Goal: Task Accomplishment & Management: Complete application form

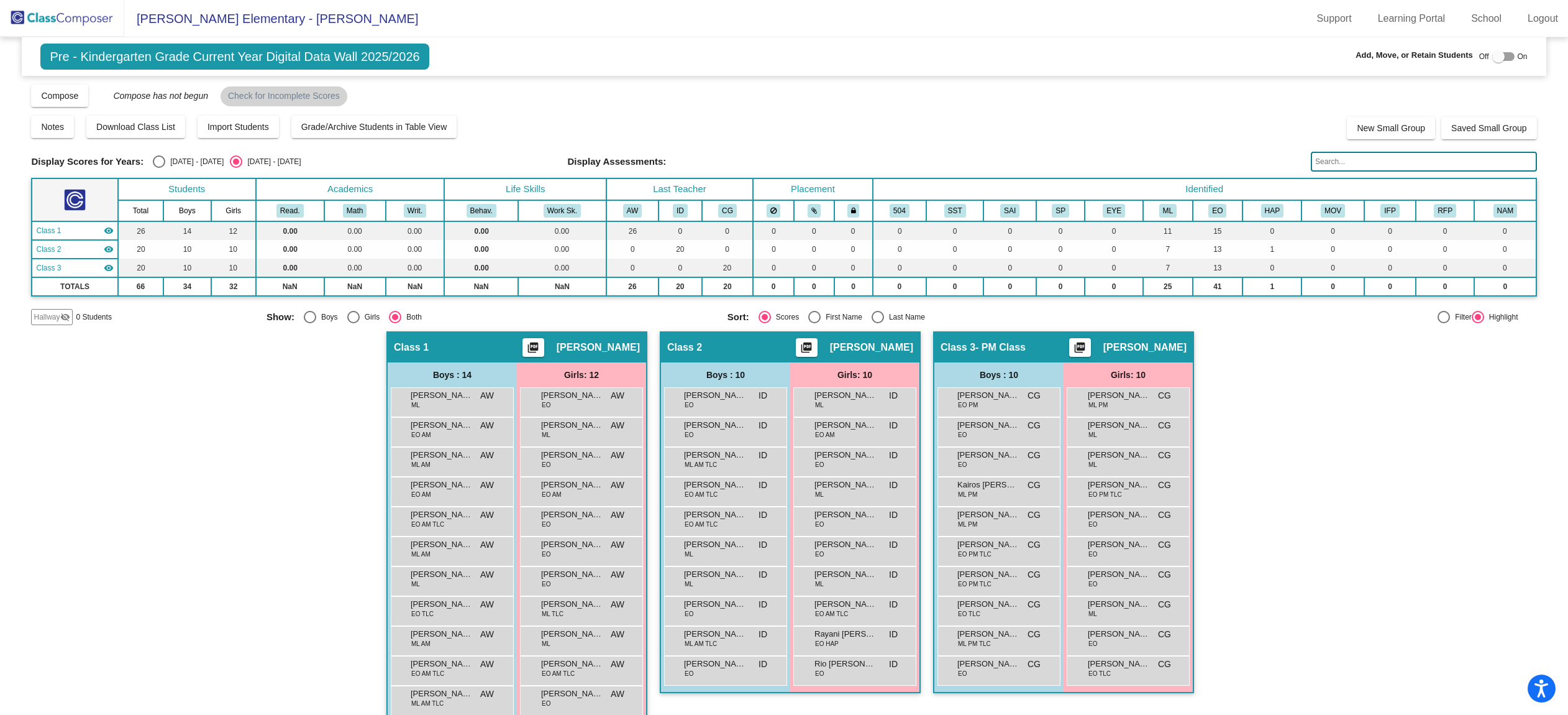
click at [52, 18] on img at bounding box center [62, 18] width 124 height 37
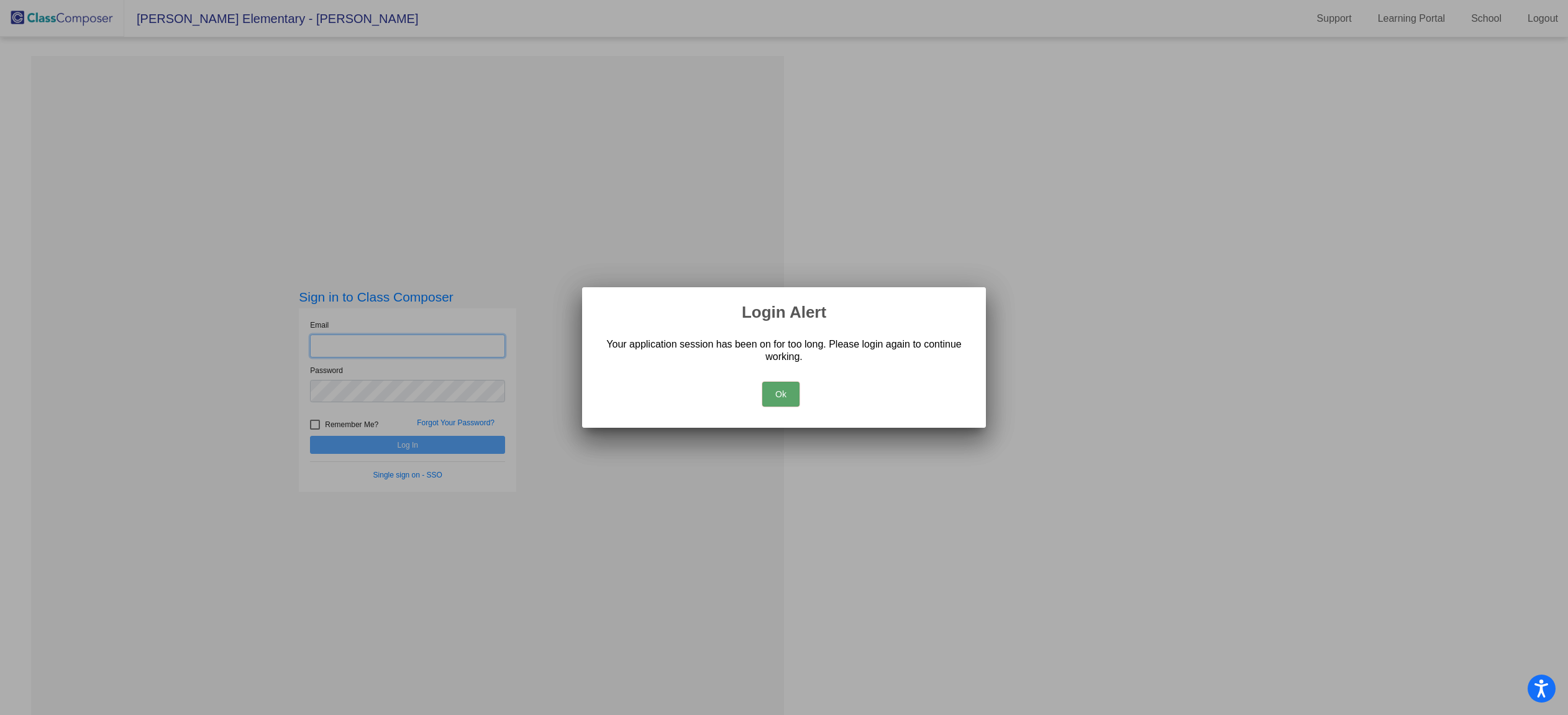
type input "[EMAIL_ADDRESS][DOMAIN_NAME]"
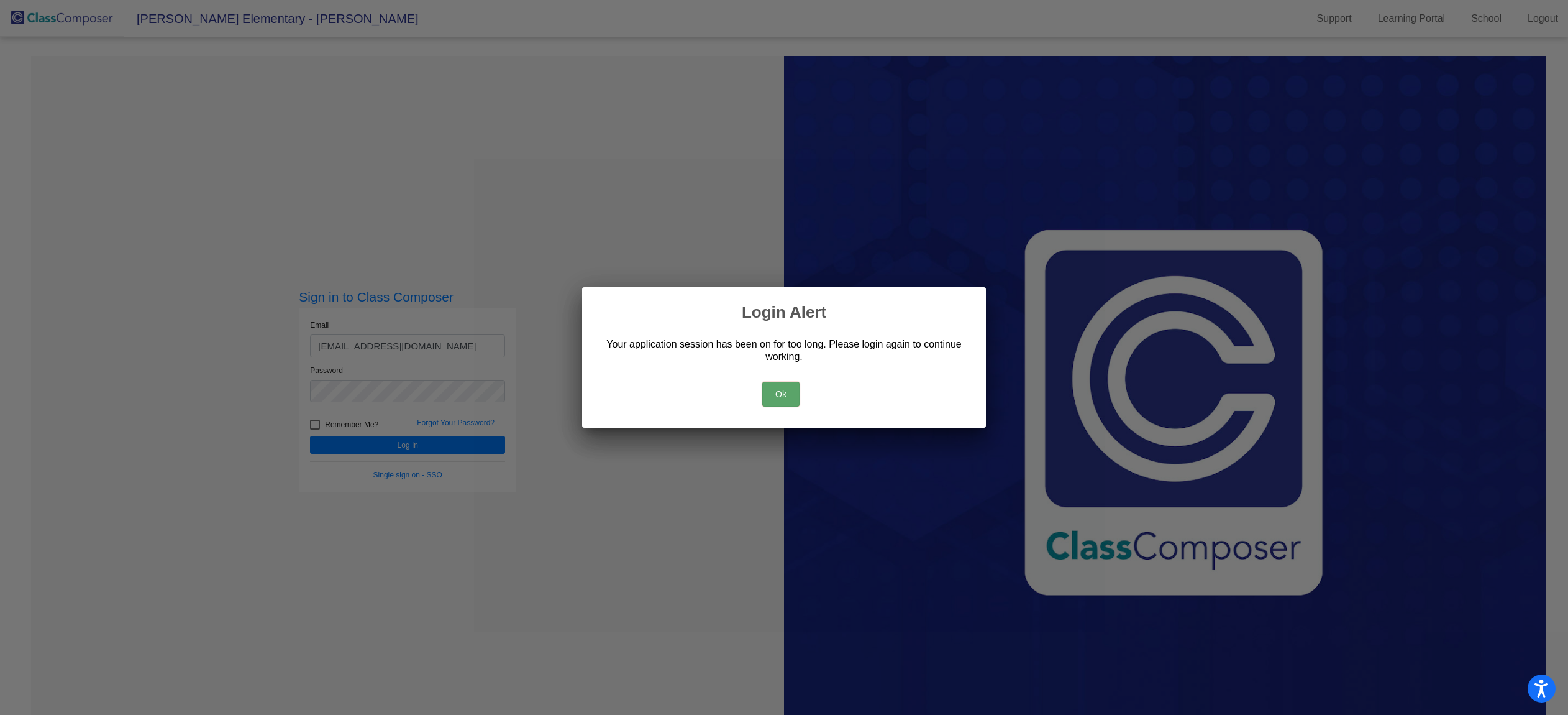
click at [776, 397] on button "Ok" at bounding box center [781, 394] width 38 height 25
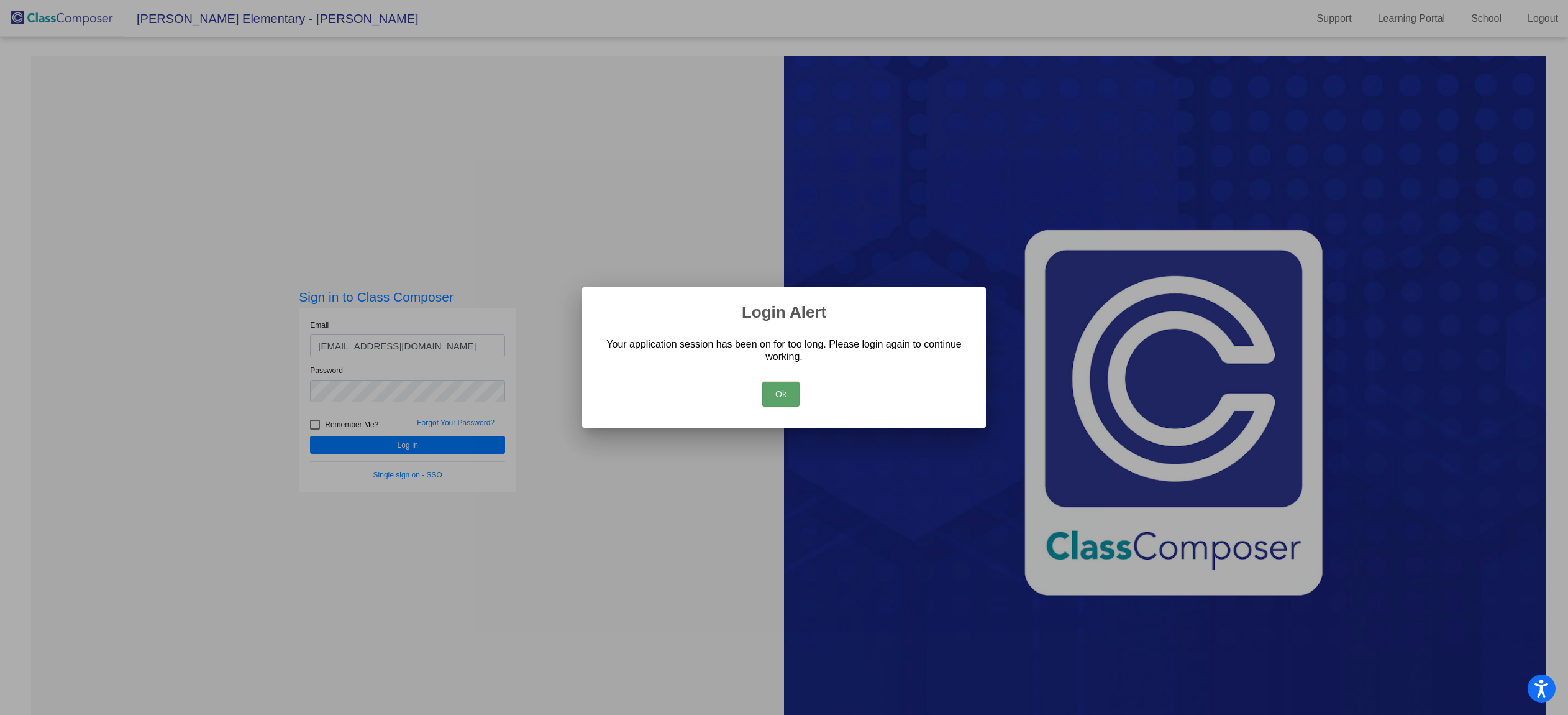
click at [784, 396] on button "Ok" at bounding box center [781, 394] width 38 height 25
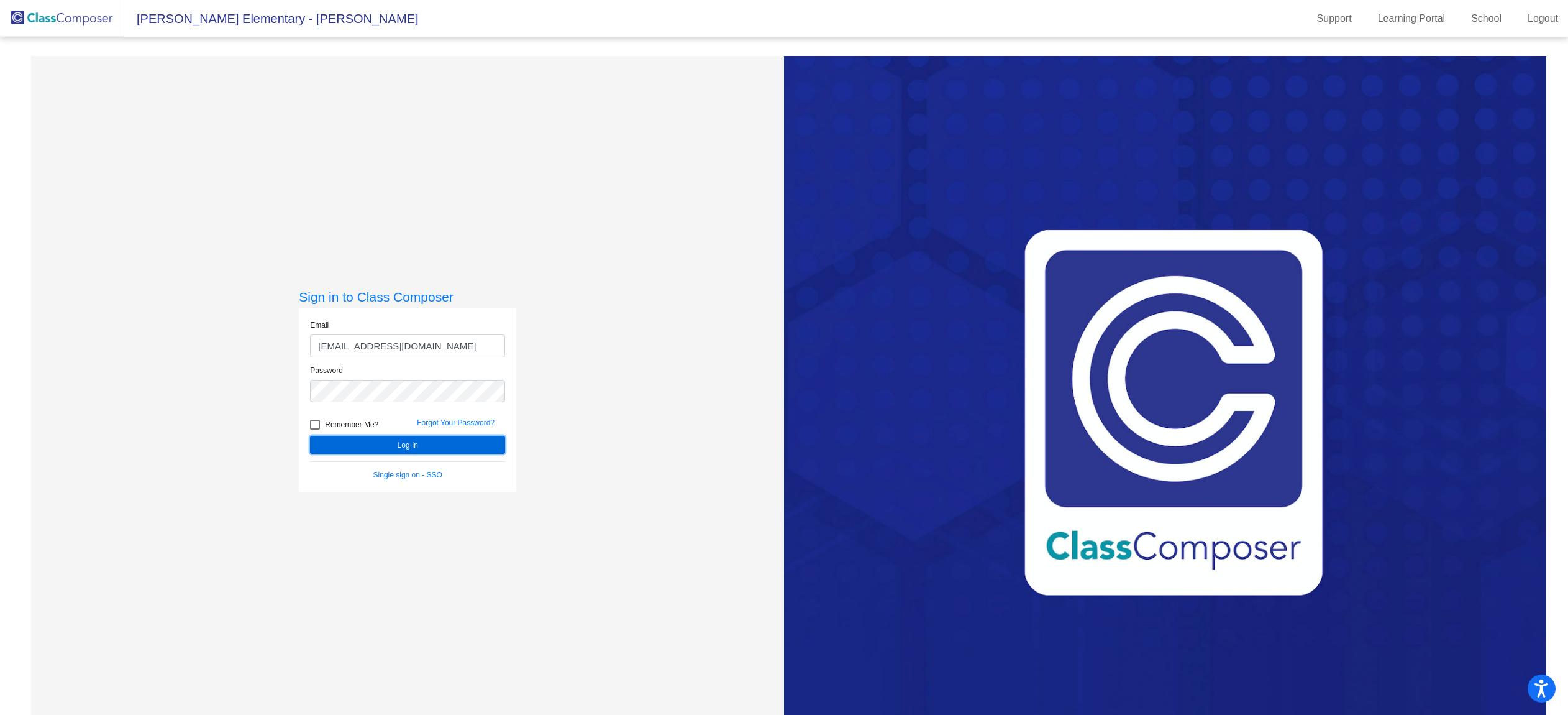
click at [422, 442] on button "Log In" at bounding box center [407, 445] width 195 height 18
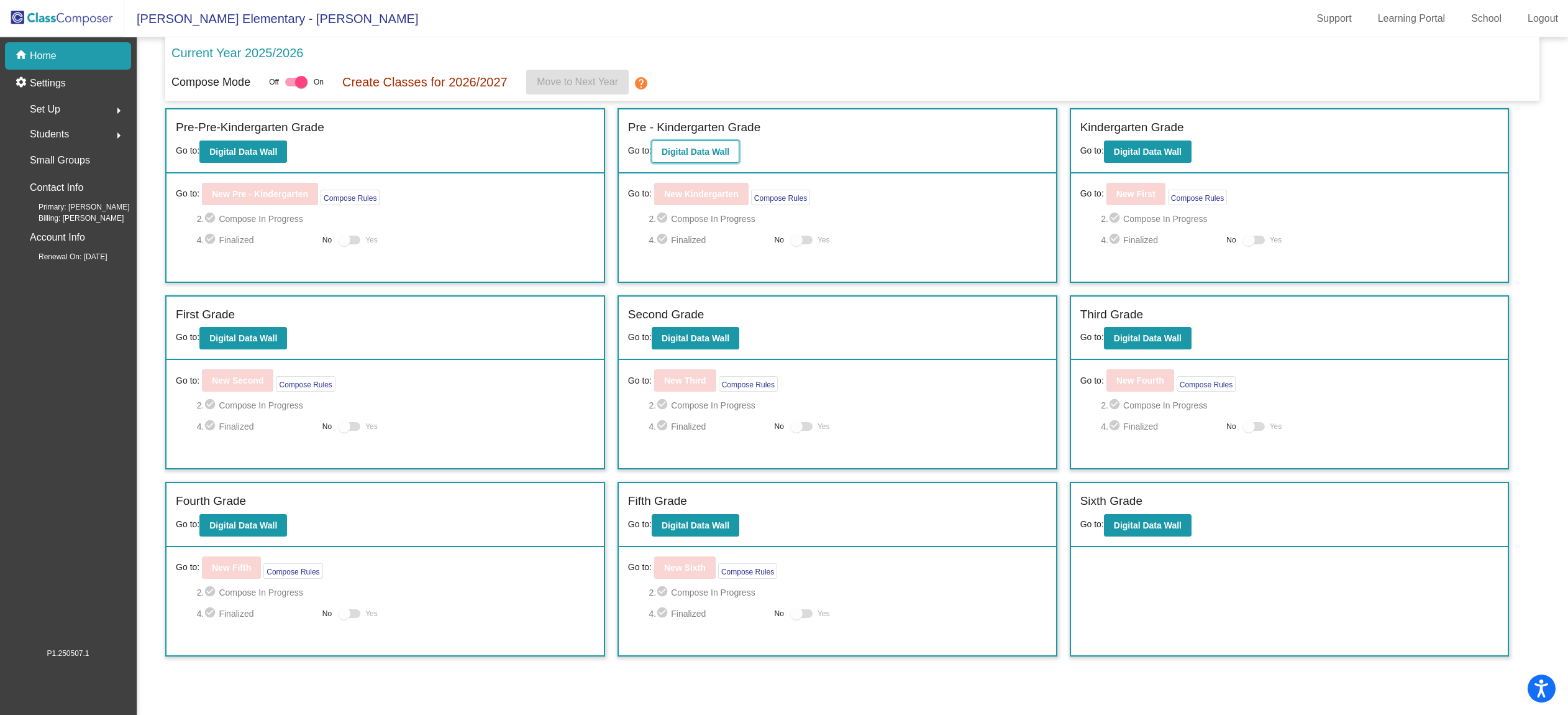
click at [697, 151] on b "Digital Data Wall" at bounding box center [696, 151] width 68 height 10
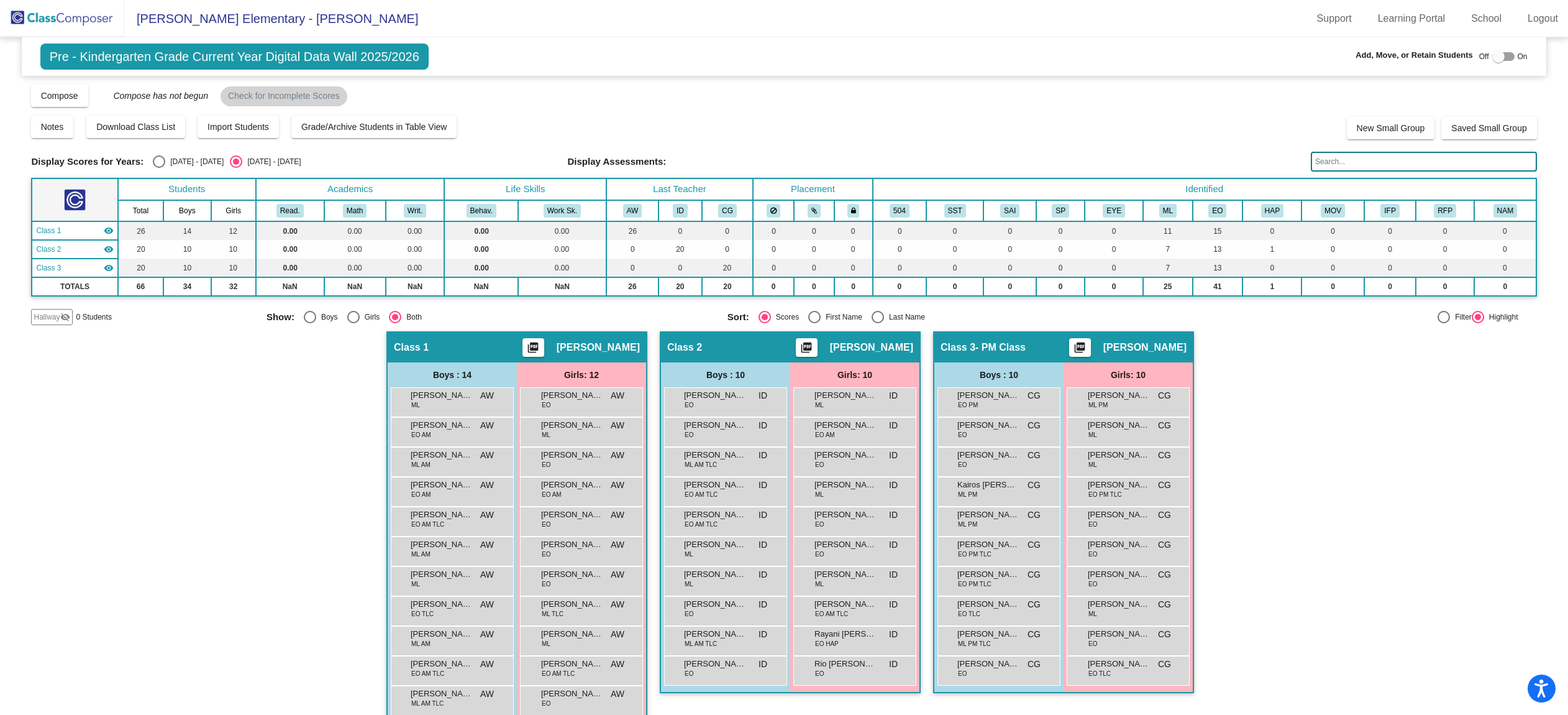
click at [1424, 170] on input "text" at bounding box center [1423, 161] width 225 height 20
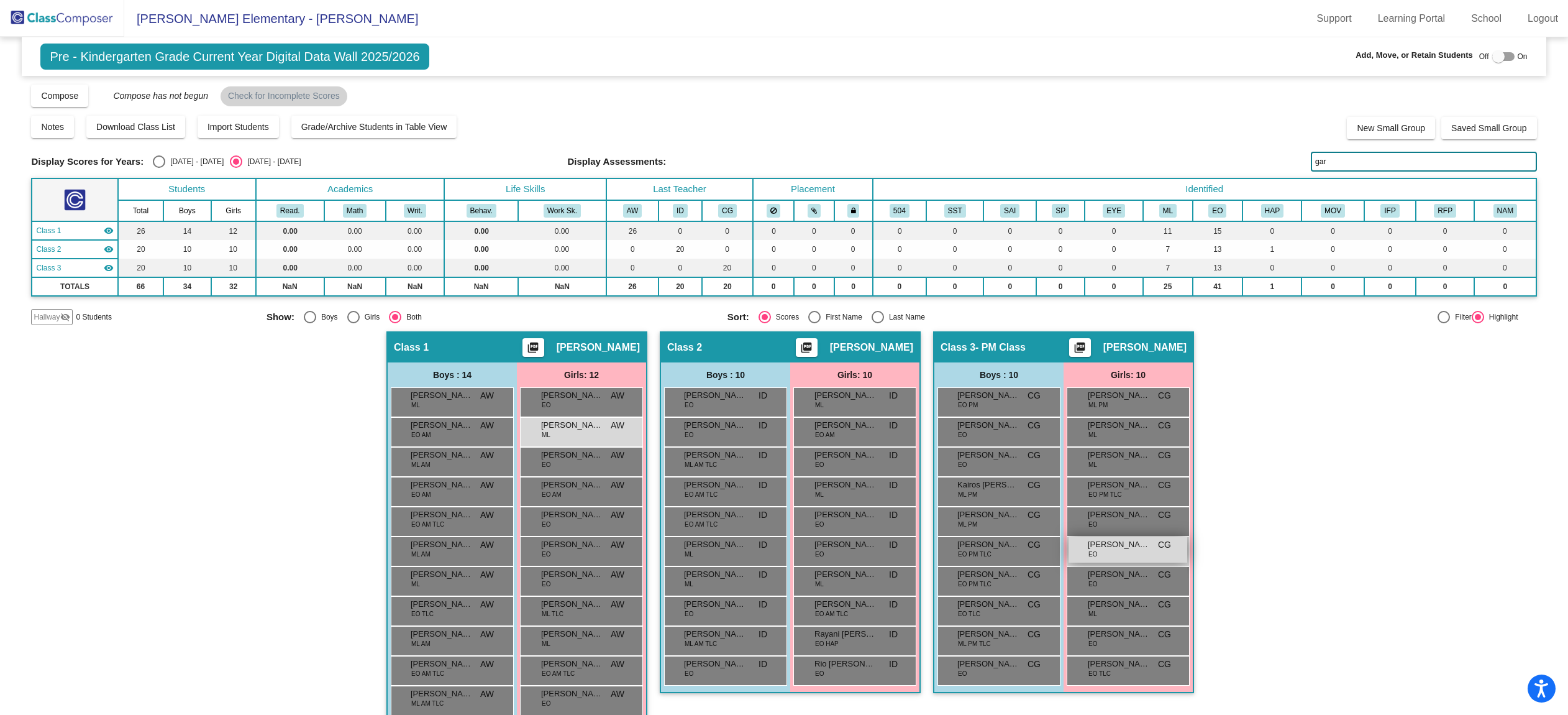
click at [1139, 550] on div "[PERSON_NAME] EO CG lock do_not_disturb_alt" at bounding box center [1127, 549] width 119 height 25
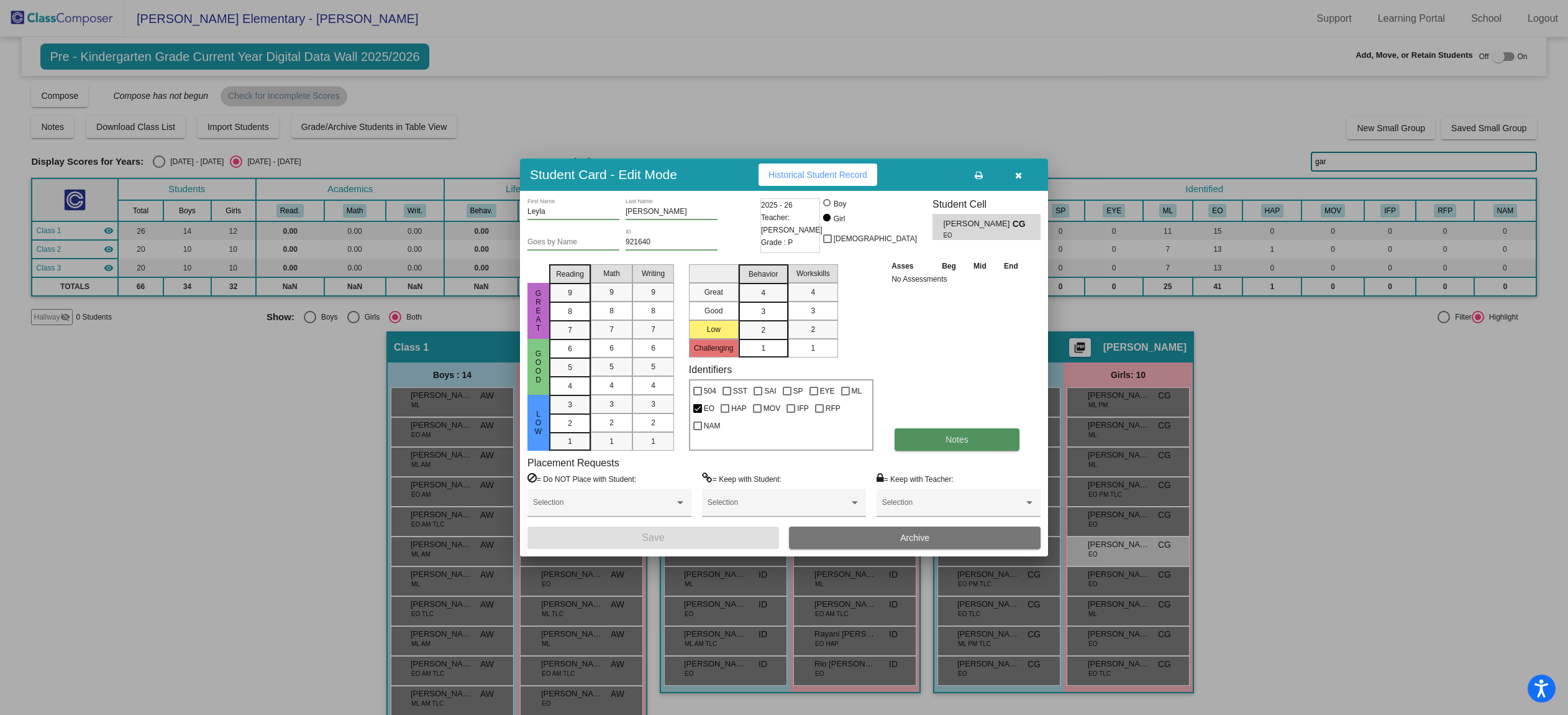
click at [943, 440] on button "Notes" at bounding box center [957, 438] width 125 height 22
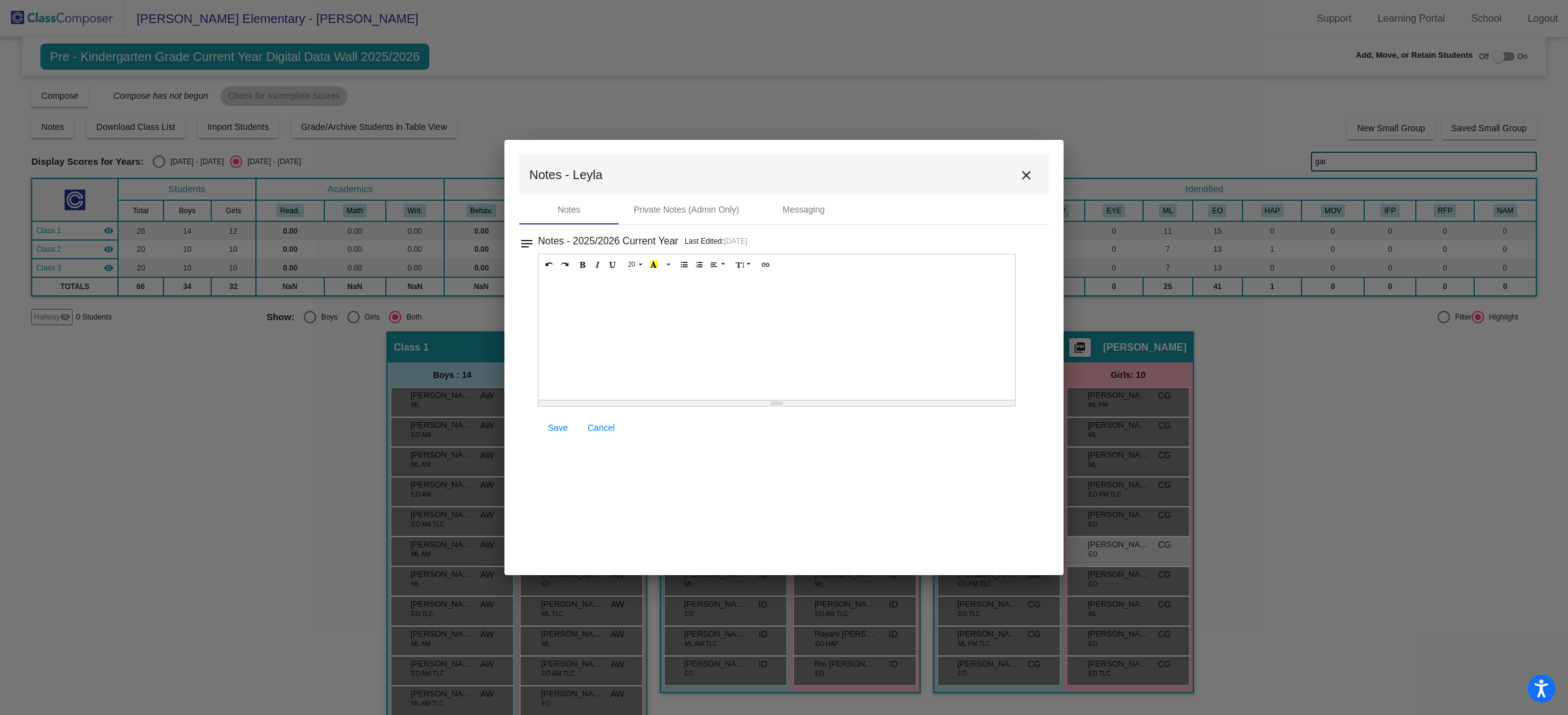
click at [1030, 175] on mat-icon "close" at bounding box center [1026, 174] width 15 height 15
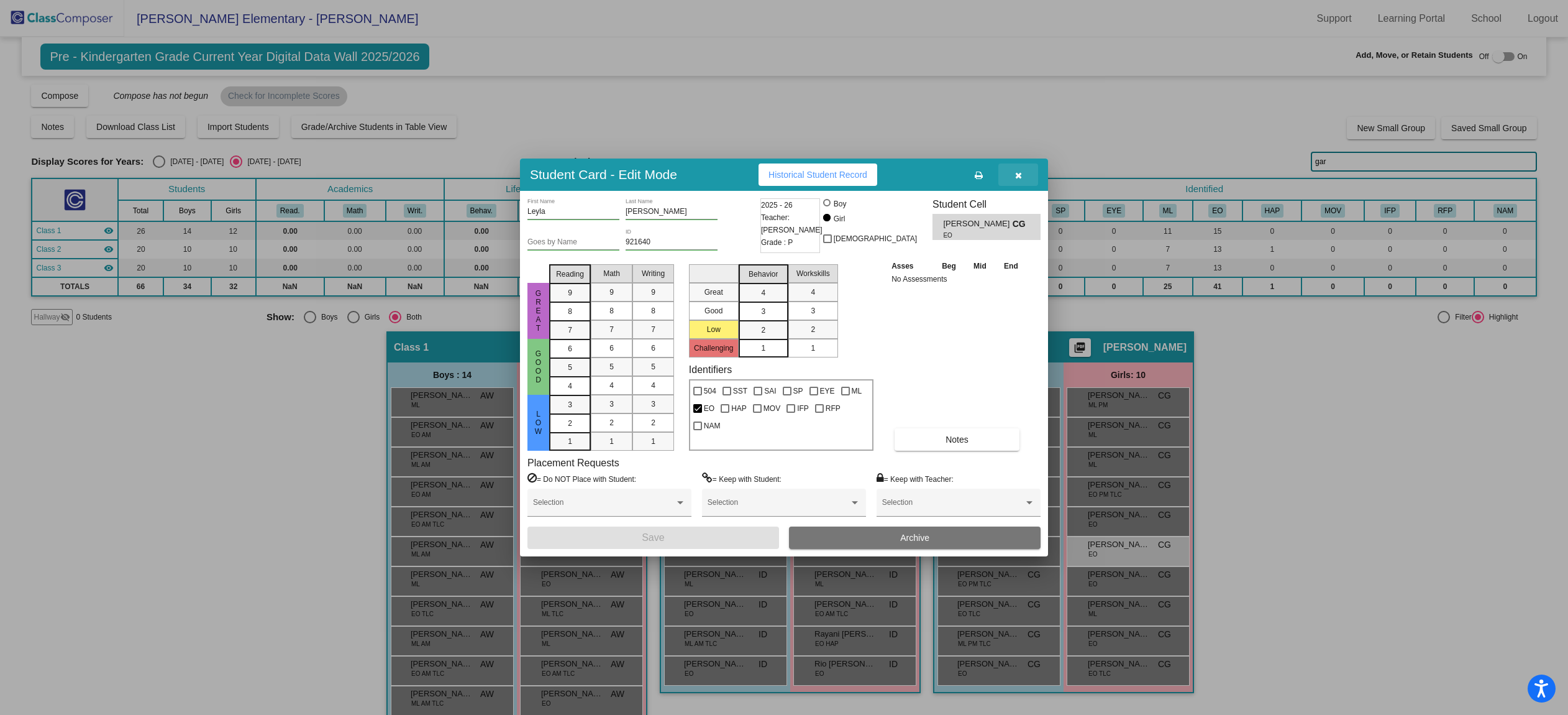
click at [1019, 171] on icon "button" at bounding box center [1019, 175] width 7 height 9
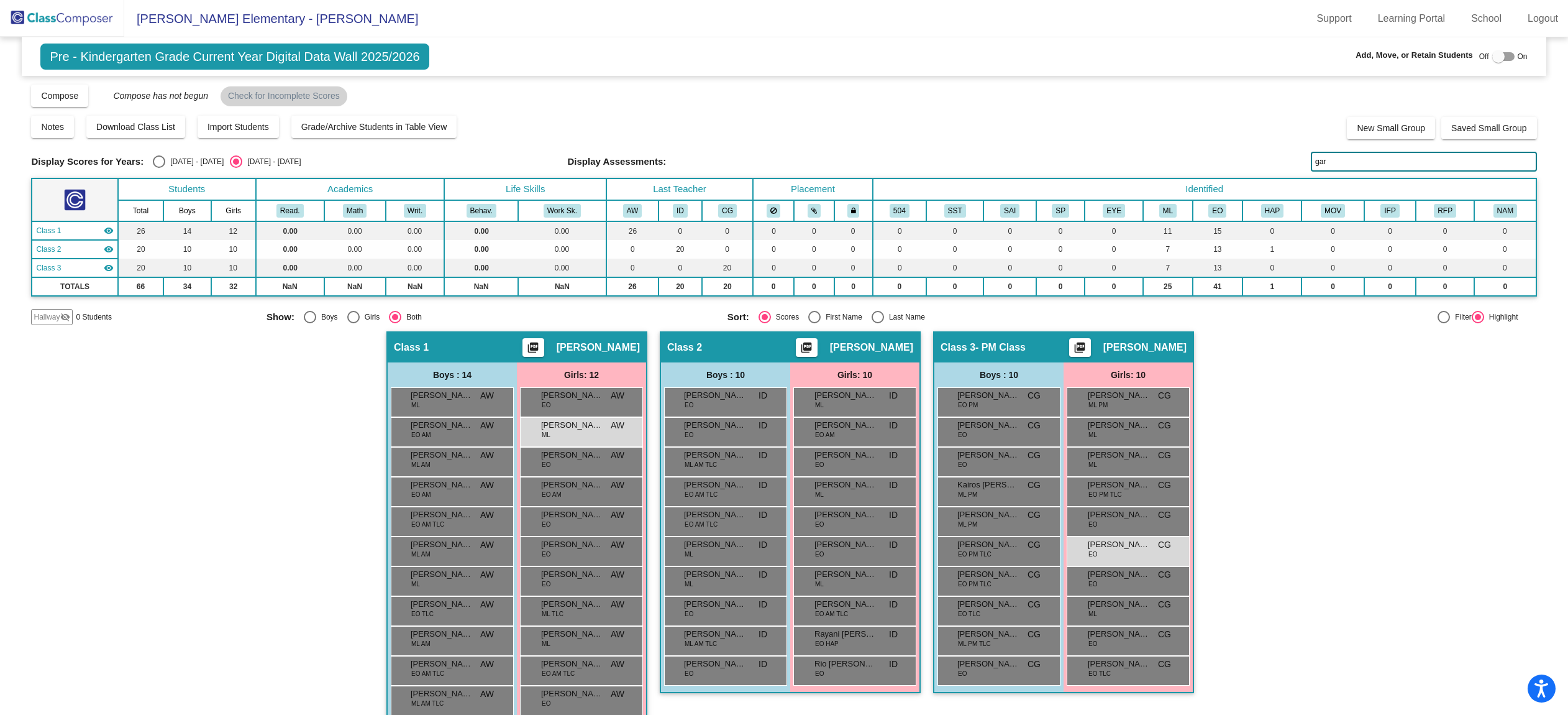
click at [1385, 156] on input "gar" at bounding box center [1423, 161] width 225 height 20
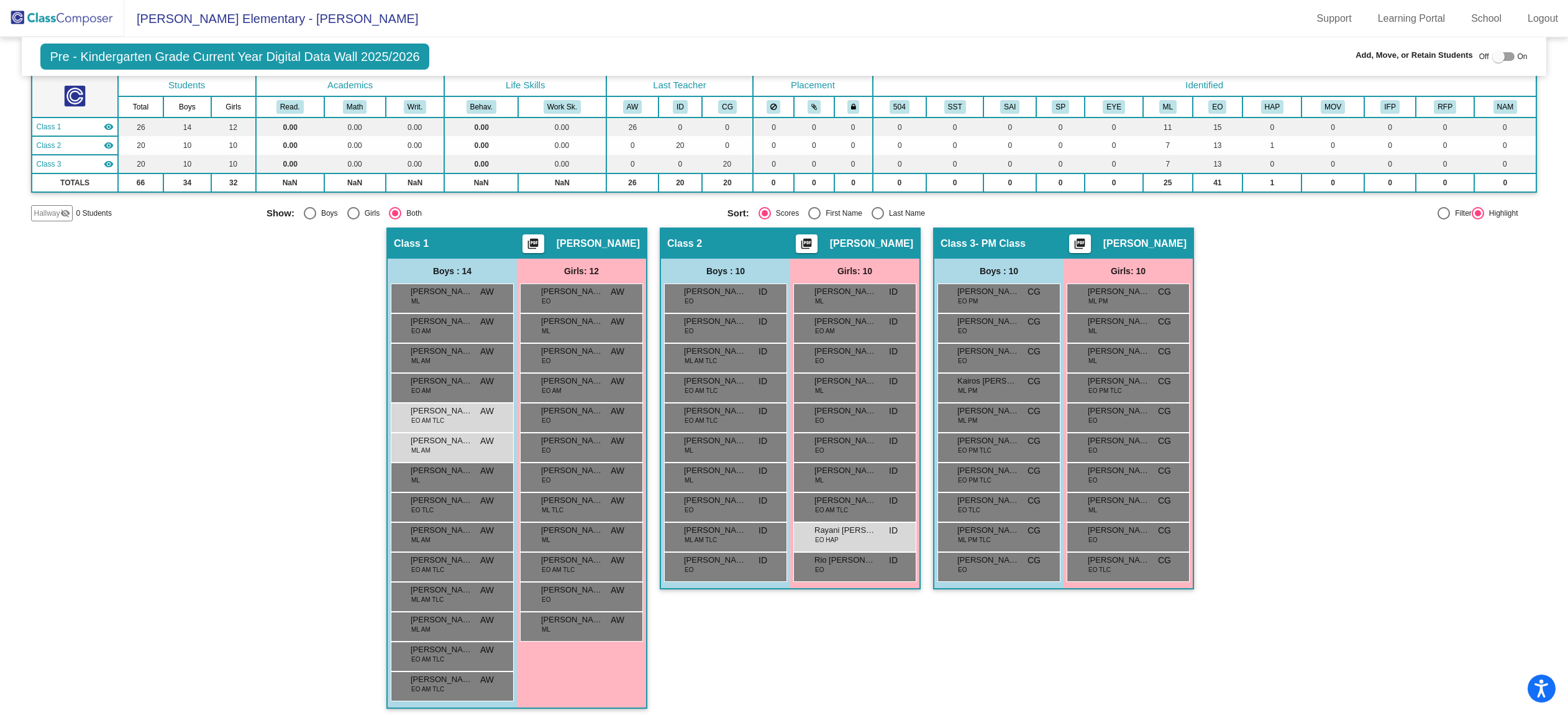
scroll to position [101, 0]
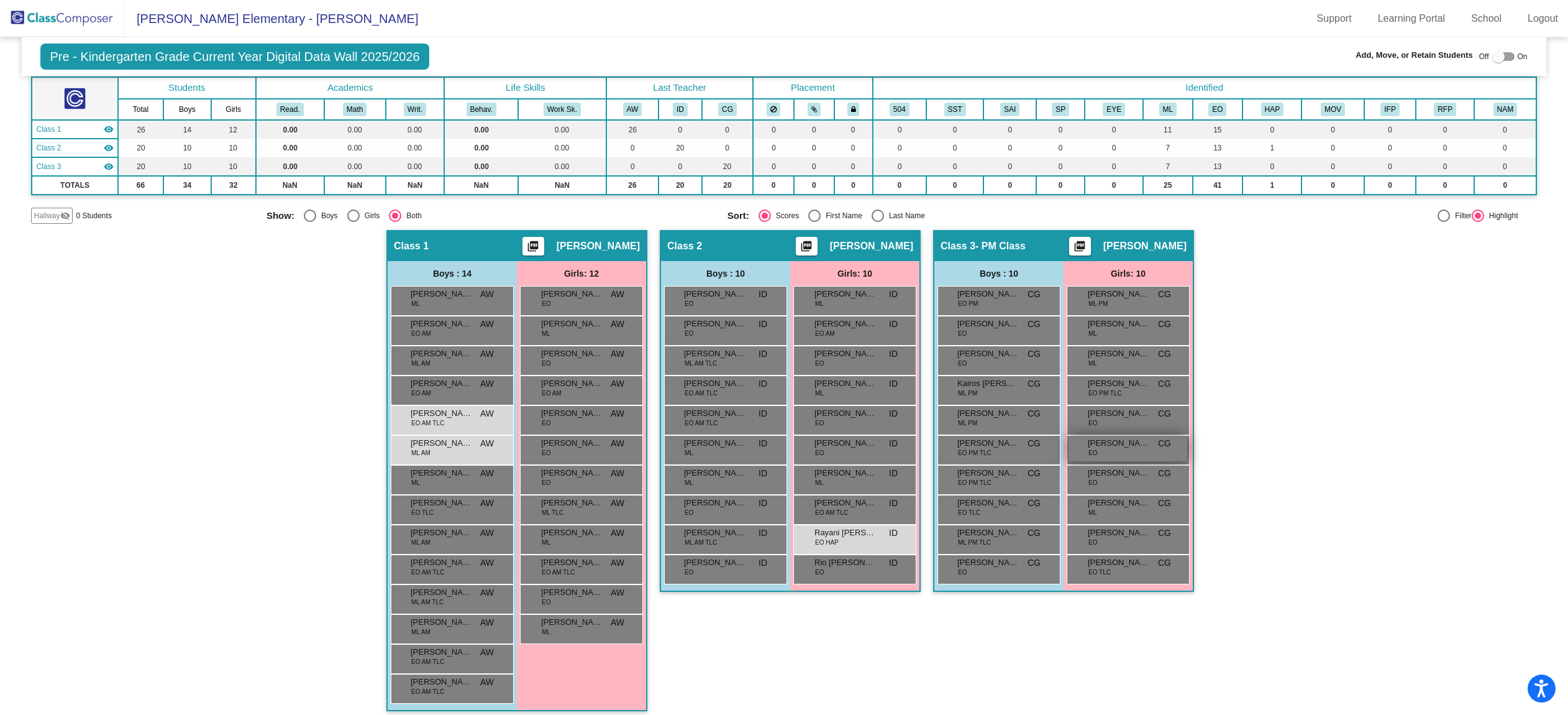
click at [1119, 453] on div "[PERSON_NAME] EO CG lock do_not_disturb_alt" at bounding box center [1127, 448] width 119 height 25
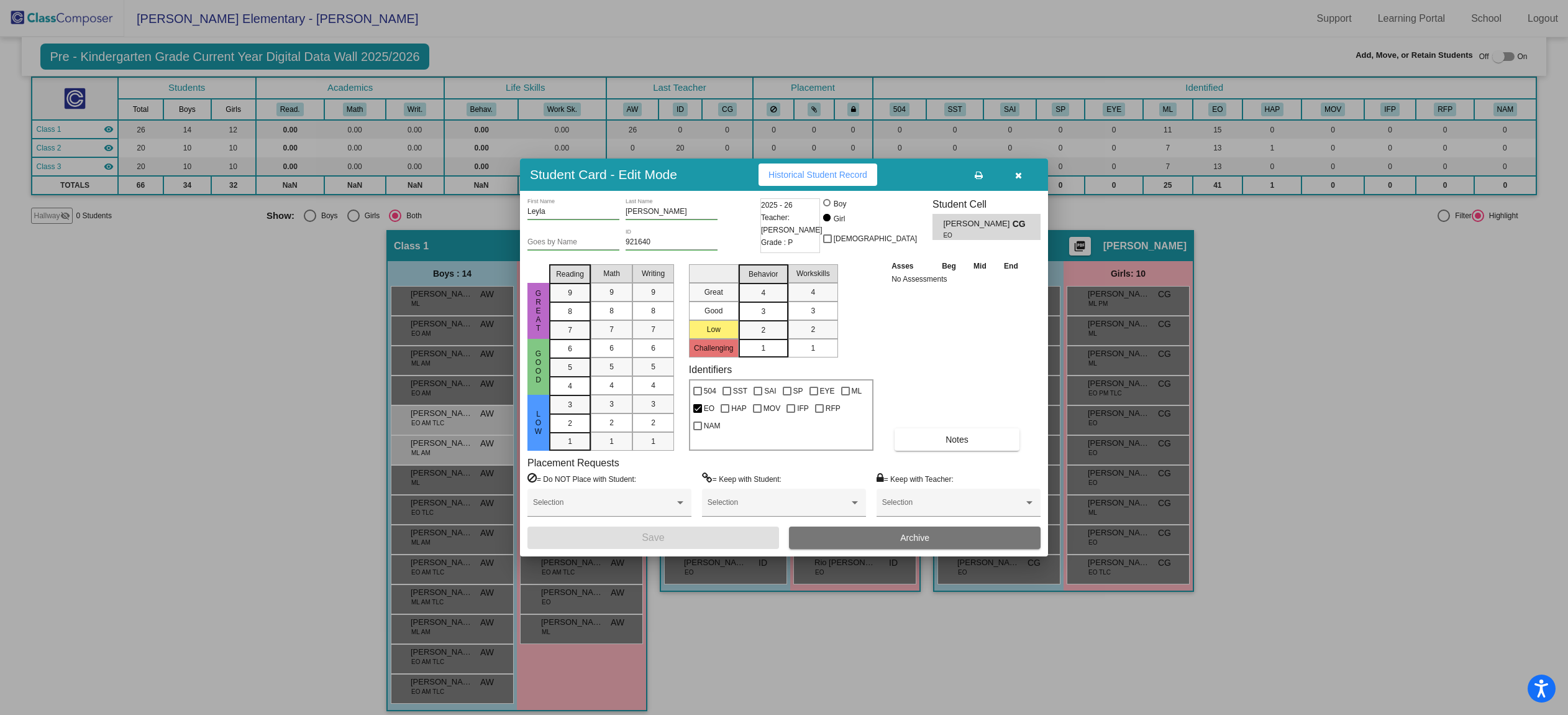
click at [1017, 176] on icon "button" at bounding box center [1019, 175] width 7 height 9
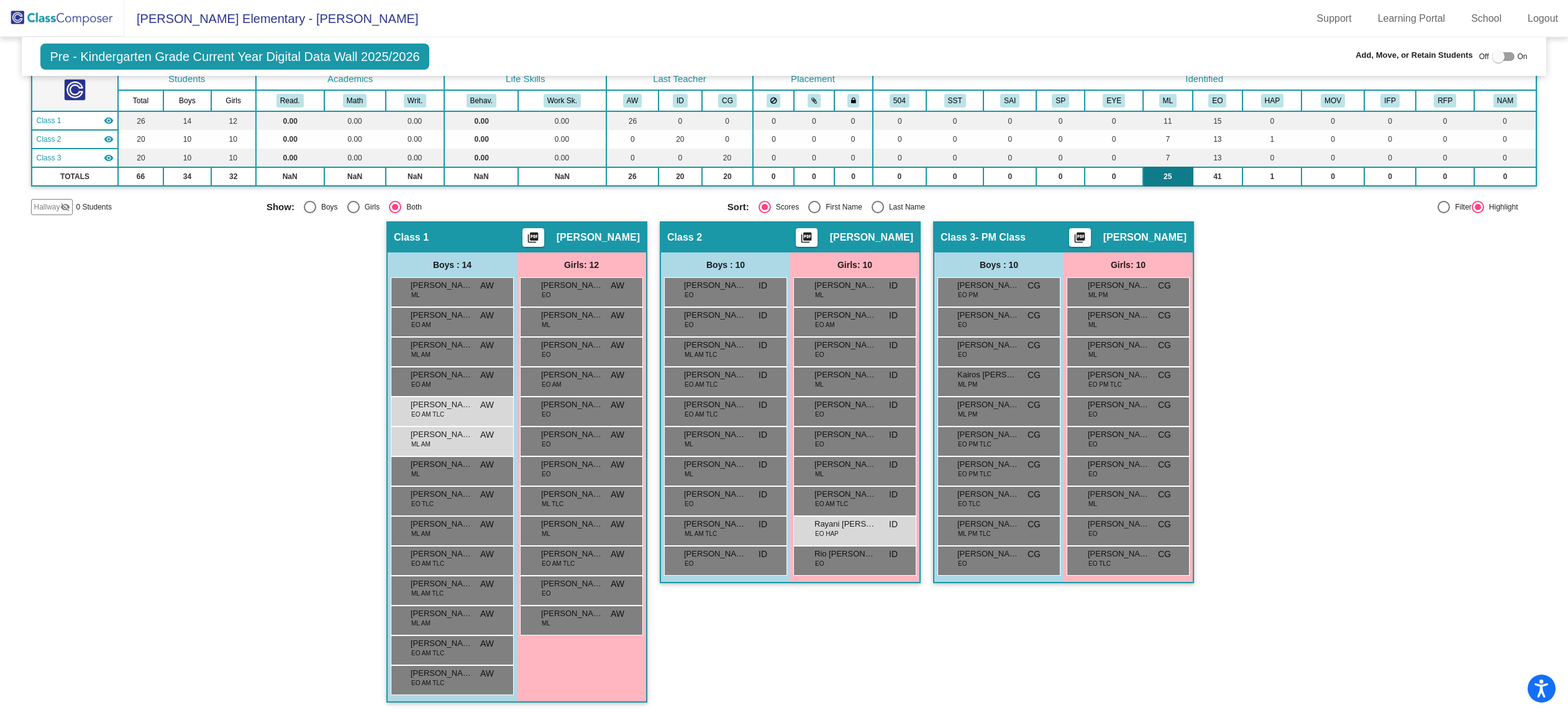
scroll to position [0, 0]
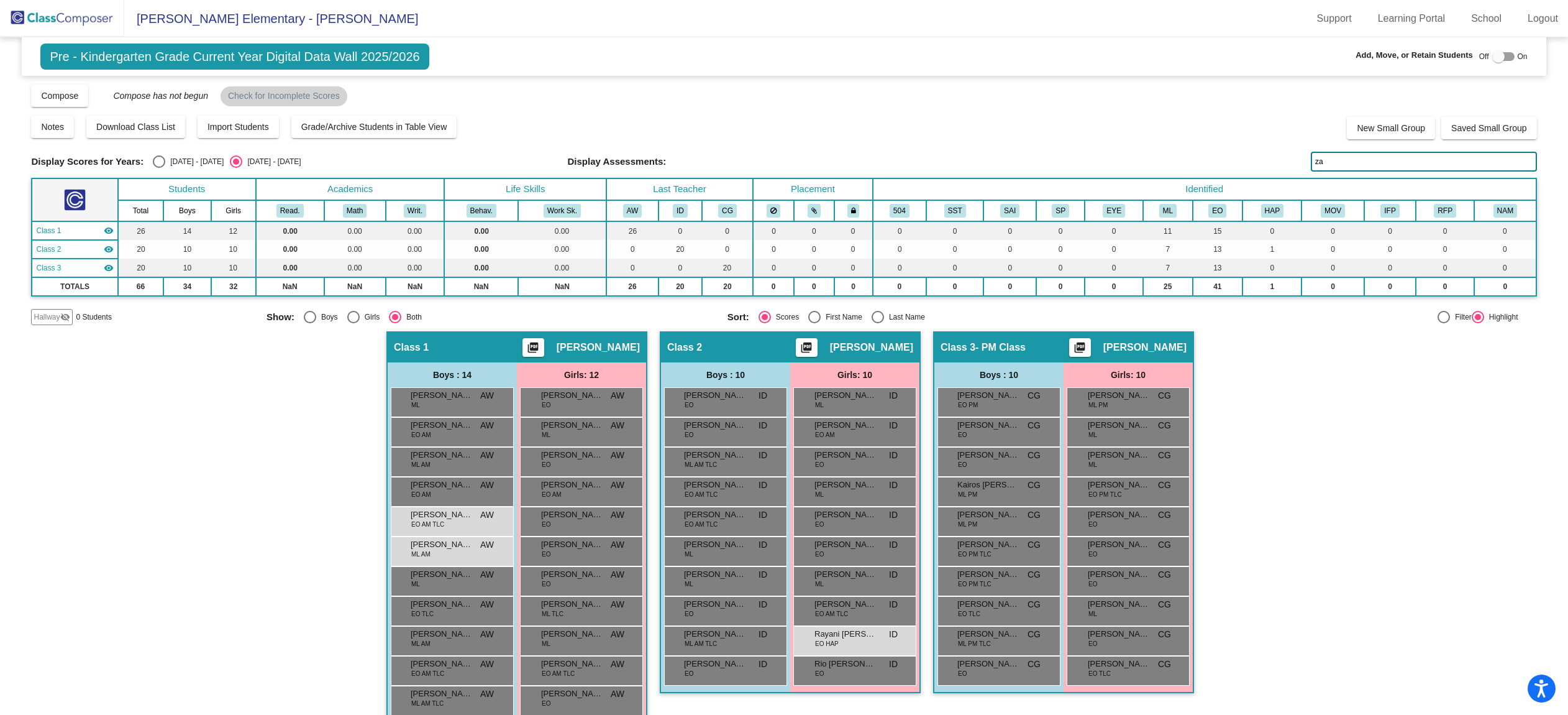
click at [1333, 160] on input "za" at bounding box center [1423, 161] width 225 height 20
type input "tlc"
click at [1343, 154] on input "tlc" at bounding box center [1423, 161] width 225 height 20
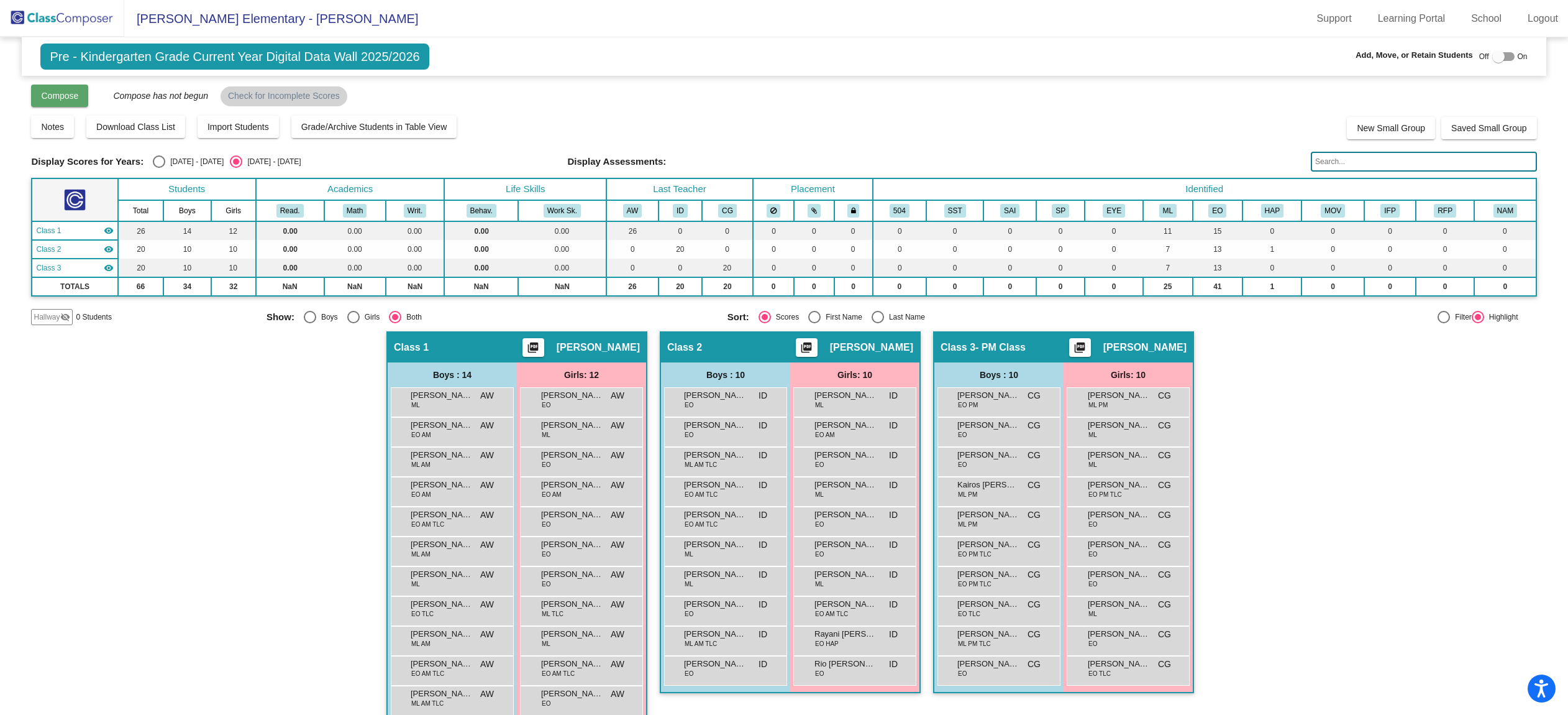
click at [62, 95] on span "Compose" at bounding box center [60, 95] width 38 height 10
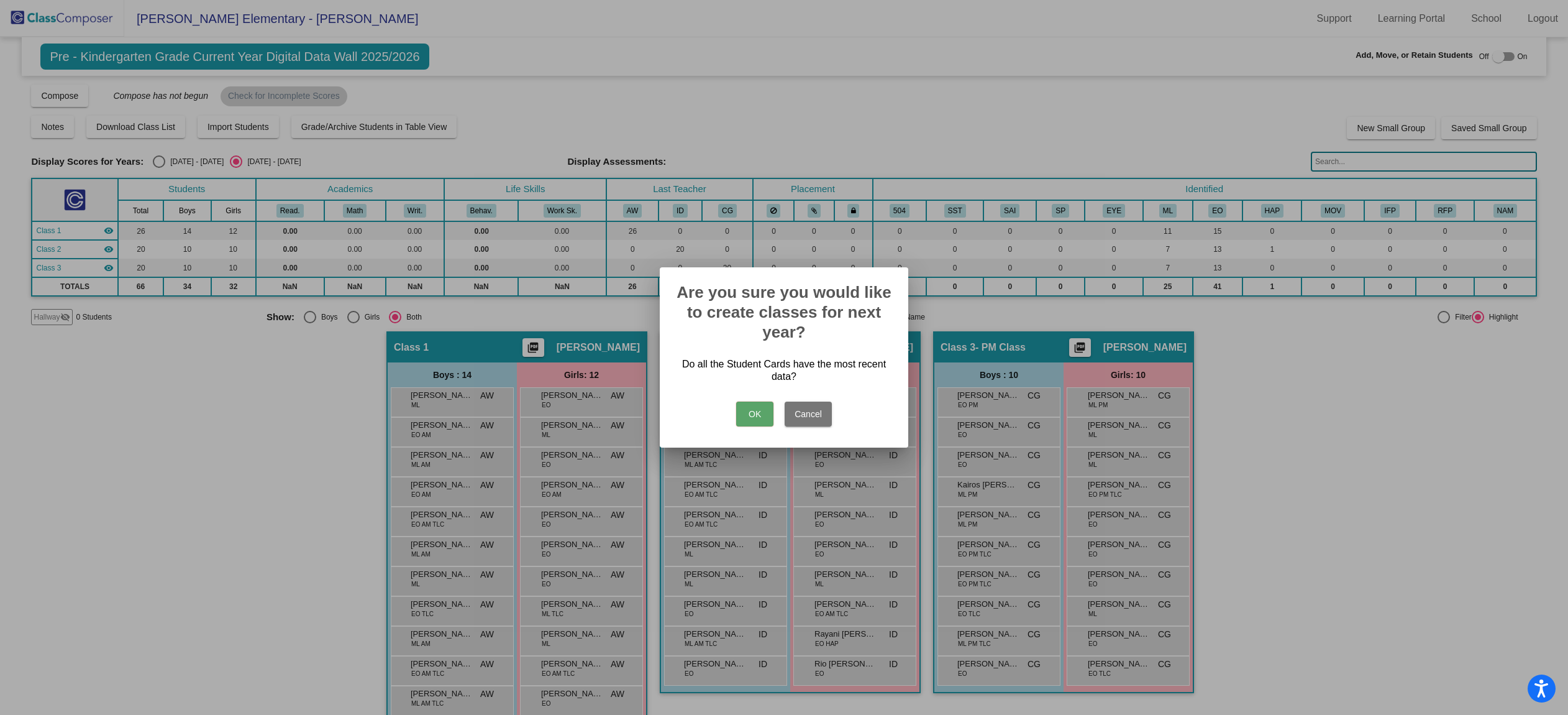
click at [759, 415] on button "OK" at bounding box center [755, 414] width 38 height 25
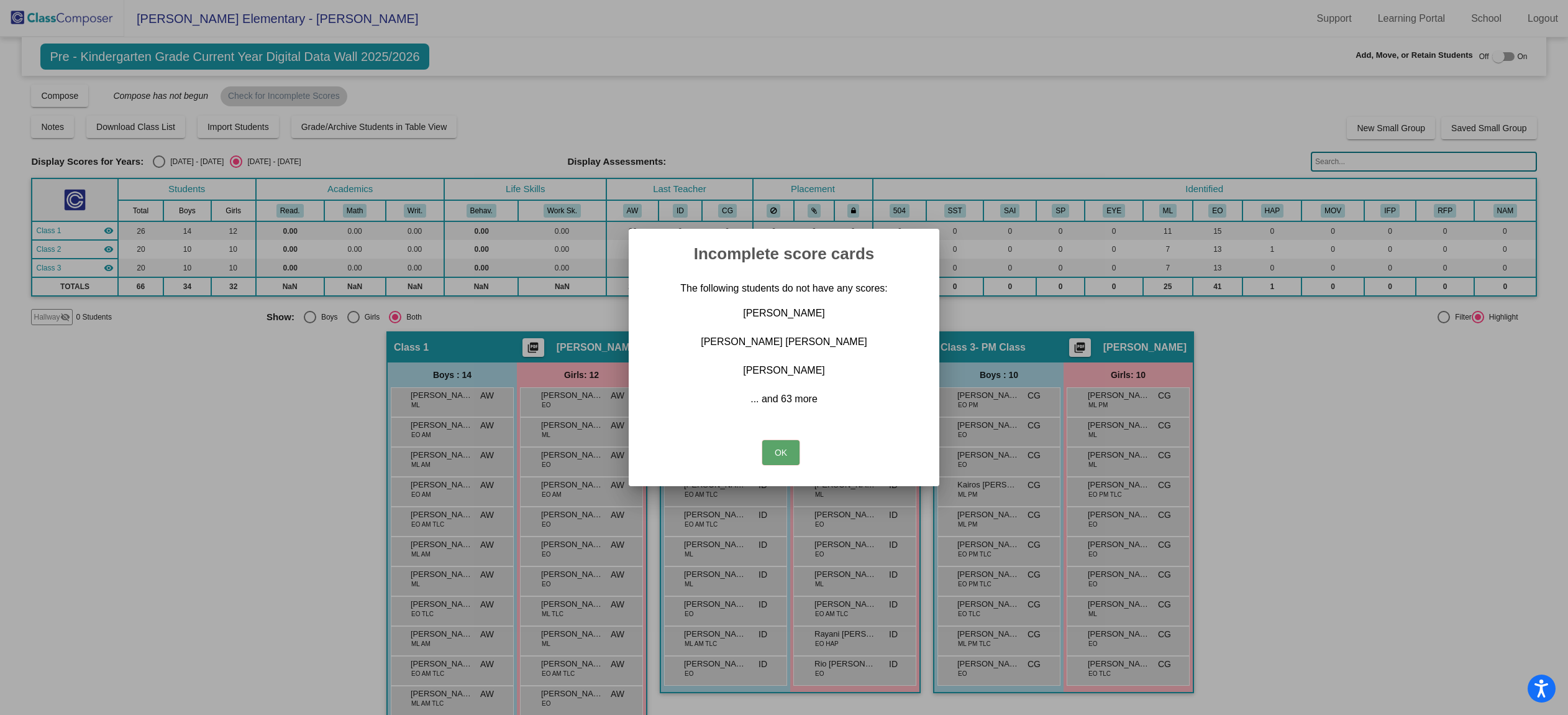
click at [787, 460] on button "OK" at bounding box center [781, 453] width 38 height 25
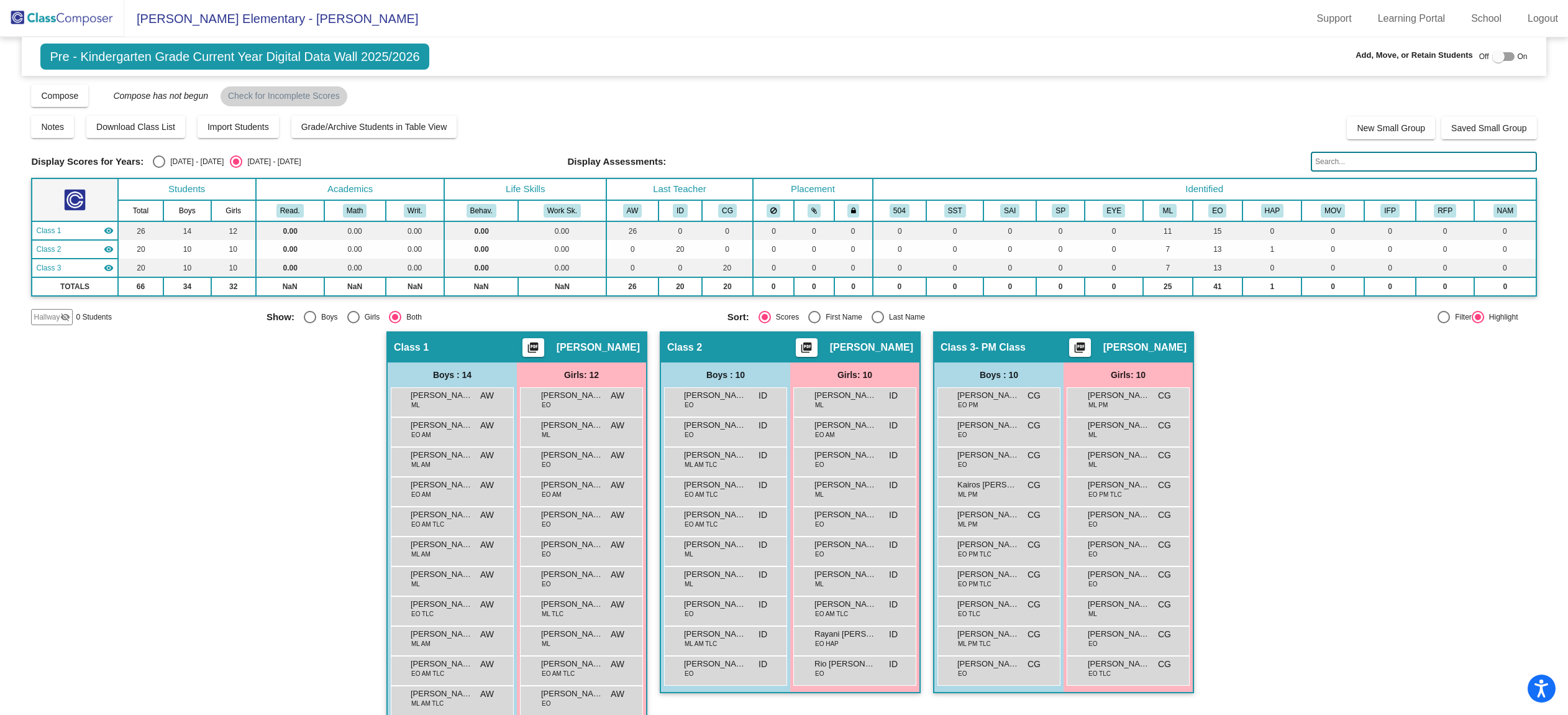
click at [58, 21] on img at bounding box center [62, 18] width 124 height 37
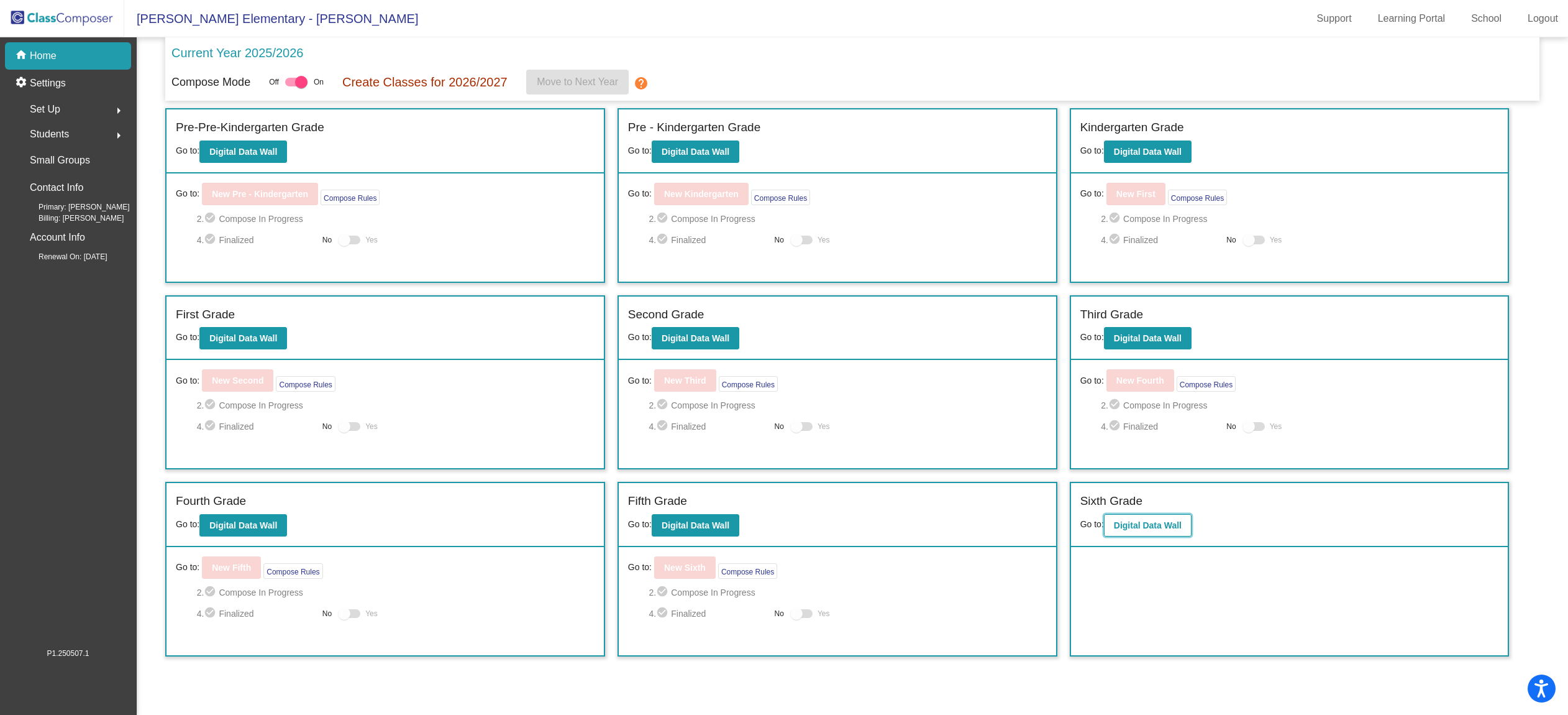
click at [1161, 528] on b "Digital Data Wall" at bounding box center [1148, 524] width 68 height 10
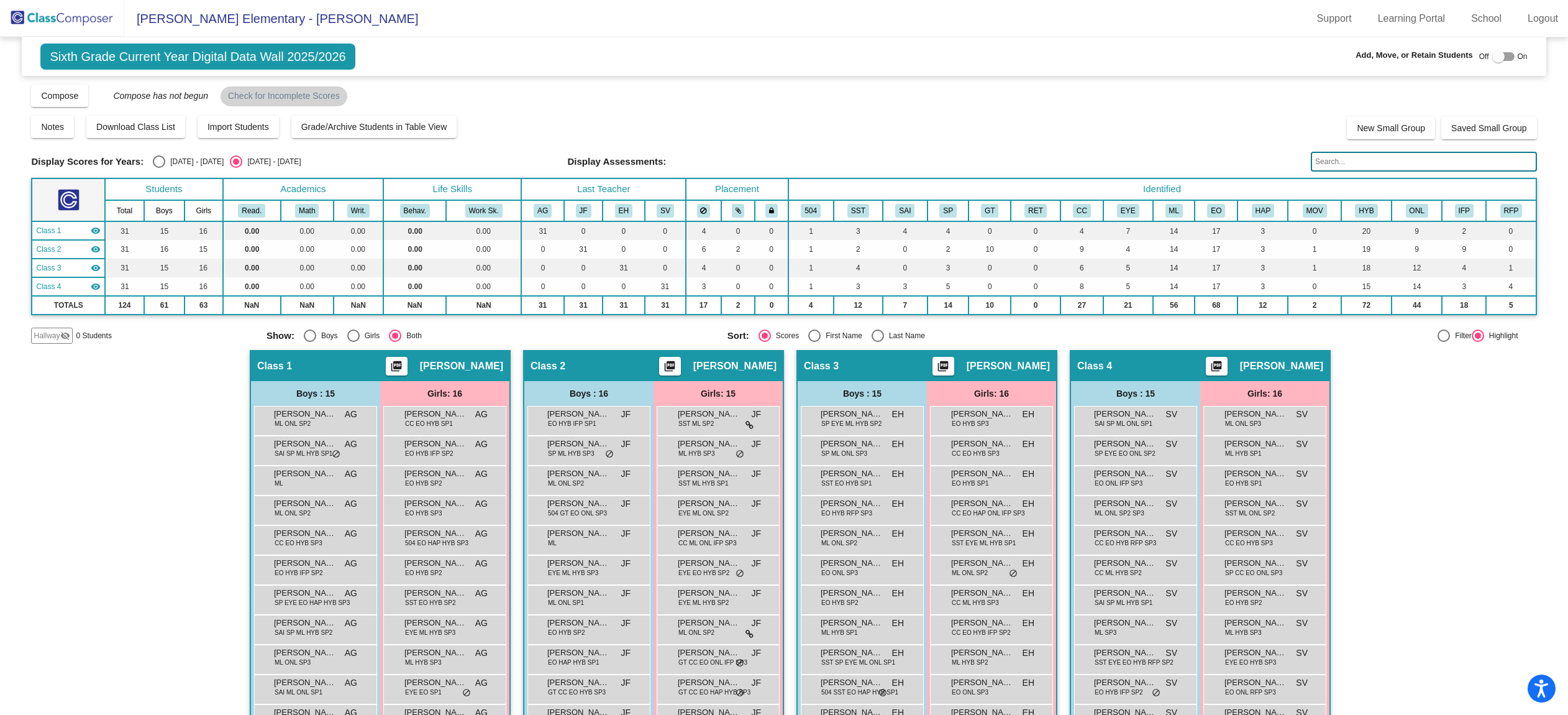
click at [64, 15] on img at bounding box center [62, 18] width 124 height 37
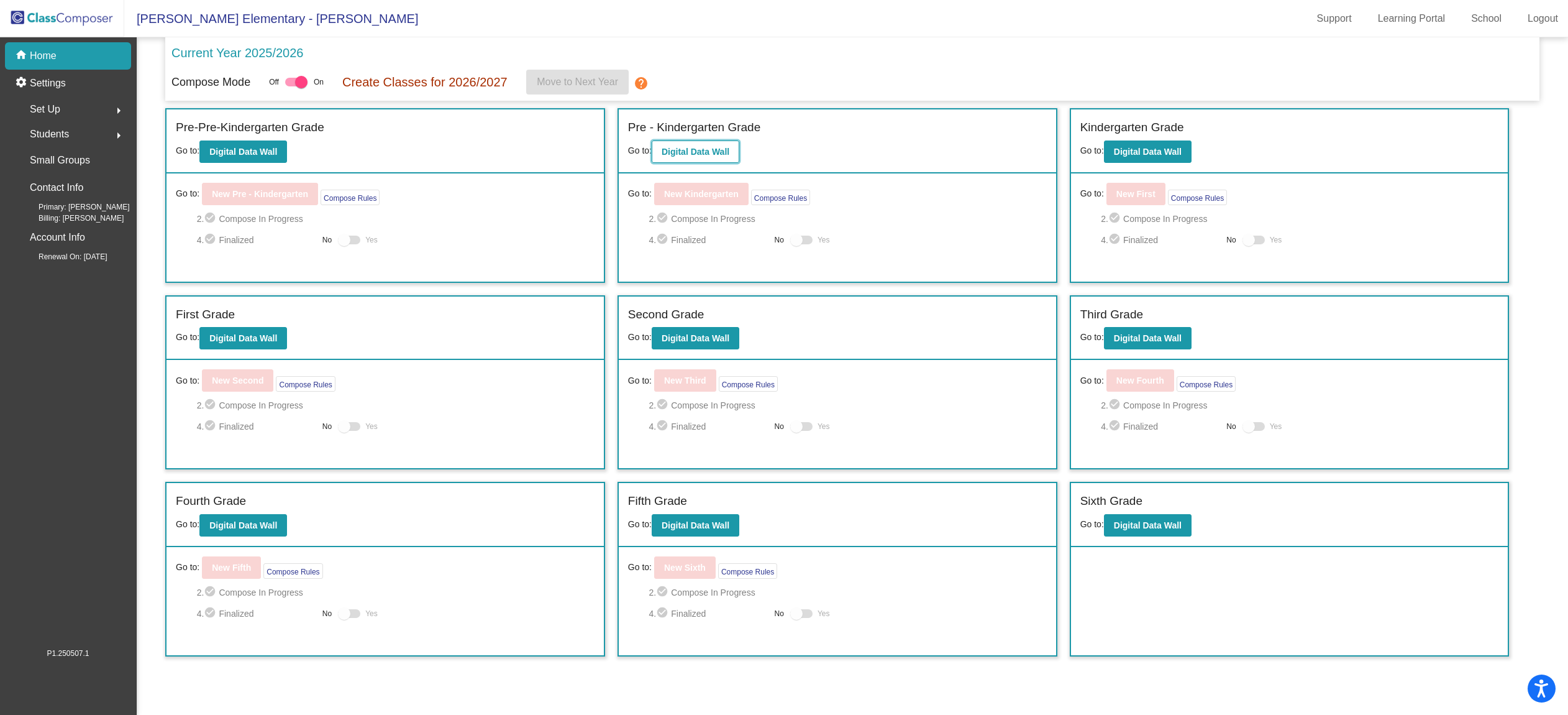
click at [713, 155] on b "Digital Data Wall" at bounding box center [696, 151] width 68 height 10
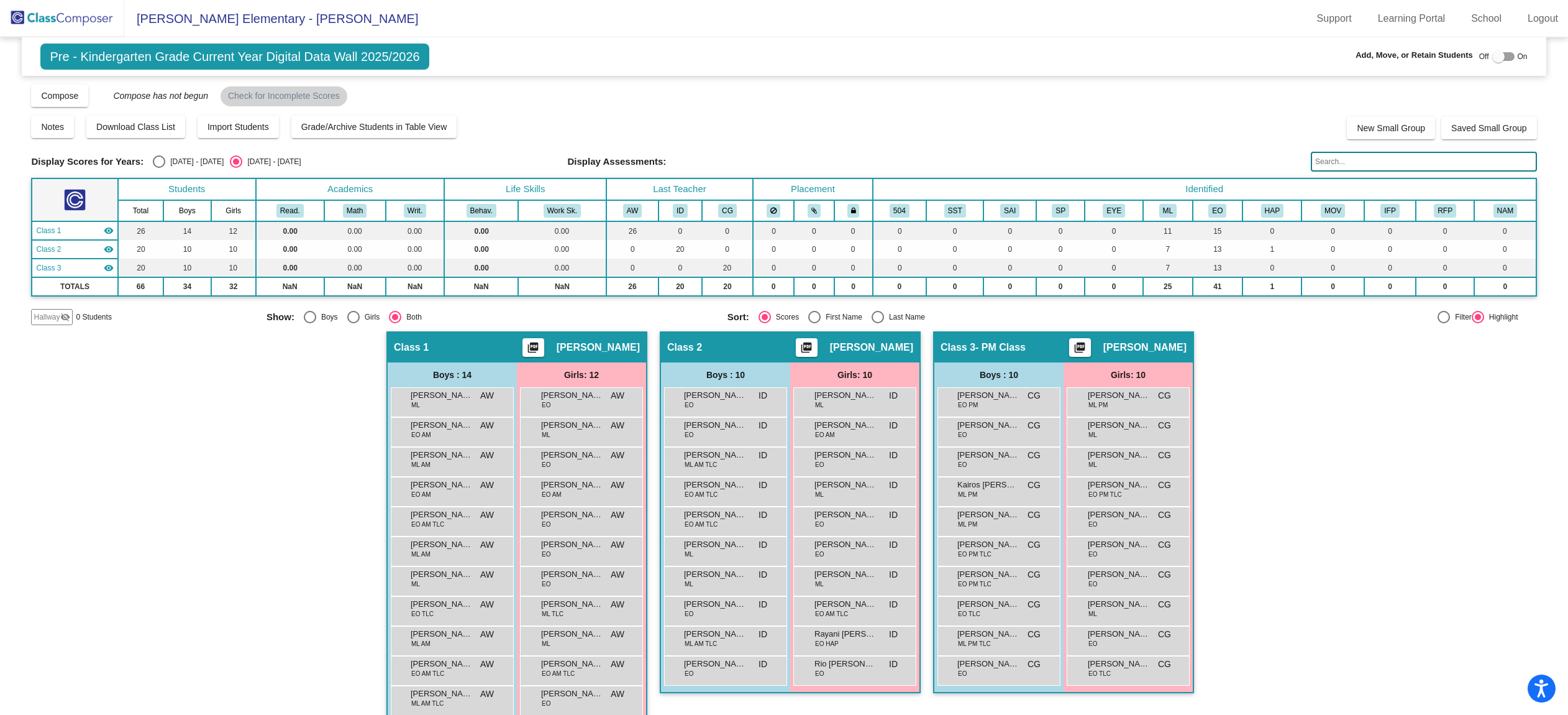
click at [86, 16] on img at bounding box center [62, 18] width 124 height 37
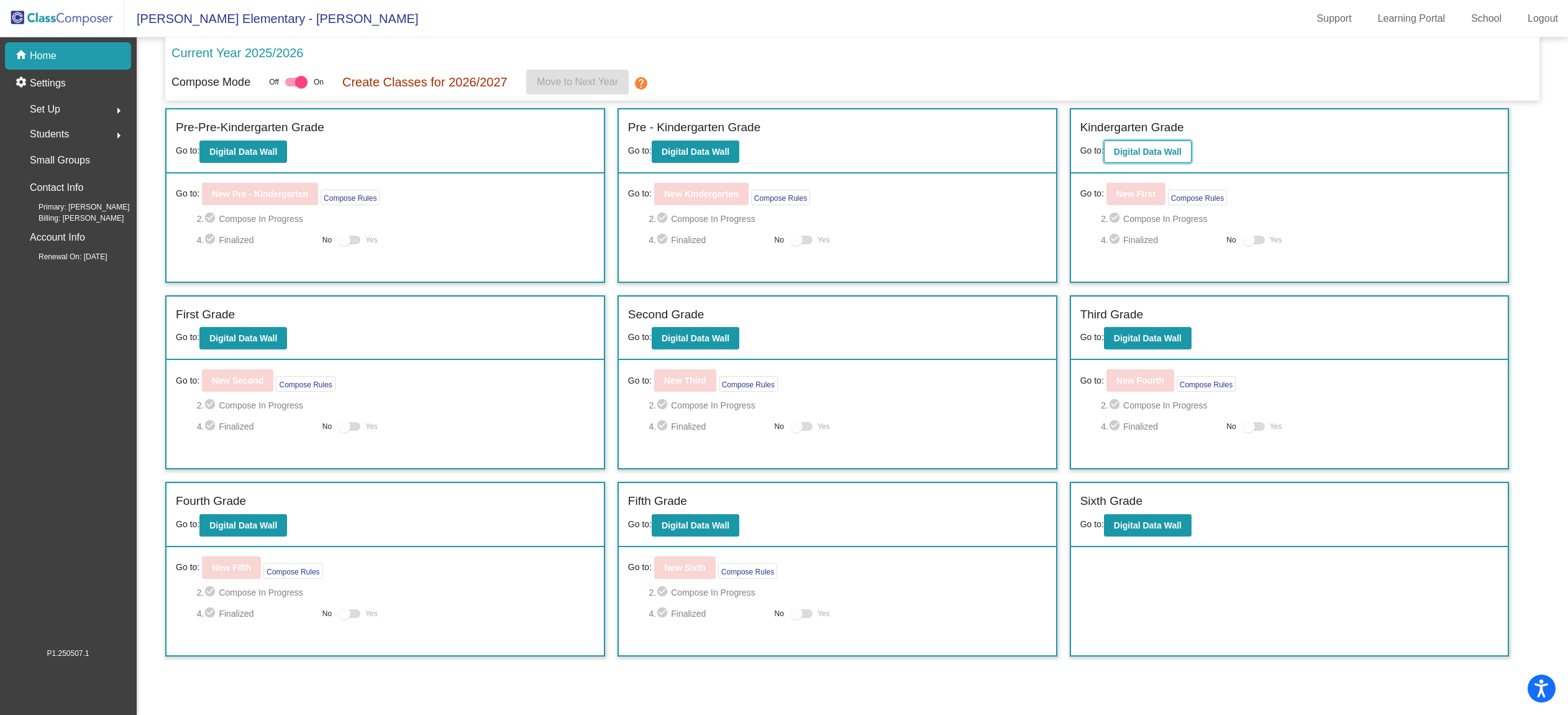
click at [1176, 151] on b "Digital Data Wall" at bounding box center [1148, 151] width 68 height 10
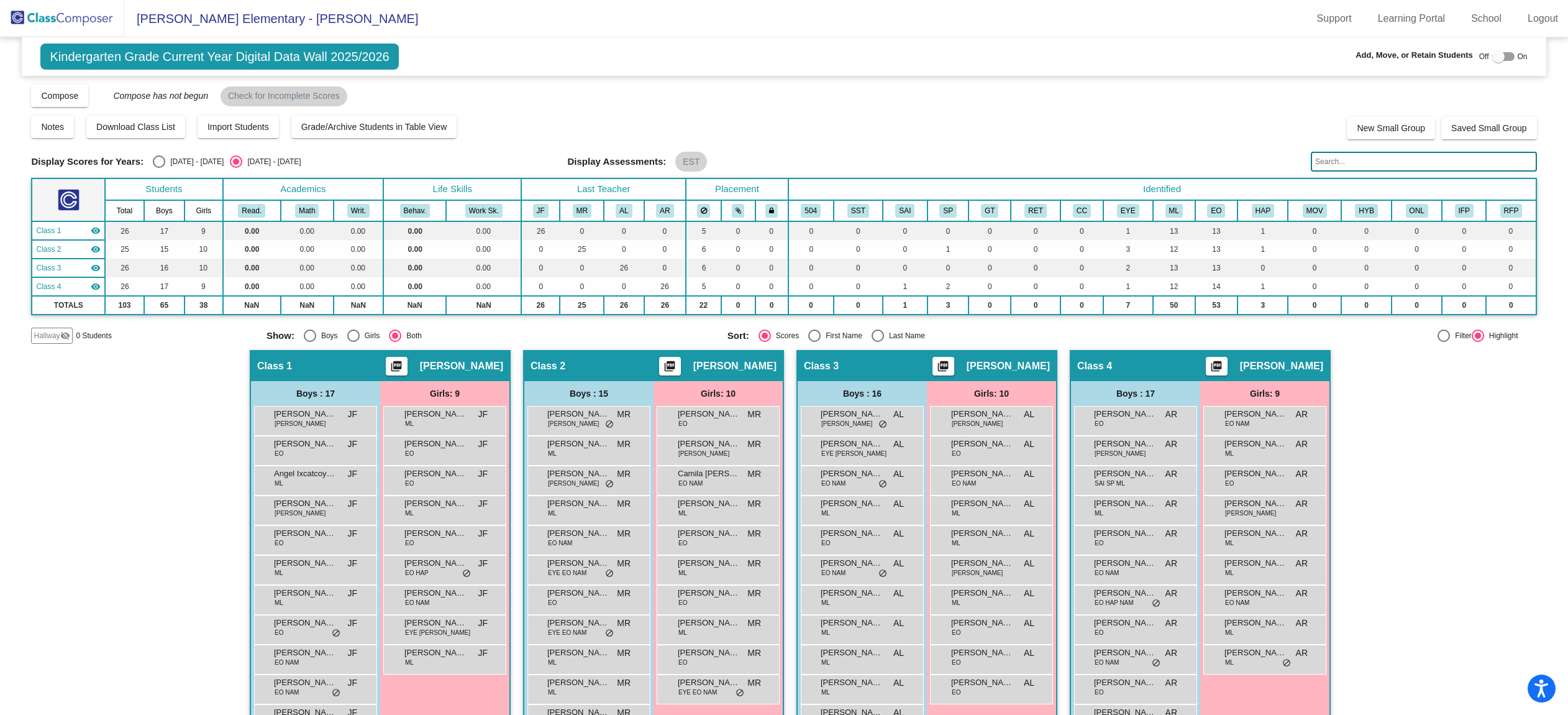
click at [49, 328] on div "Hallway visibility_off" at bounding box center [52, 336] width 41 height 16
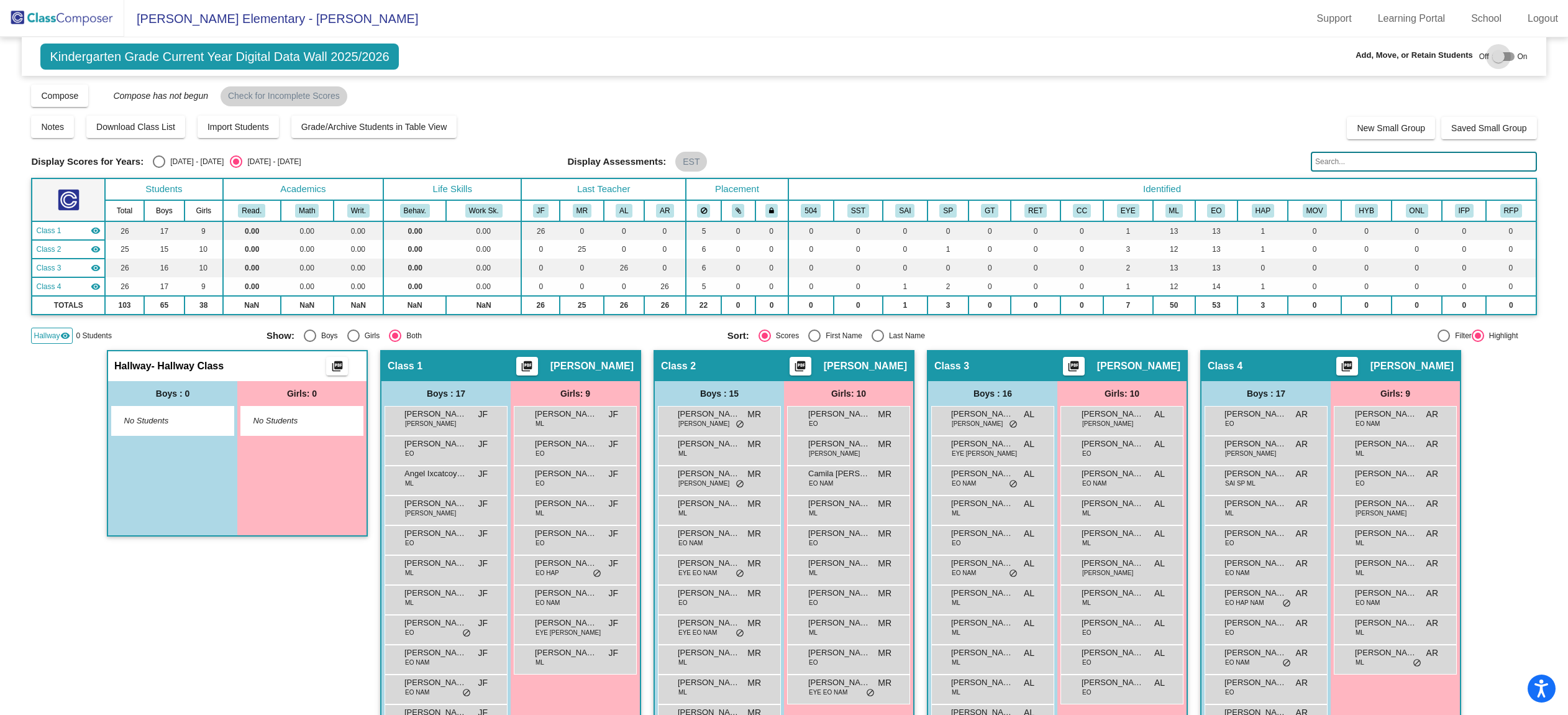
click at [1504, 52] on div at bounding box center [1503, 56] width 22 height 9
checkbox input "true"
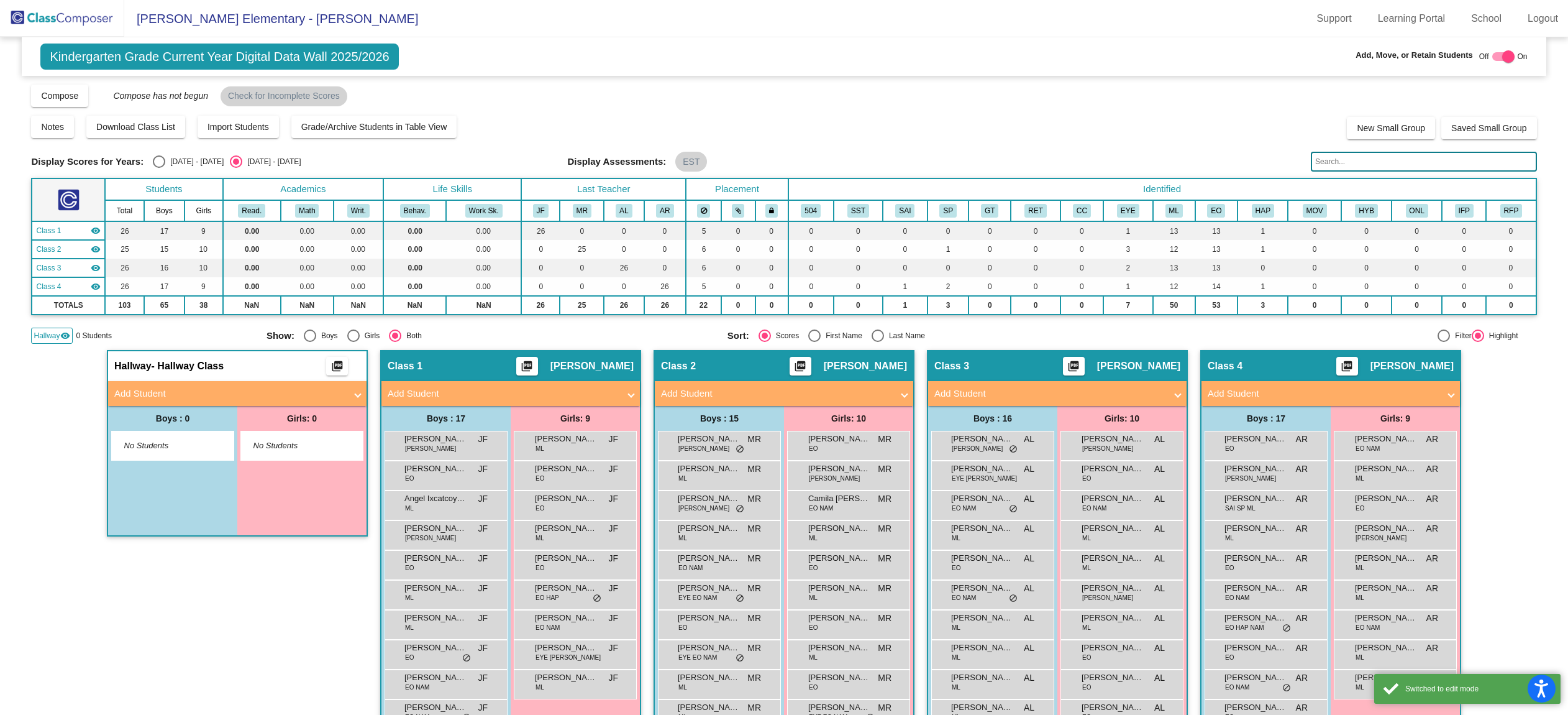
click at [176, 391] on mat-panel-title "Add Student" at bounding box center [230, 394] width 231 height 14
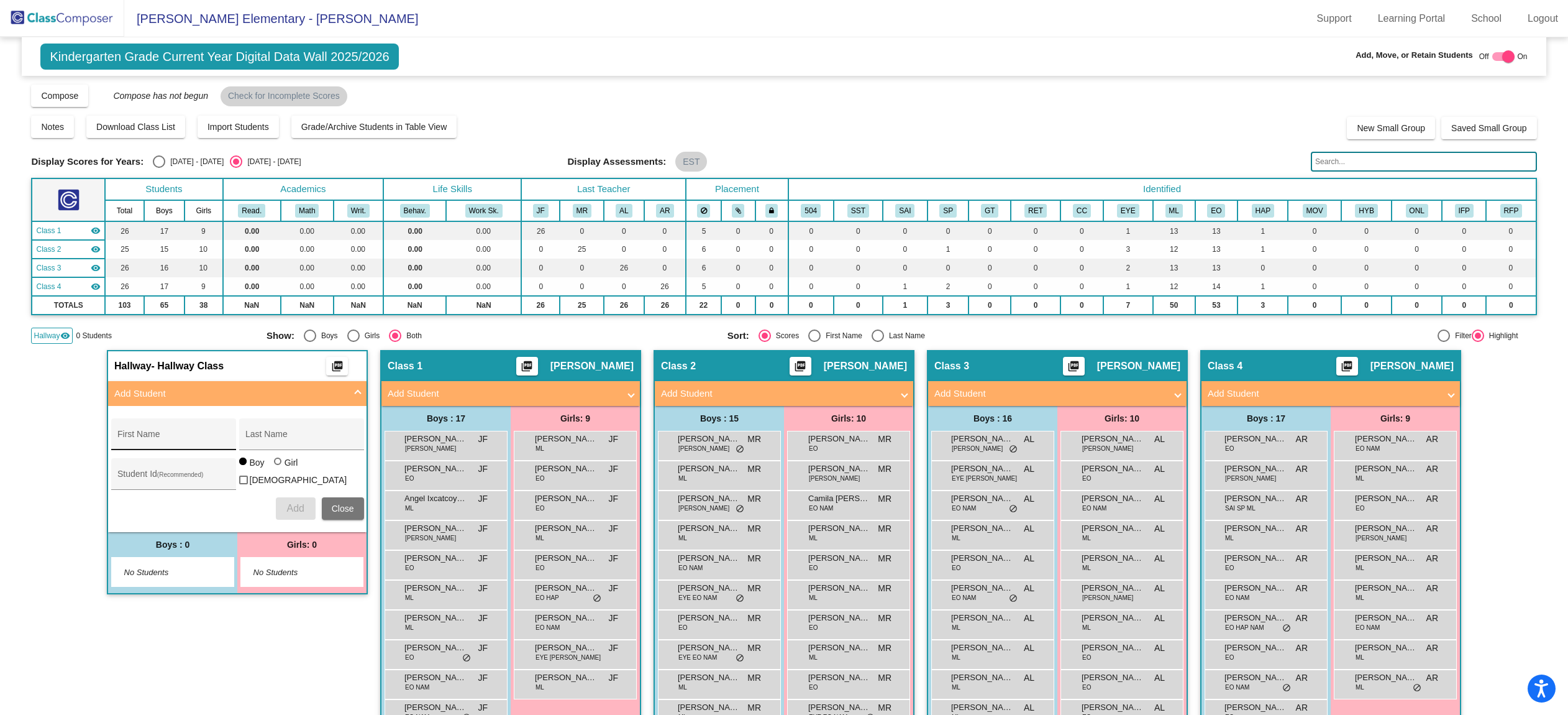
click at [165, 432] on div "First Name" at bounding box center [173, 438] width 112 height 25
type input "[PERSON_NAME]"
click at [287, 509] on span "Add" at bounding box center [294, 508] width 17 height 11
click at [183, 654] on div "Hallway - Hallway Class picture_as_pdf Add Student First Name Last Name Student…" at bounding box center [237, 653] width 261 height 608
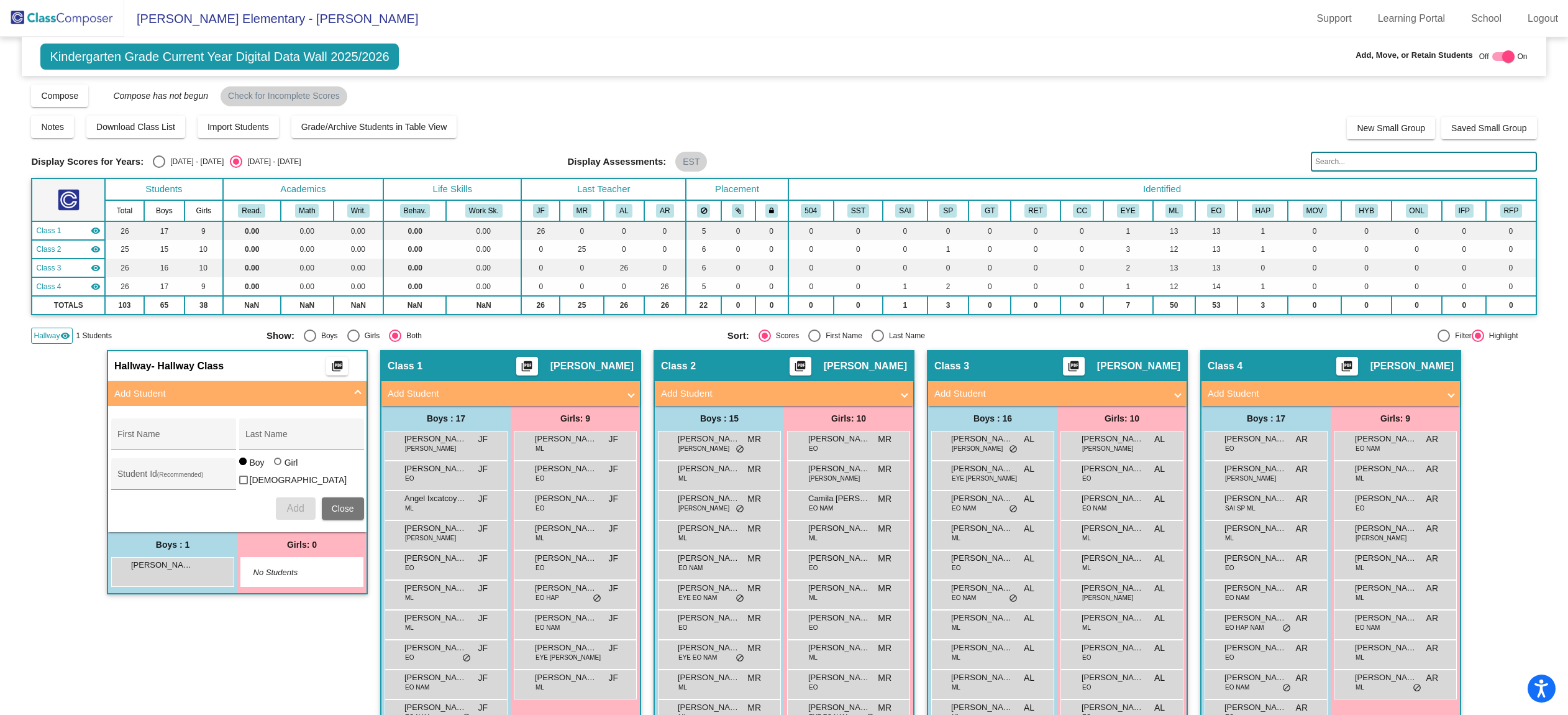
click at [62, 7] on img at bounding box center [62, 18] width 124 height 37
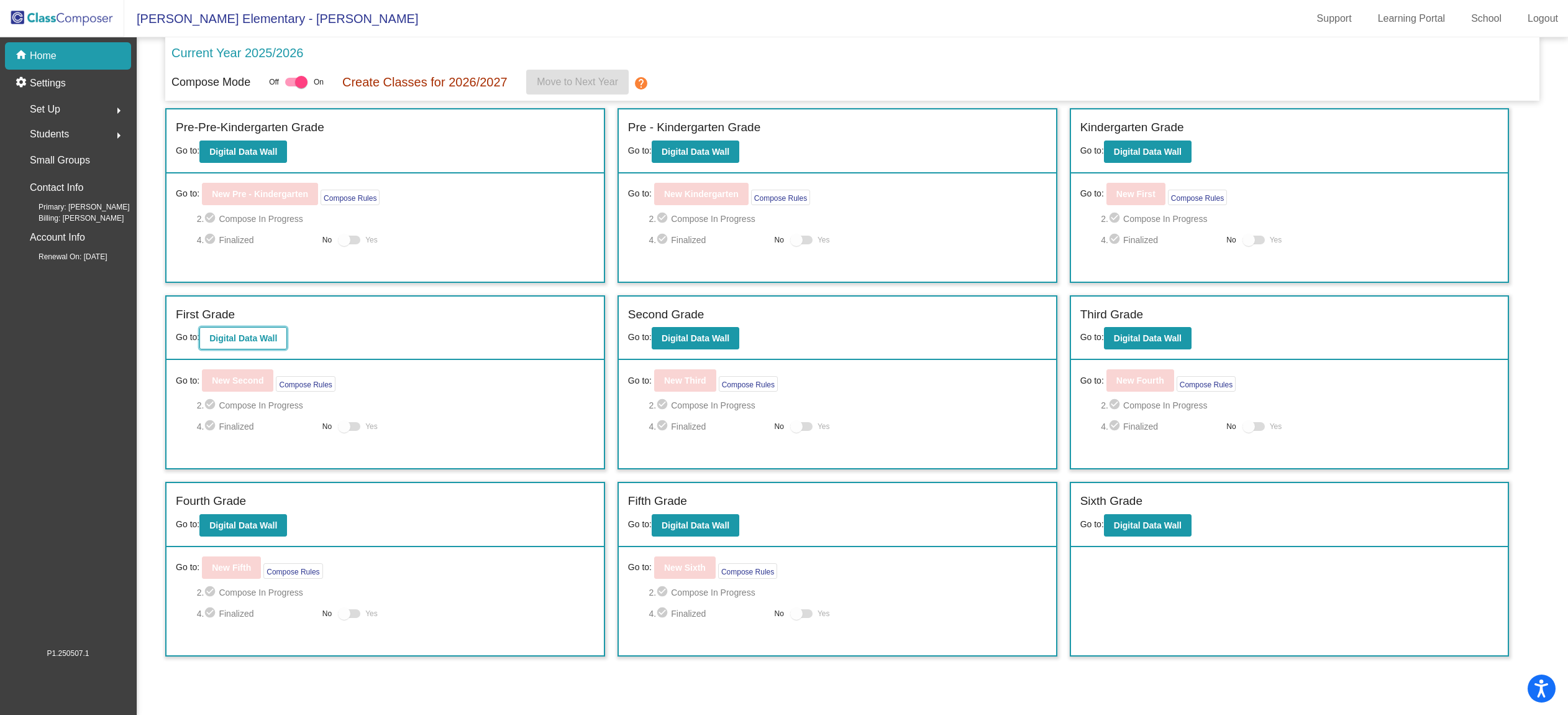
click at [245, 343] on b "Digital Data Wall" at bounding box center [243, 337] width 68 height 10
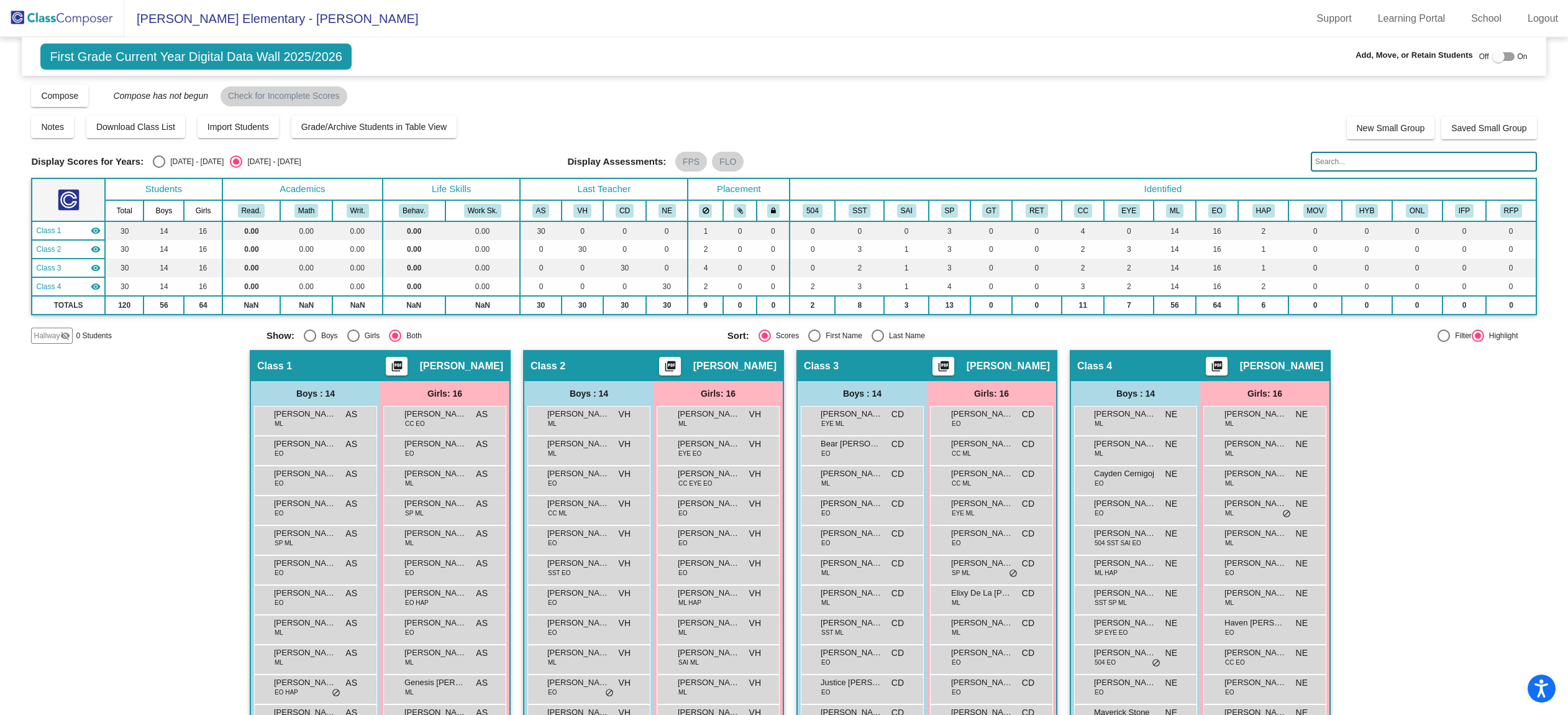
click at [1493, 59] on div at bounding box center [1498, 56] width 13 height 13
checkbox input "true"
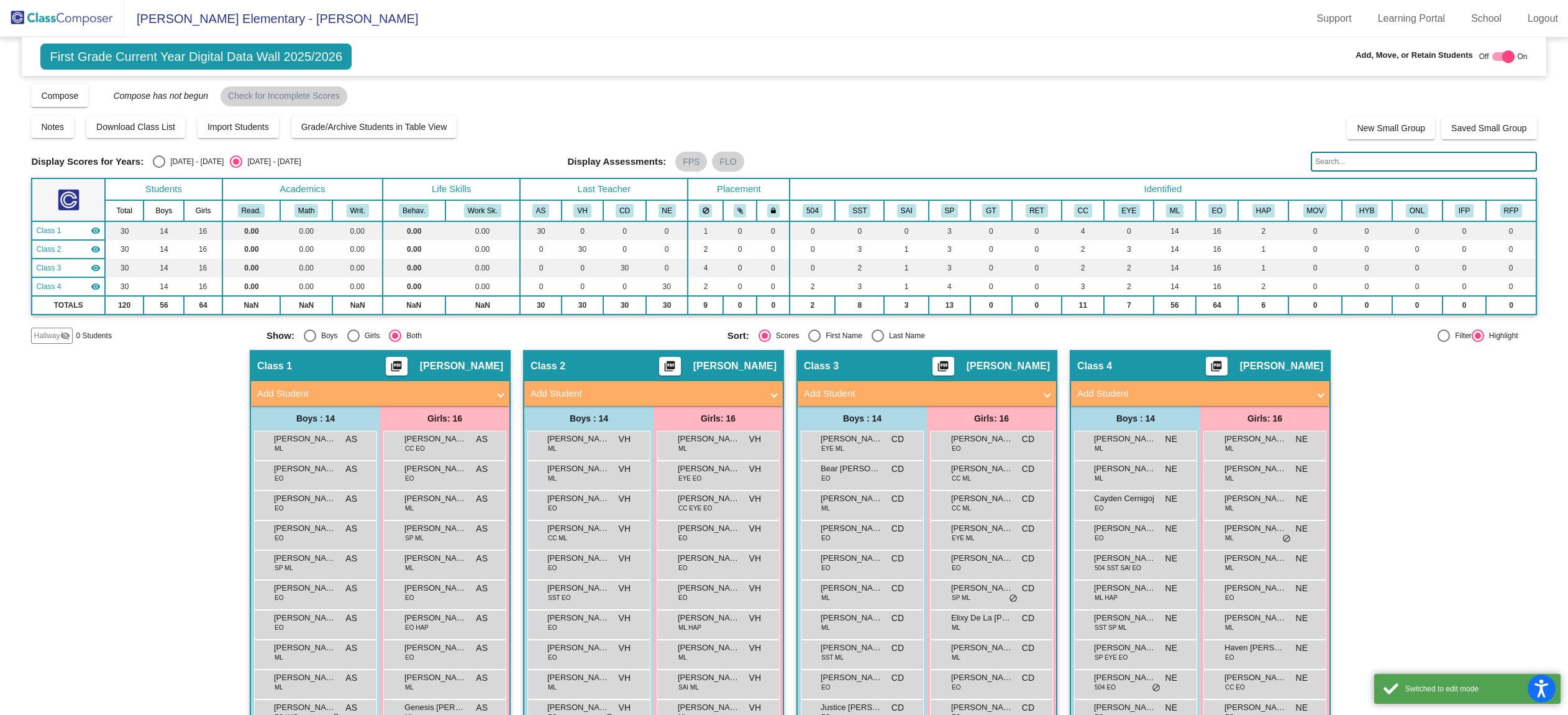
click at [65, 332] on mat-icon "visibility_off" at bounding box center [64, 335] width 10 height 10
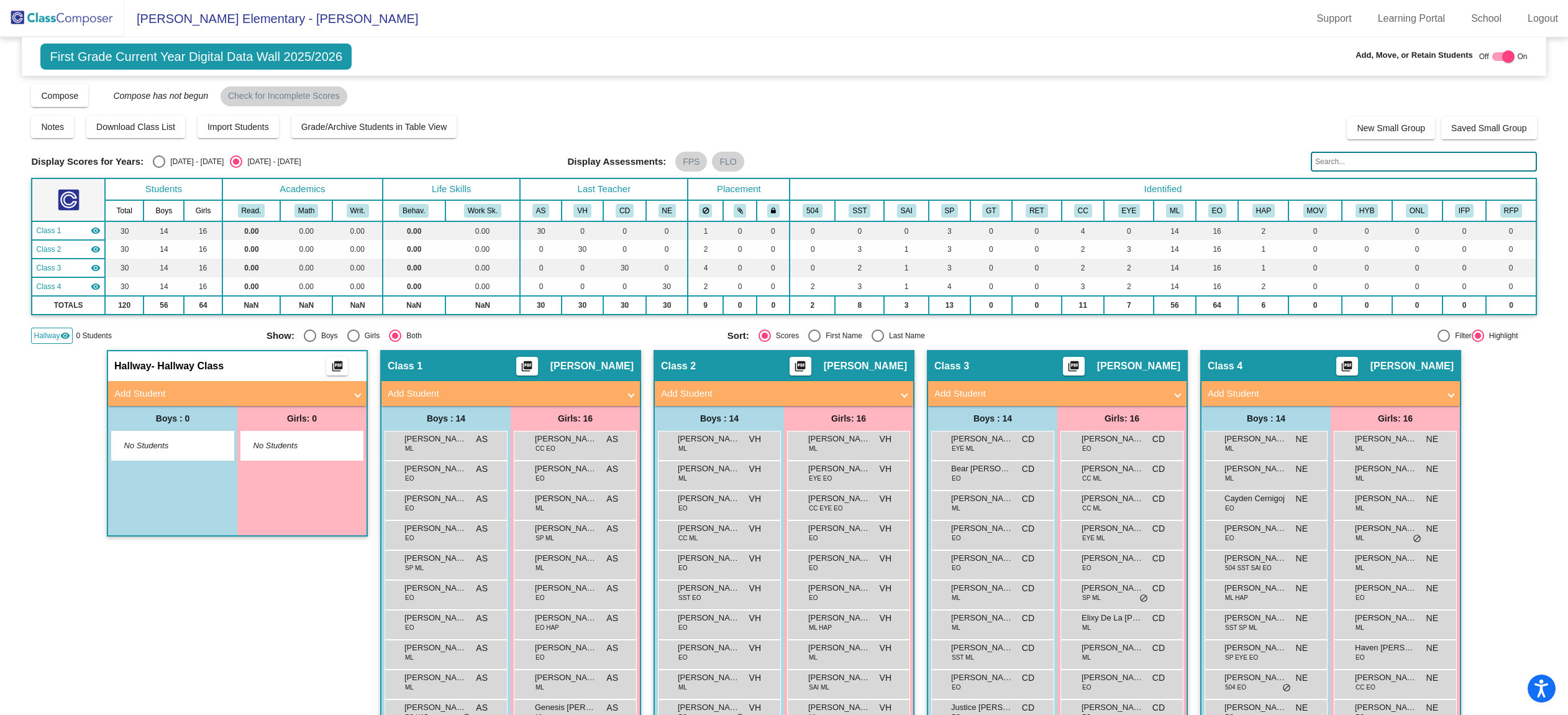
click at [348, 390] on span "Add Student" at bounding box center [234, 394] width 241 height 14
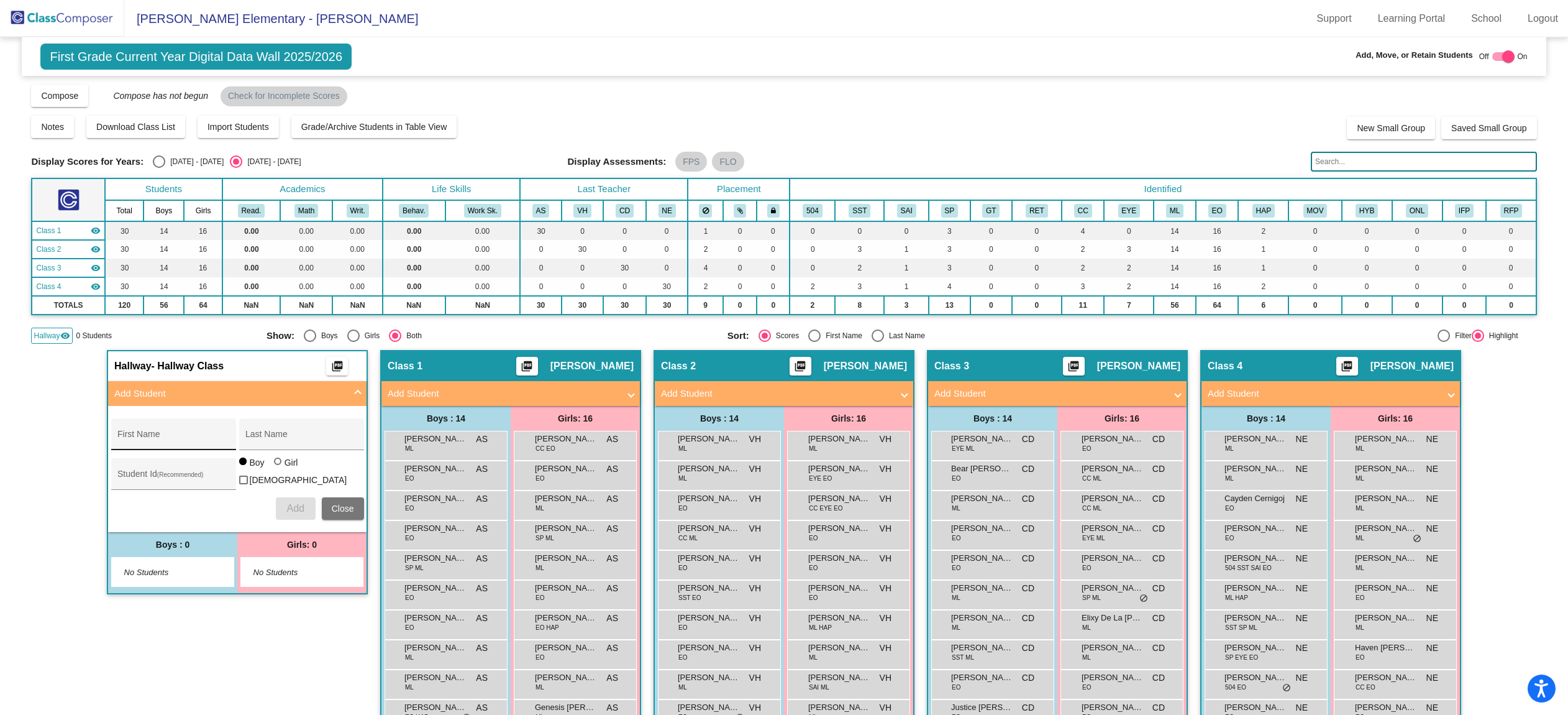
click at [143, 440] on input "First Name" at bounding box center [173, 438] width 112 height 10
type input "[PERSON_NAME]"
type input "Victoria"
click at [296, 510] on span "Add" at bounding box center [294, 508] width 17 height 11
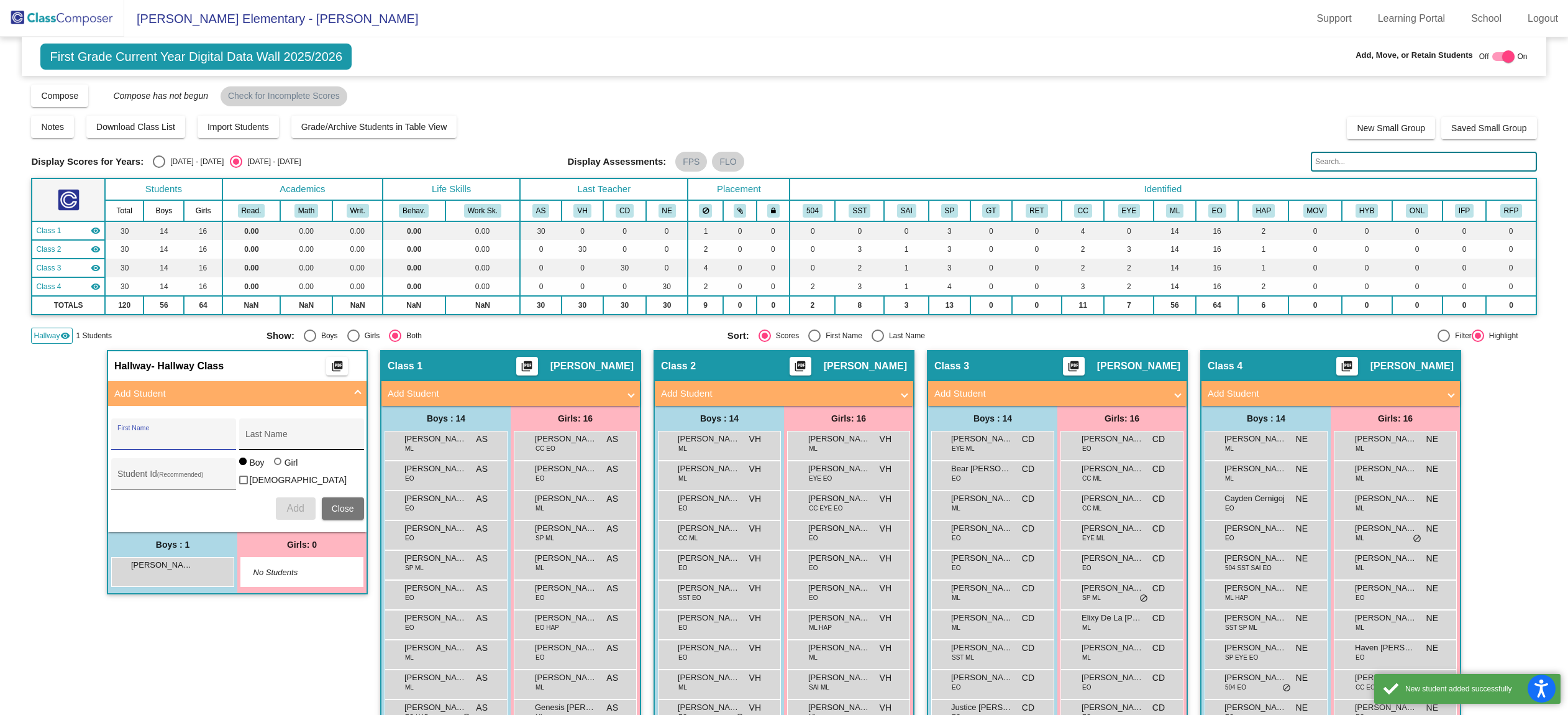
click at [271, 437] on input "Last Name" at bounding box center [301, 438] width 112 height 10
click at [179, 440] on input "First Name" at bounding box center [173, 438] width 112 height 10
type input "Monserat"
click at [301, 443] on input "Last Name" at bounding box center [301, 438] width 112 height 10
type input "[PERSON_NAME]"
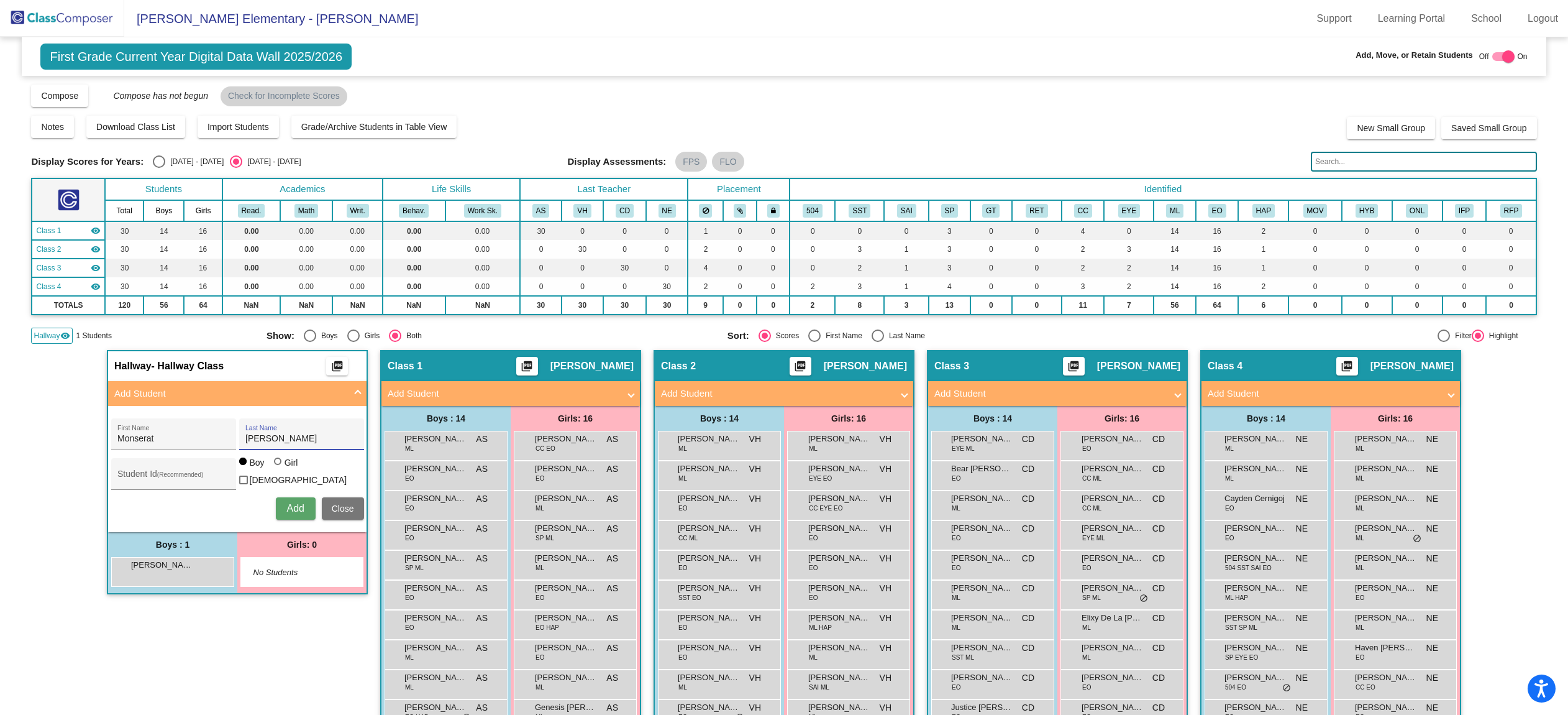
click at [267, 461] on div "Student Id (Recommended) Boy Girl [DEMOGRAPHIC_DATA]" at bounding box center [237, 473] width 253 height 35
click at [277, 464] on div at bounding box center [277, 461] width 7 height 7
click at [278, 468] on input "Girl" at bounding box center [278, 467] width 1 height 1
radio input "true"
click at [287, 503] on span "Add" at bounding box center [294, 508] width 17 height 11
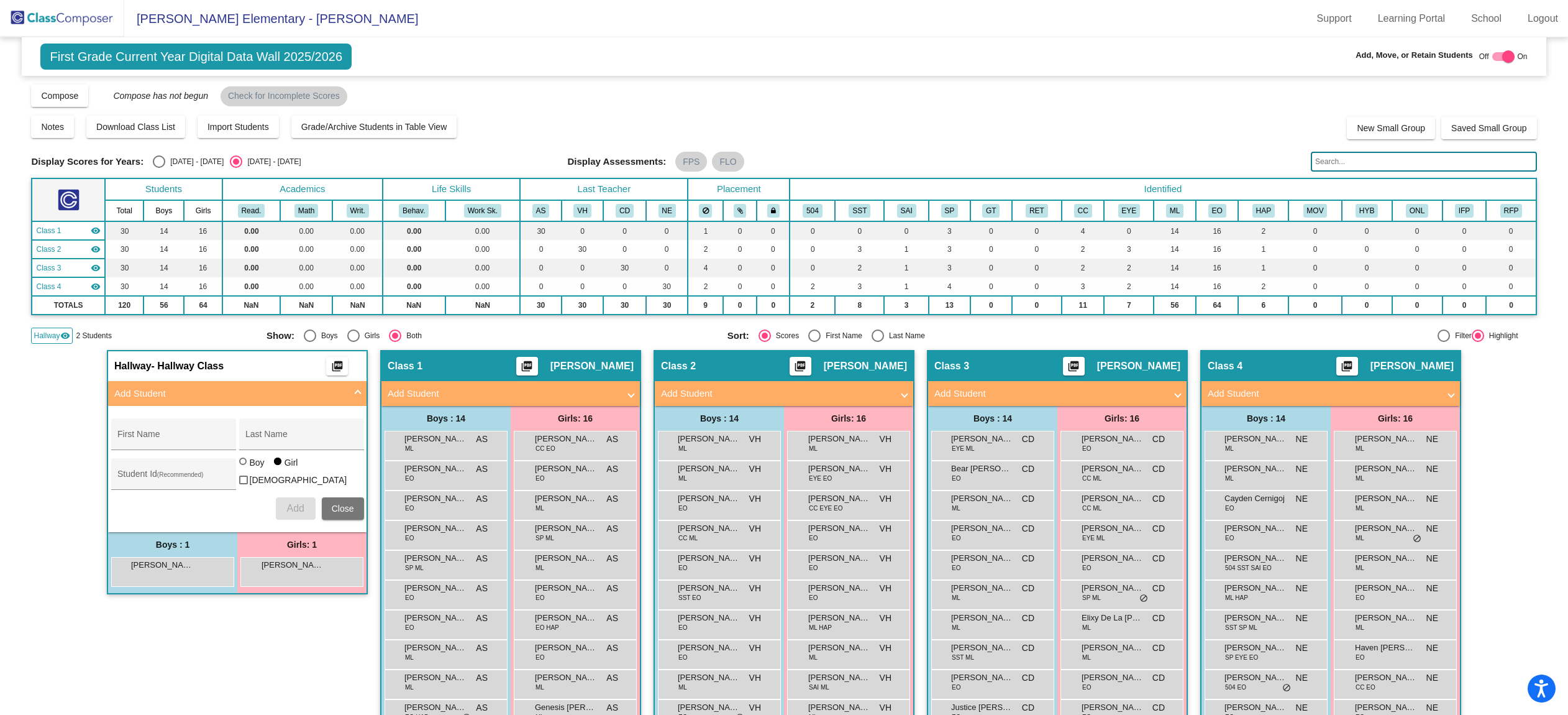
click at [47, 19] on img at bounding box center [62, 18] width 124 height 37
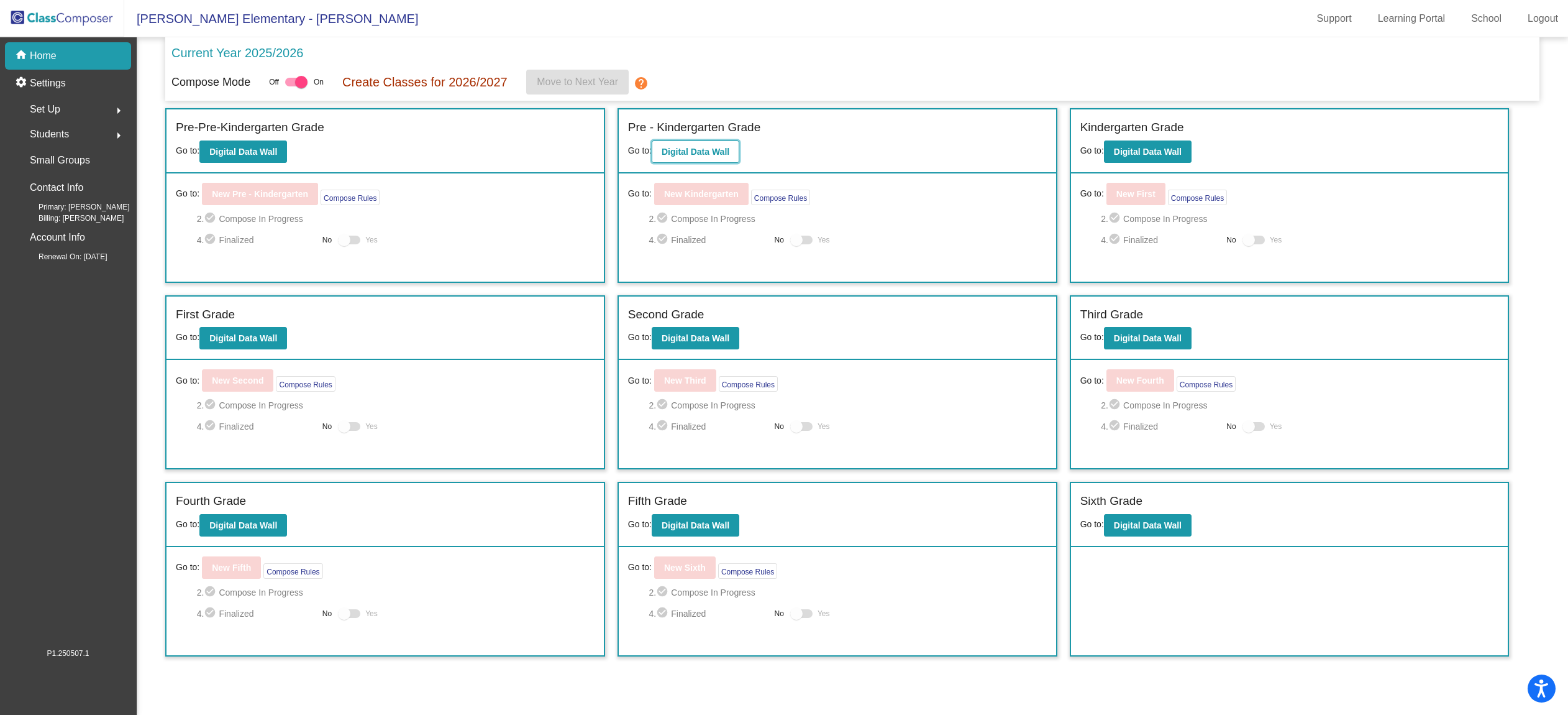
click at [711, 157] on button "Digital Data Wall" at bounding box center [695, 151] width 88 height 22
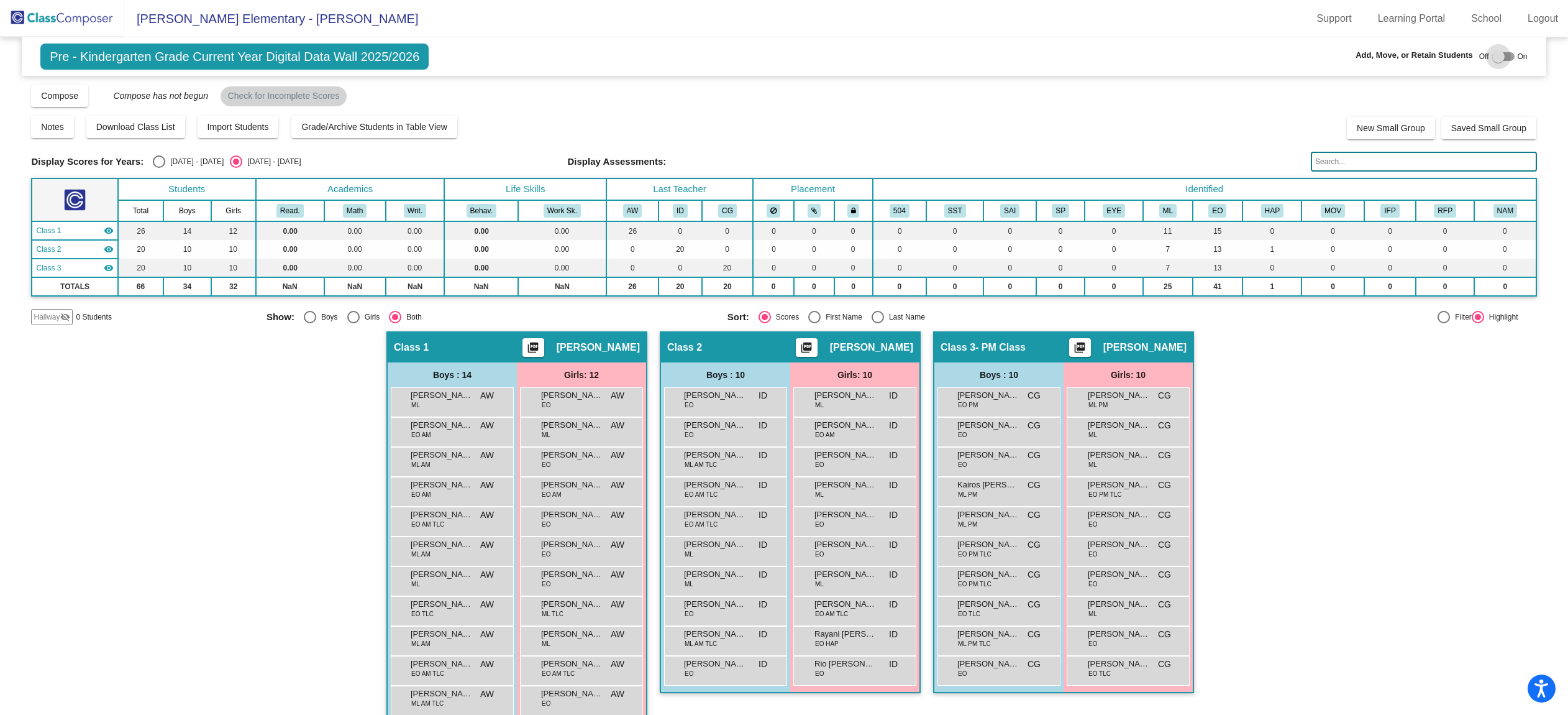
click at [1492, 50] on div at bounding box center [1498, 56] width 13 height 13
checkbox input "true"
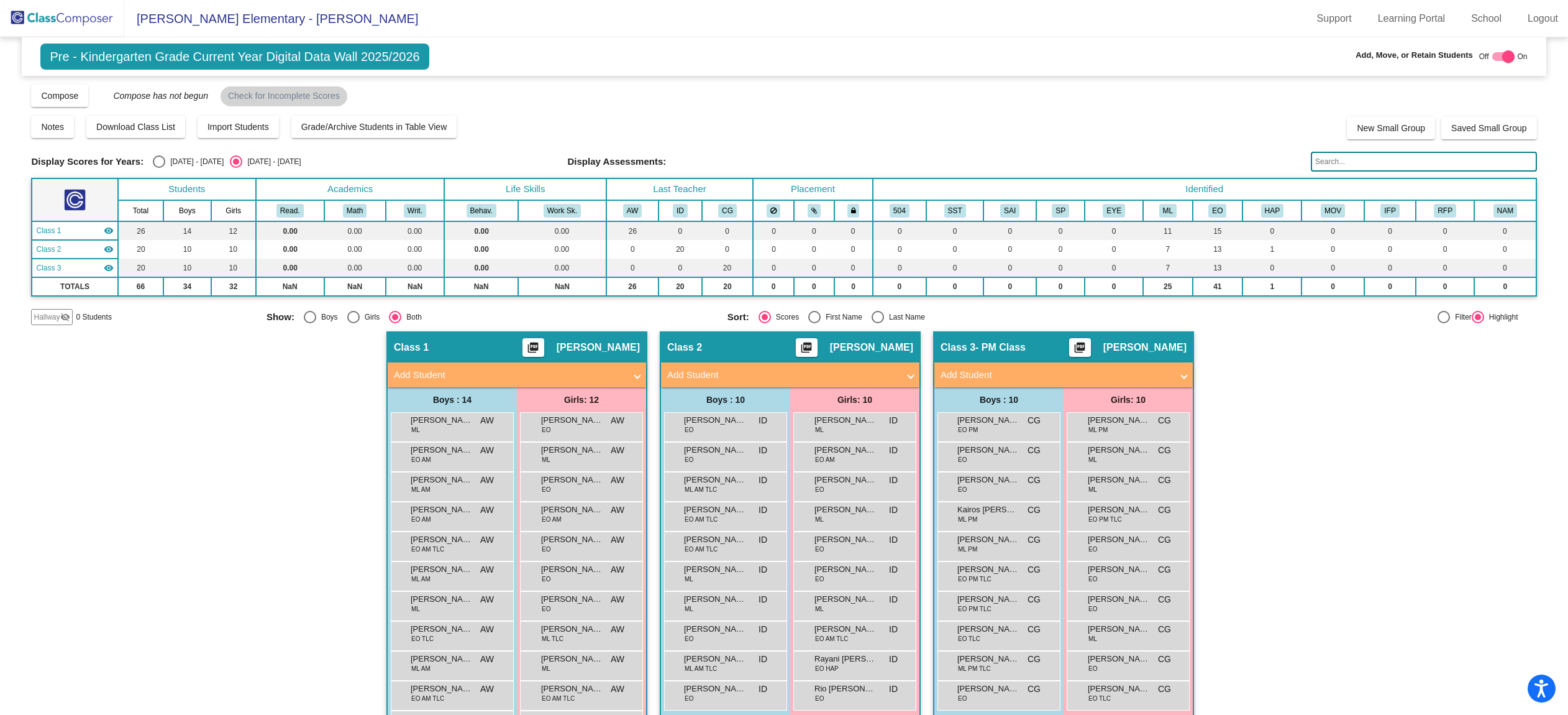
click at [61, 315] on mat-icon "visibility_off" at bounding box center [64, 317] width 10 height 10
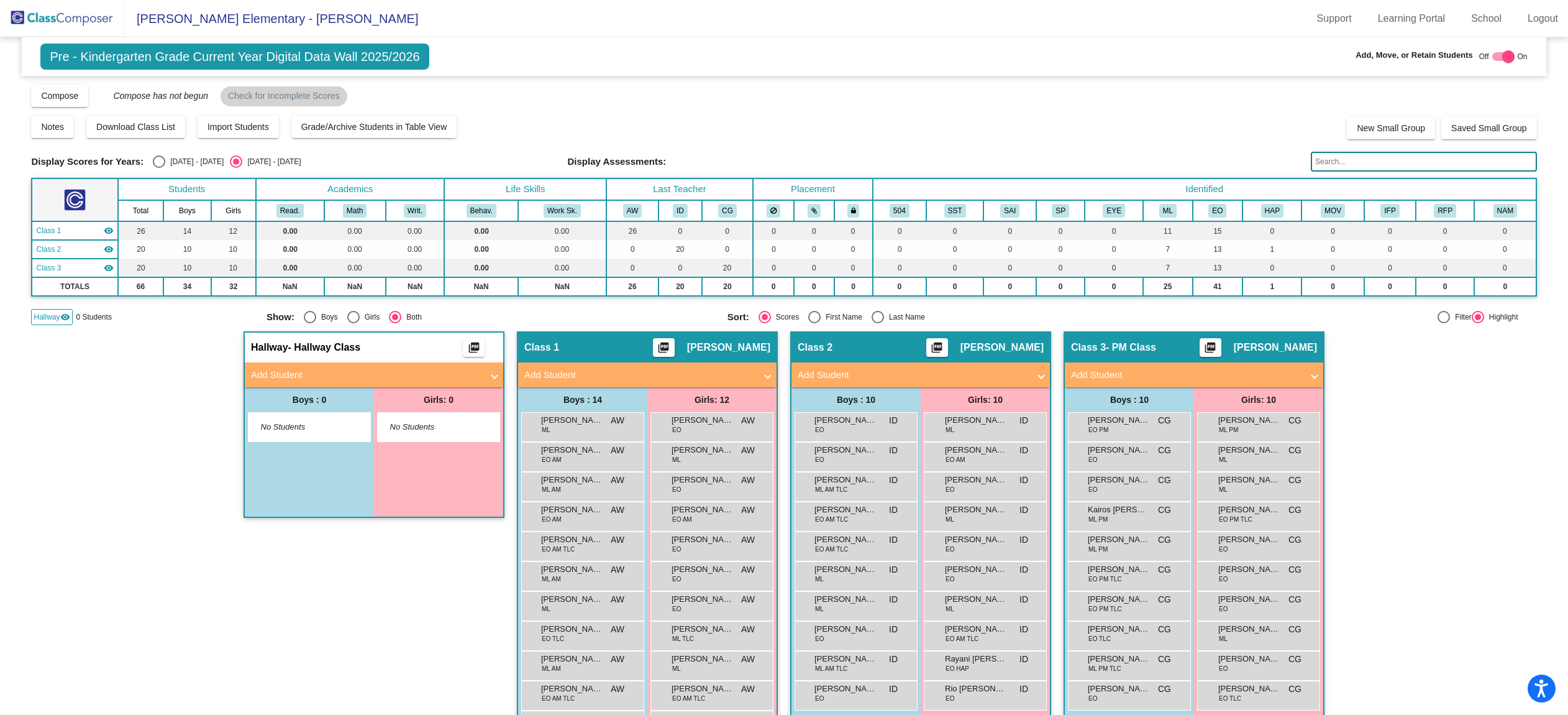
click at [299, 380] on mat-panel-title "Add Student" at bounding box center [367, 375] width 231 height 14
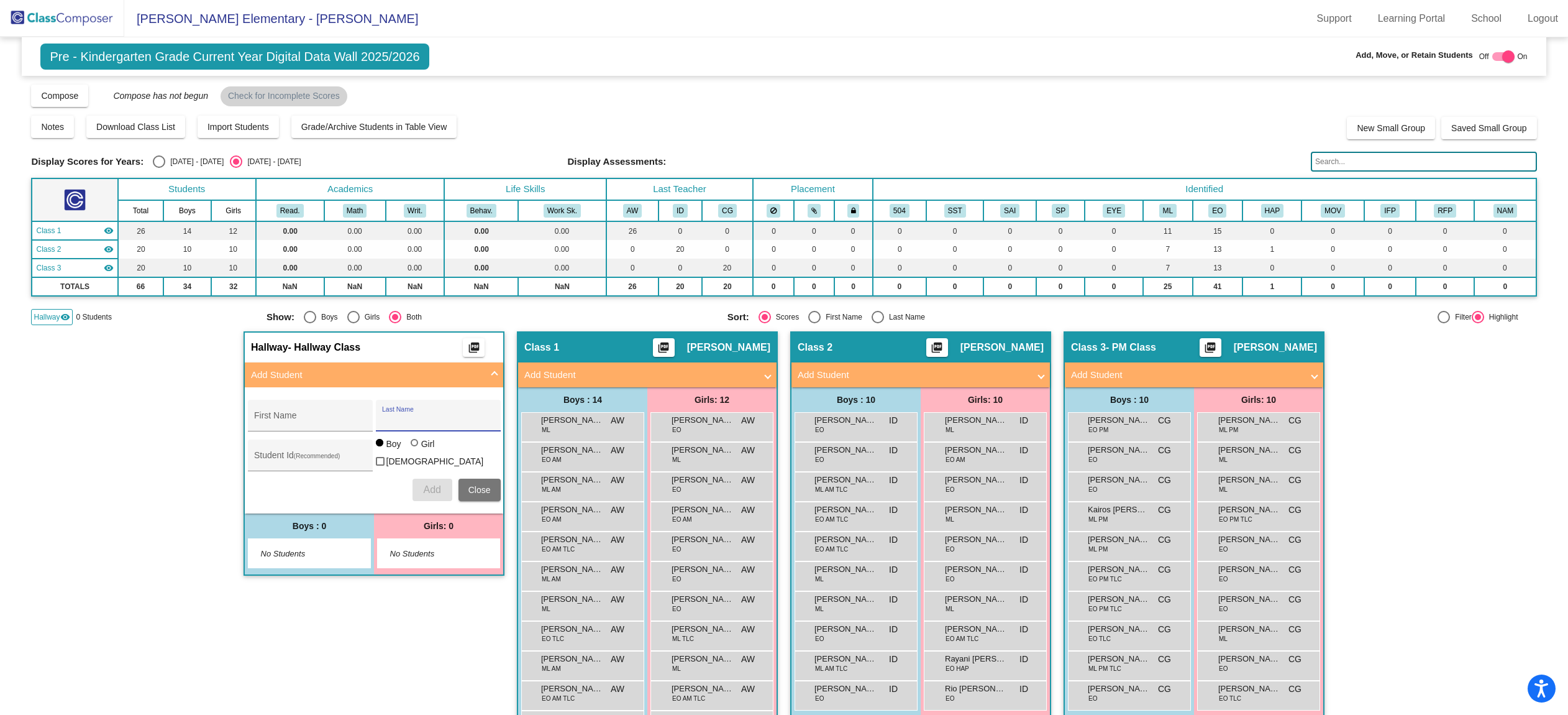
click at [408, 421] on input "Last Name" at bounding box center [437, 420] width 112 height 10
type input "[PERSON_NAME]"
click at [315, 420] on input "First Name" at bounding box center [309, 420] width 112 height 10
type input "[PERSON_NAME]"
click at [362, 631] on div "Hallway - Hallway Class picture_as_pdf Add Student [PERSON_NAME] First Name [PE…" at bounding box center [374, 590] width 261 height 518
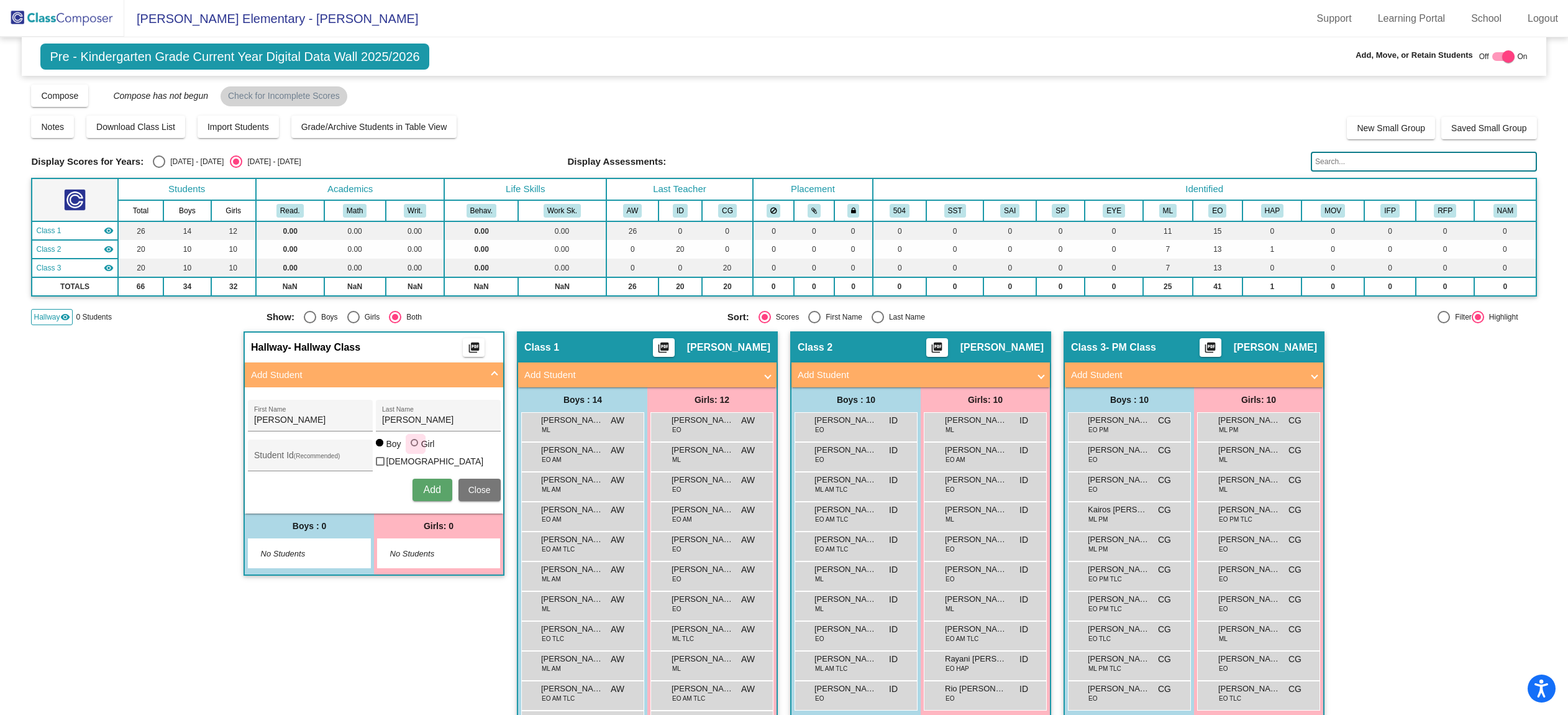
click at [420, 448] on div "Girl" at bounding box center [428, 444] width 14 height 13
click at [416, 448] on input "Girl" at bounding box center [415, 448] width 1 height 1
radio input "true"
click at [423, 484] on span "Add" at bounding box center [431, 489] width 17 height 11
click at [93, 25] on img at bounding box center [62, 18] width 124 height 37
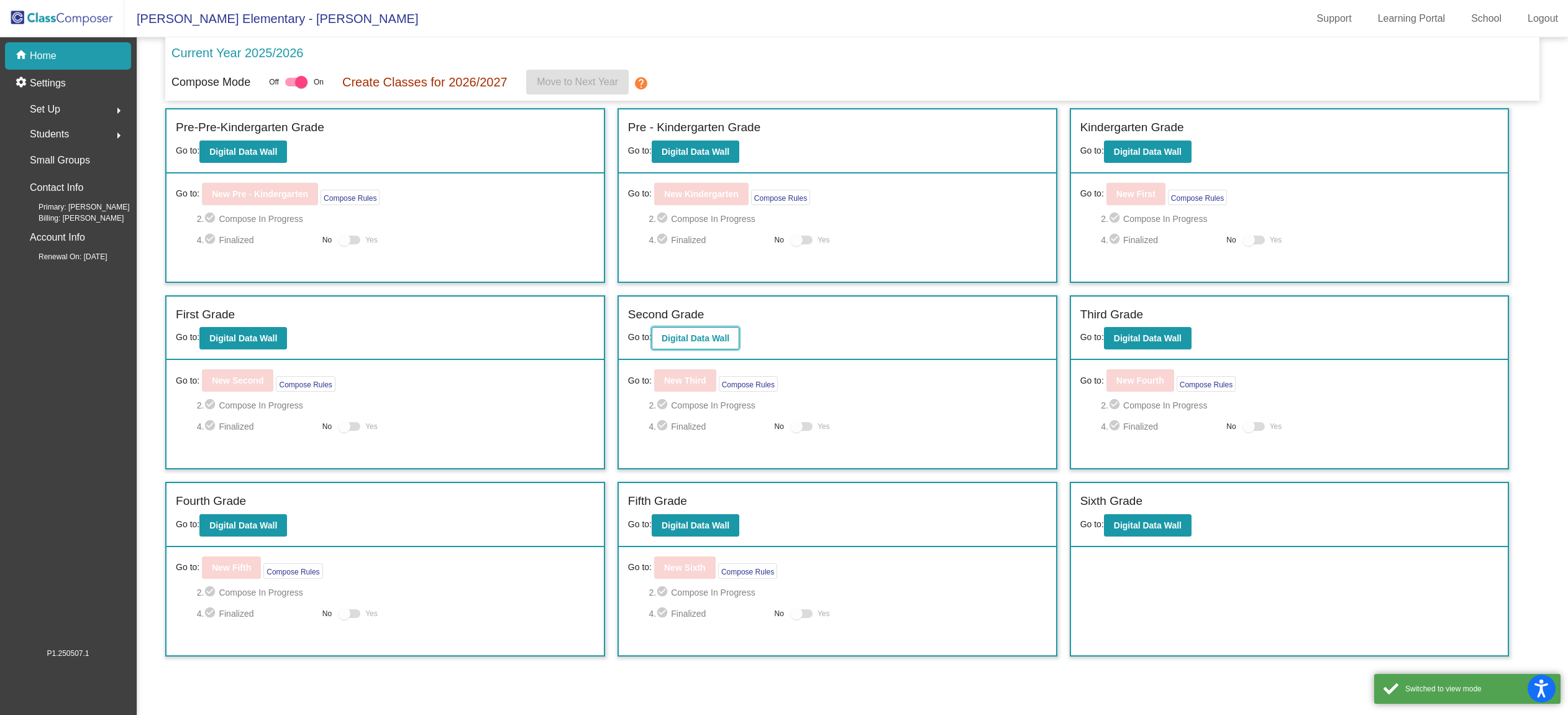
click at [688, 330] on button "Digital Data Wall" at bounding box center [695, 337] width 88 height 22
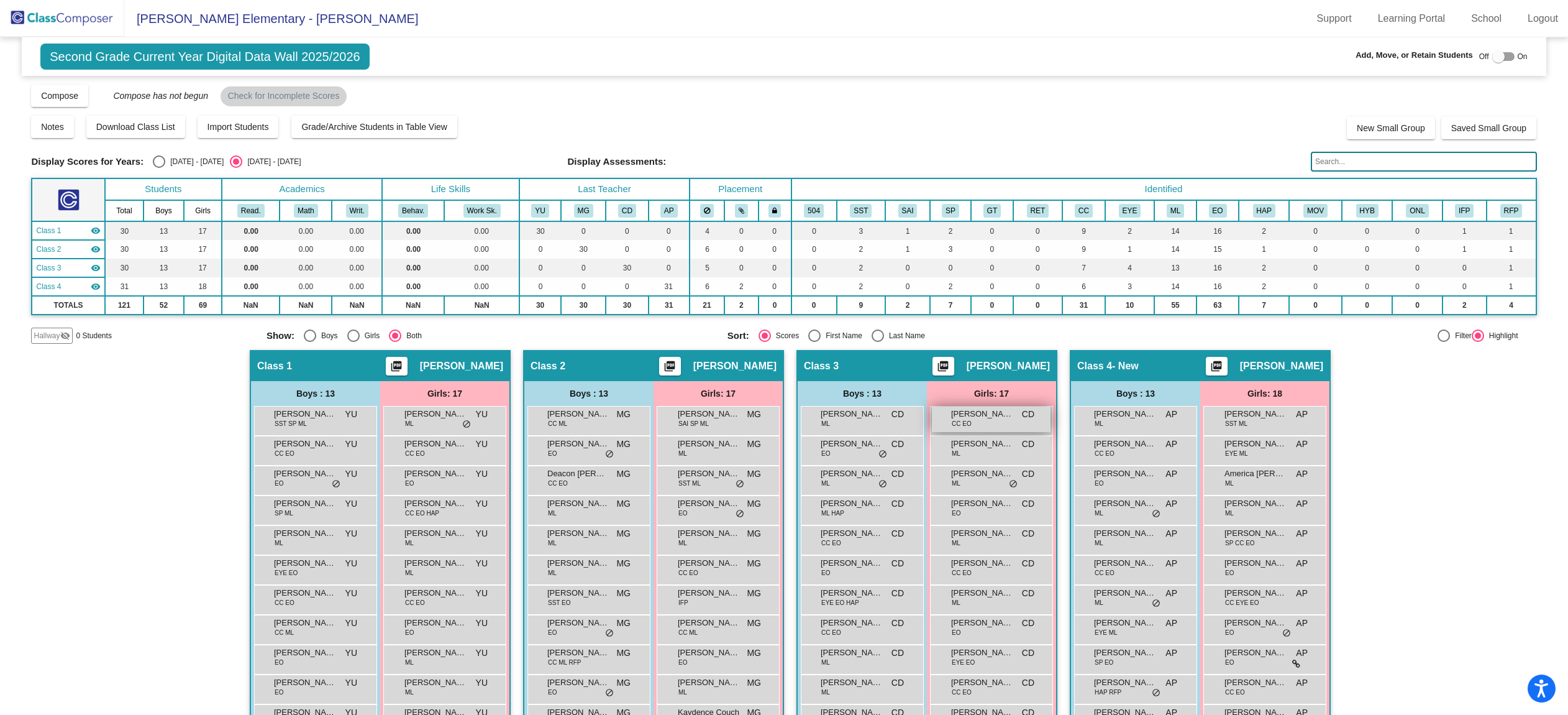
click at [972, 424] on div "[PERSON_NAME] CC EO CD lock do_not_disturb_alt" at bounding box center [991, 419] width 119 height 25
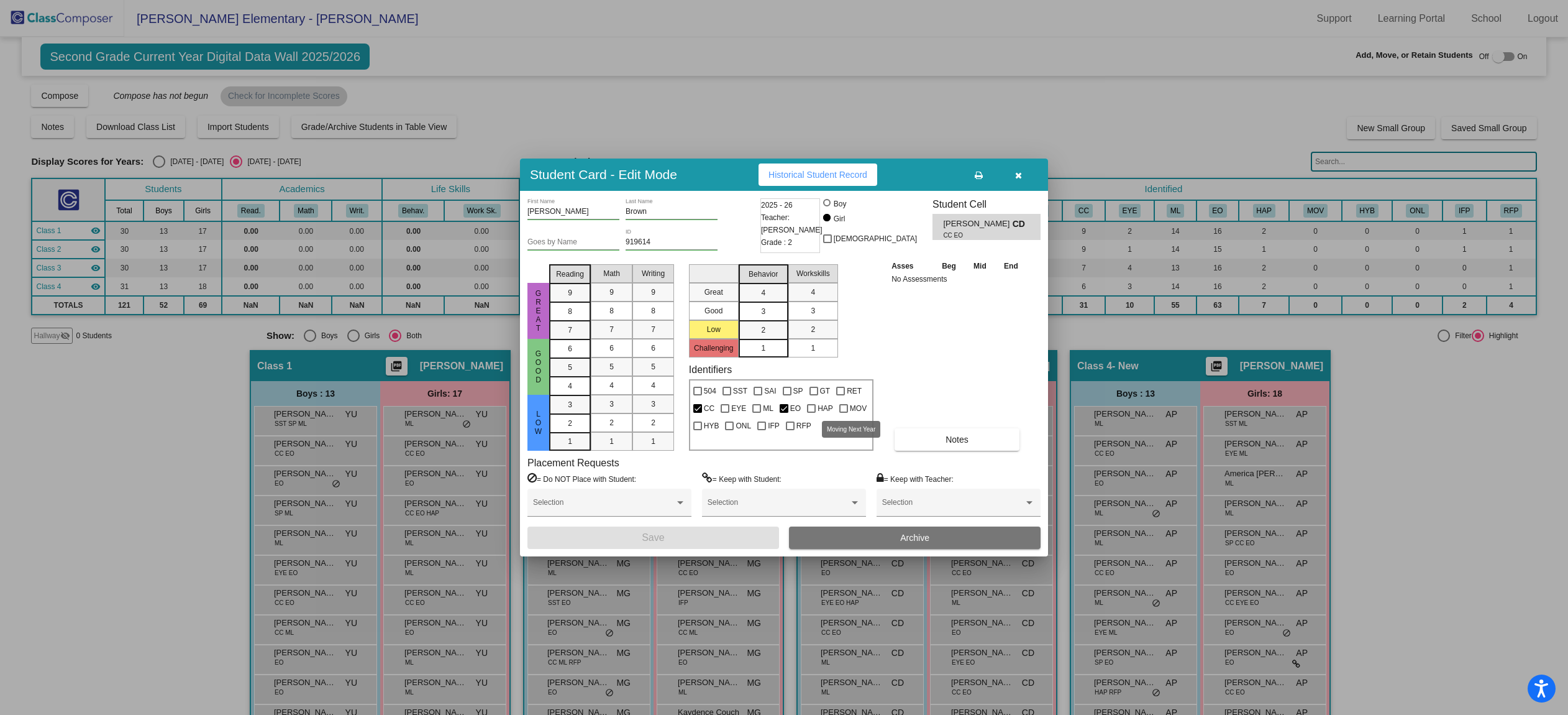
click at [843, 404] on div at bounding box center [843, 408] width 9 height 9
click at [843, 413] on input "MOV" at bounding box center [843, 413] width 1 height 1
checkbox input "true"
click at [645, 544] on button "Save" at bounding box center [653, 537] width 251 height 22
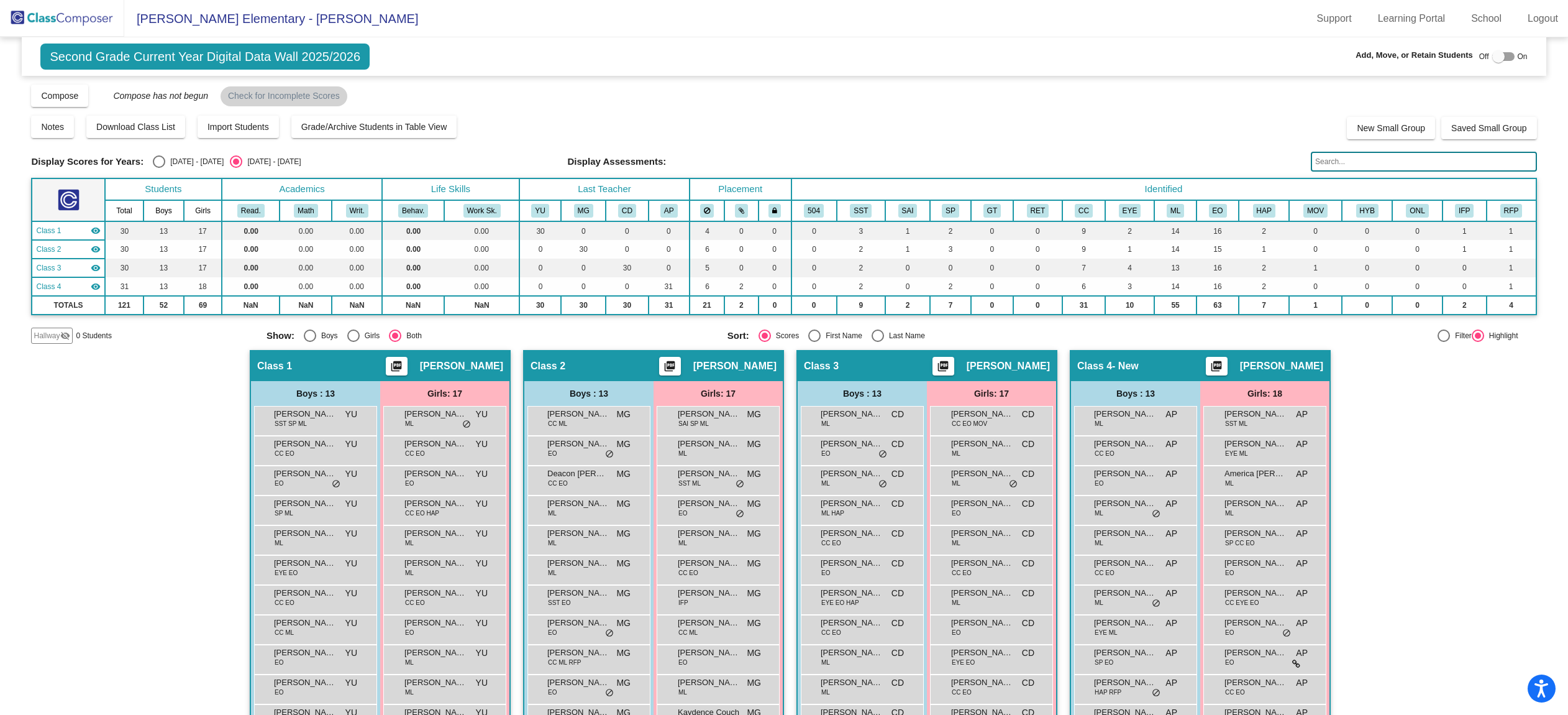
click at [55, 18] on img at bounding box center [62, 18] width 124 height 37
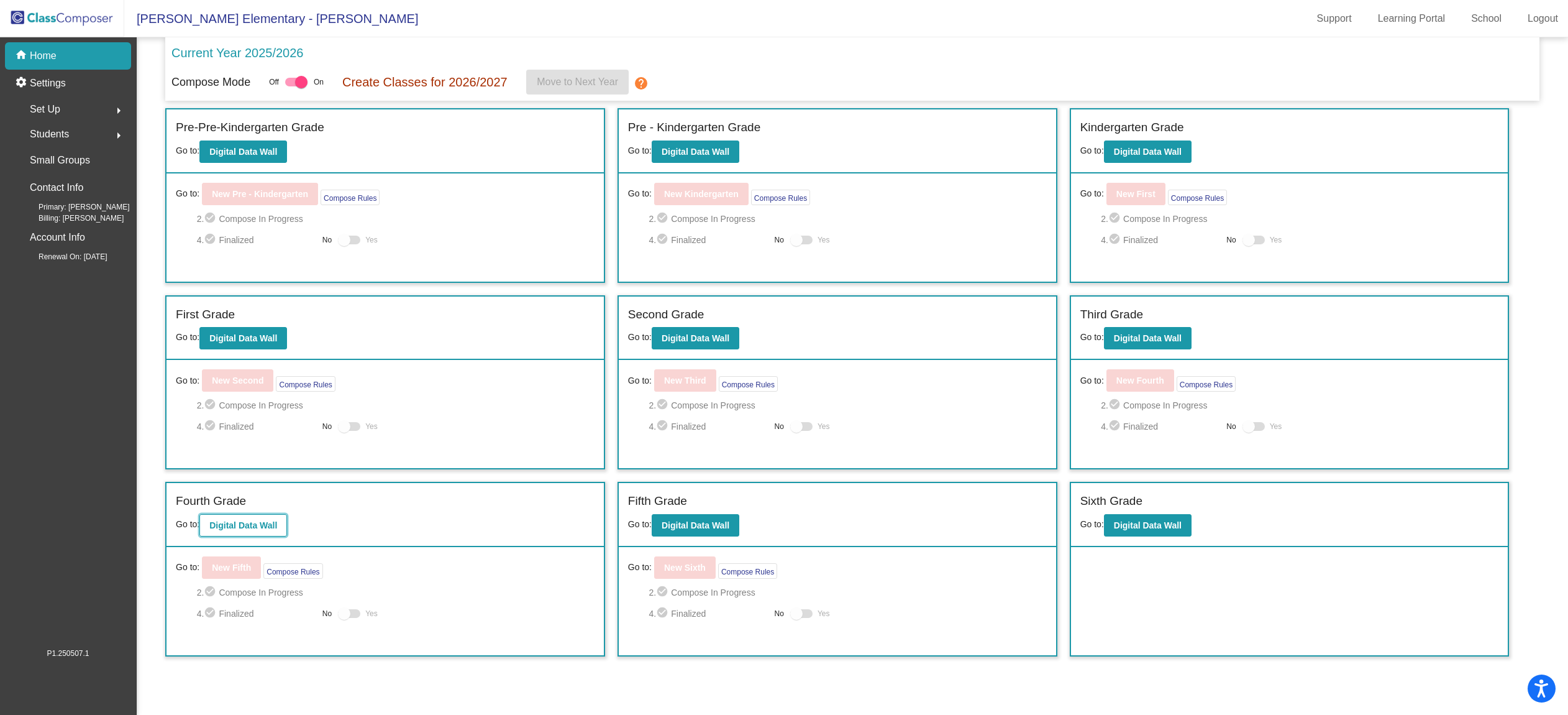
click at [249, 523] on b "Digital Data Wall" at bounding box center [243, 524] width 68 height 10
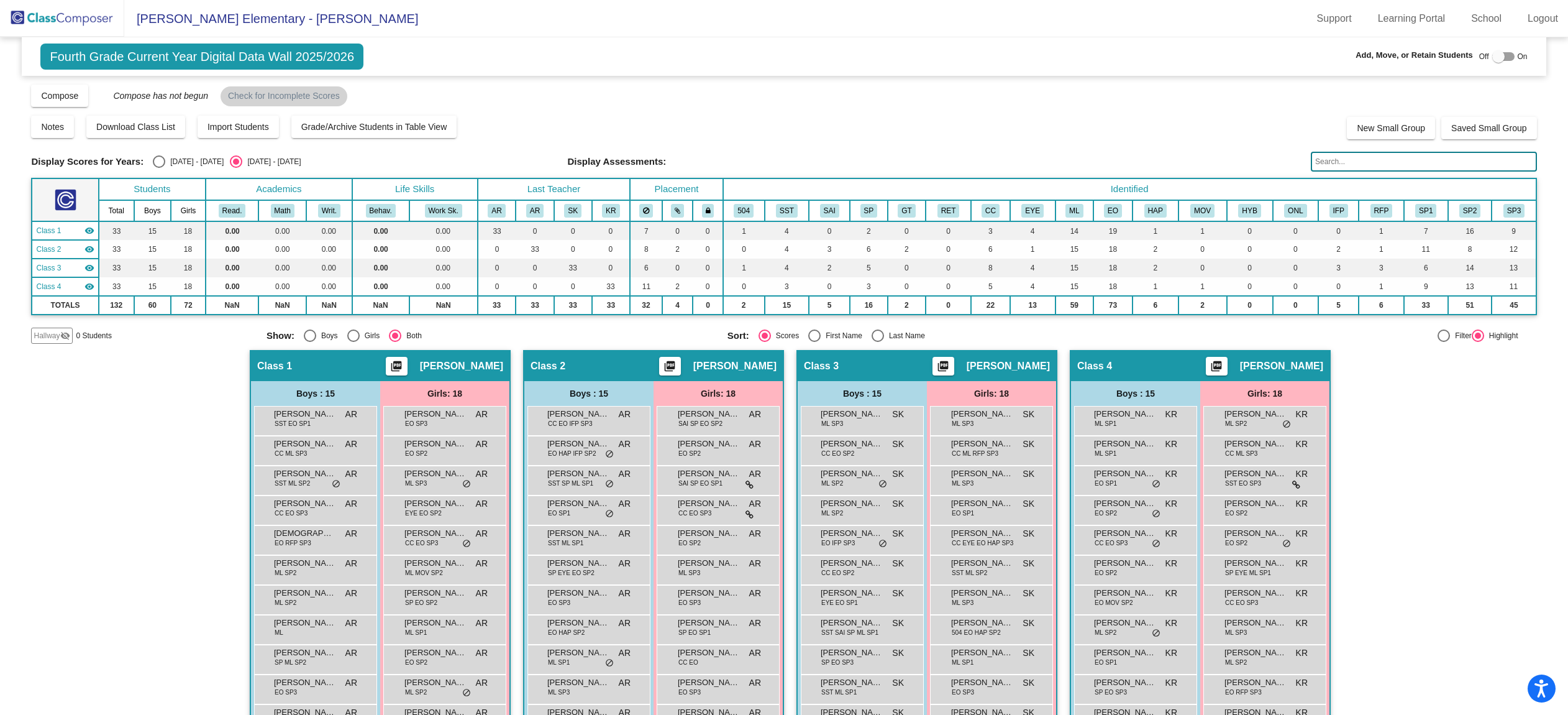
click at [46, 18] on img at bounding box center [62, 18] width 124 height 37
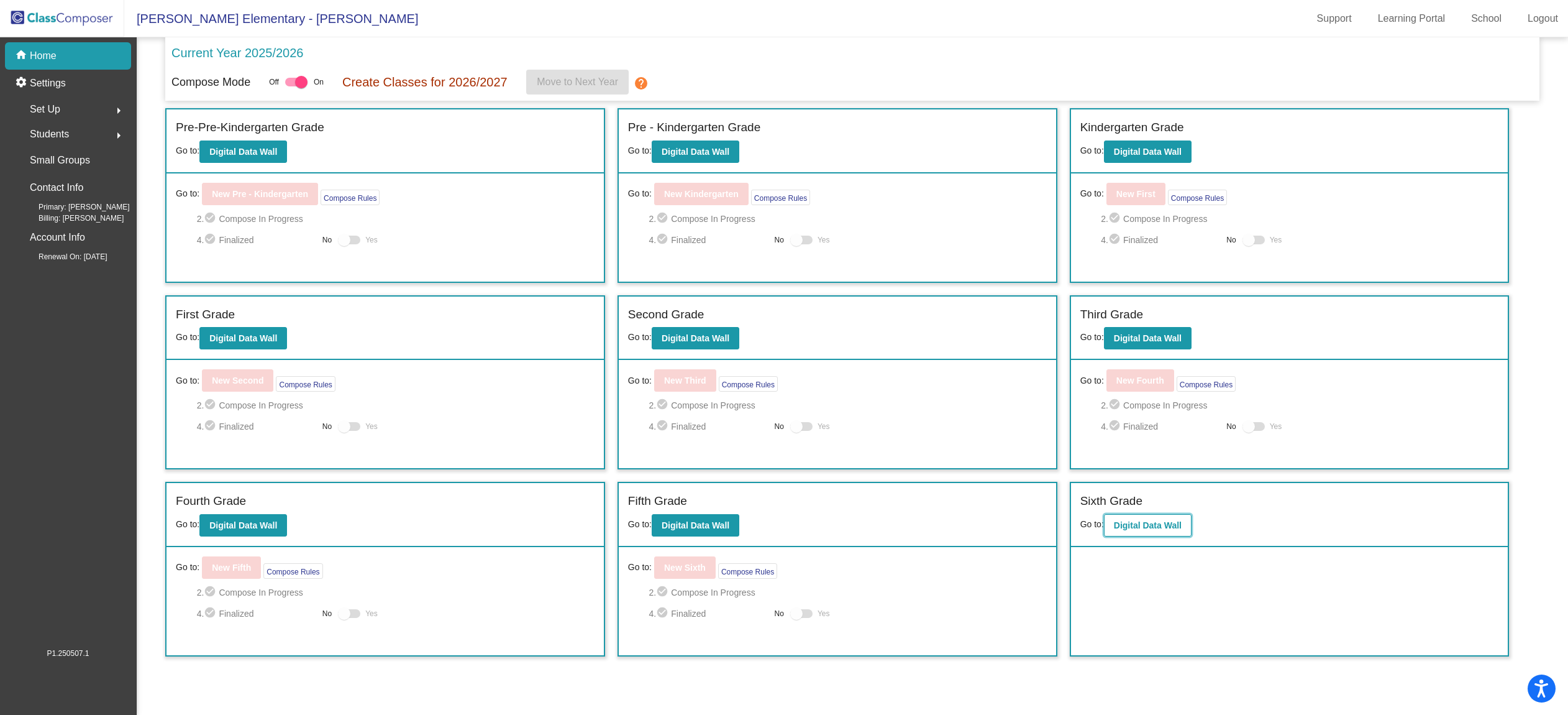
click at [1151, 532] on button "Digital Data Wall" at bounding box center [1148, 524] width 88 height 22
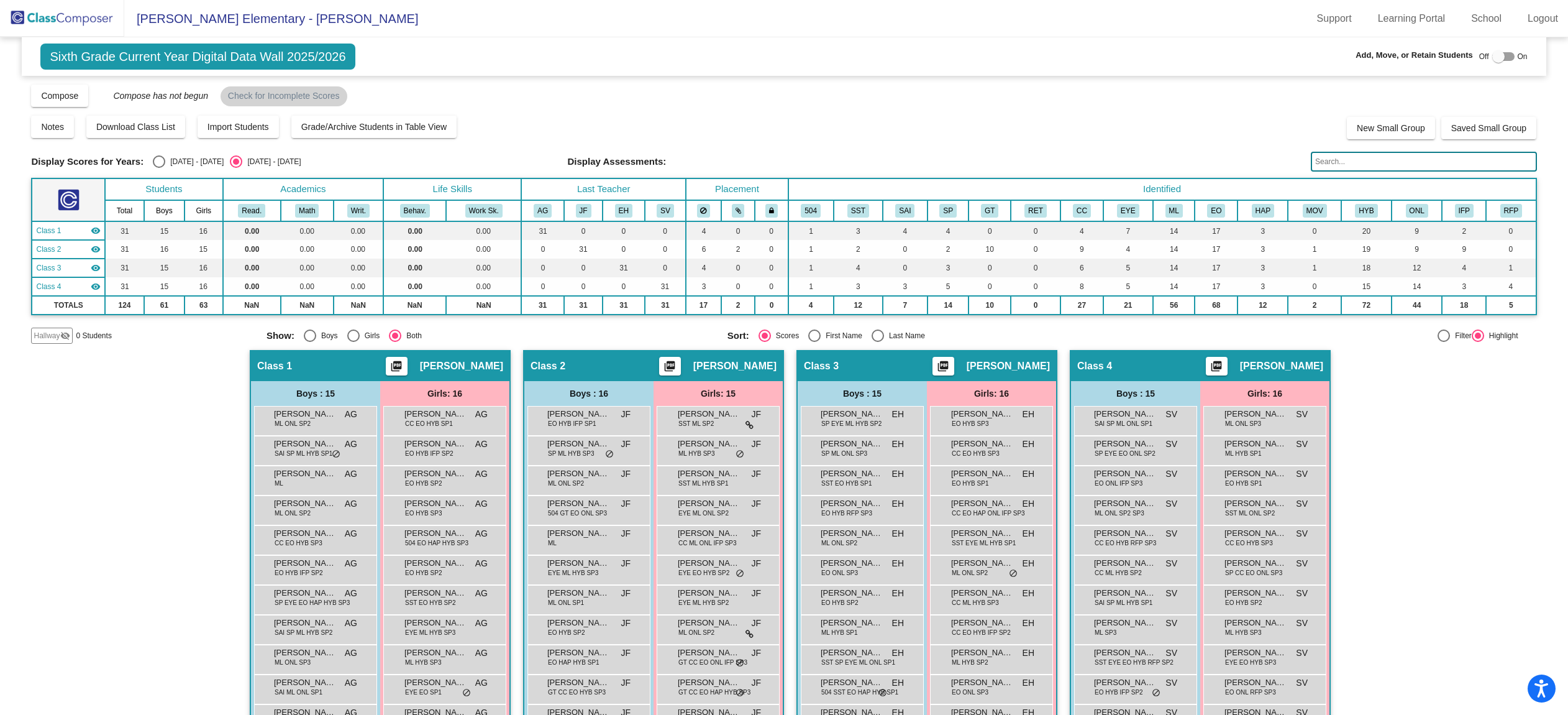
click at [1385, 158] on input "text" at bounding box center [1423, 161] width 225 height 20
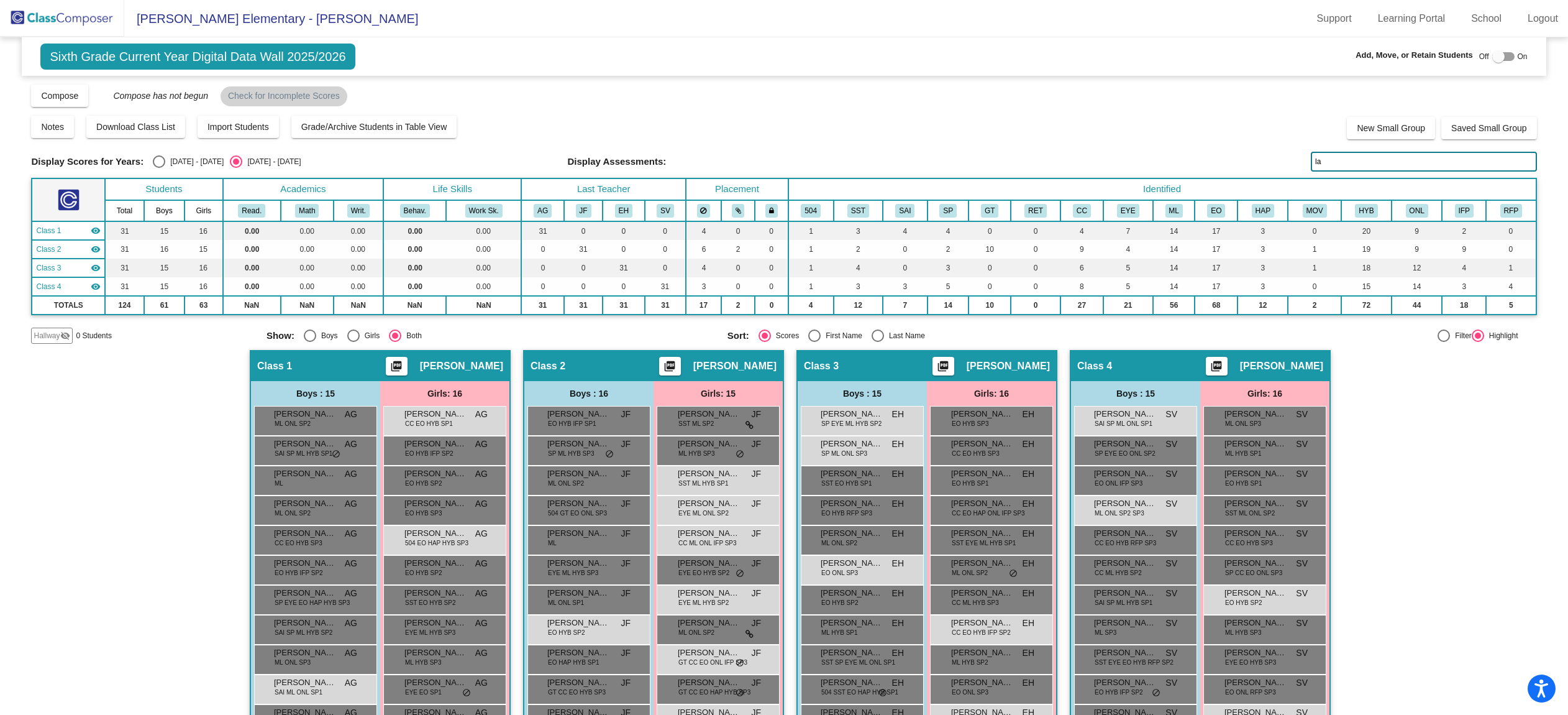
type input "l"
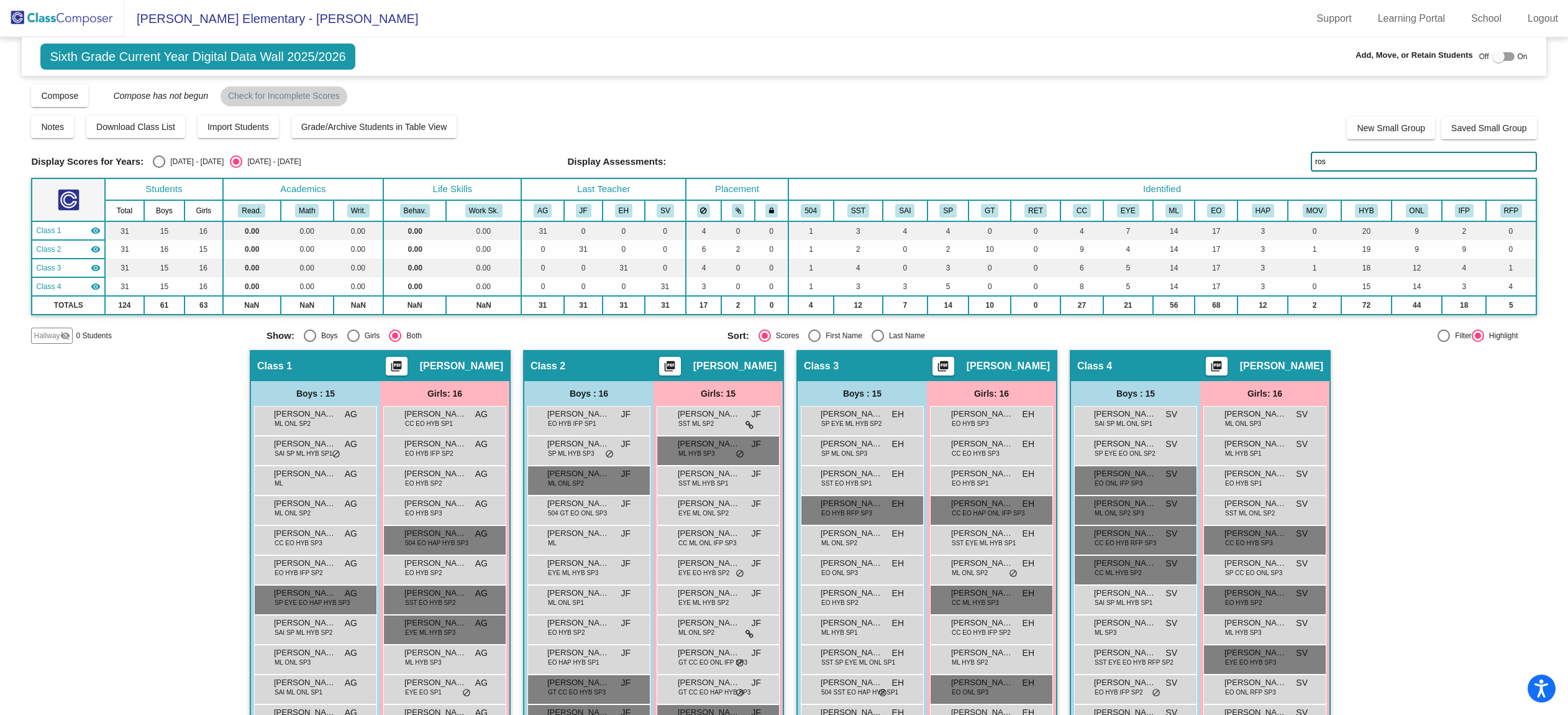
type input "[PERSON_NAME]"
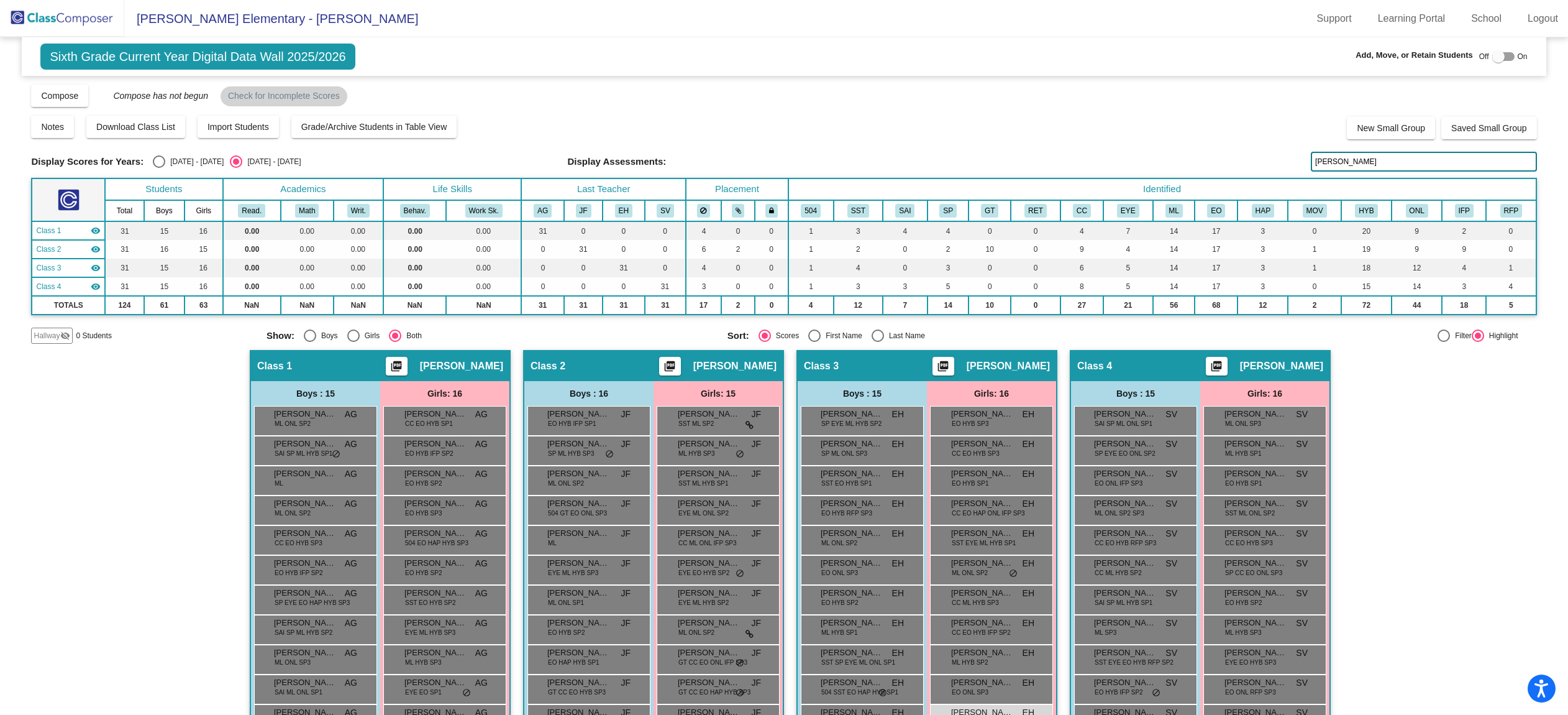
click at [71, 20] on img at bounding box center [62, 18] width 124 height 37
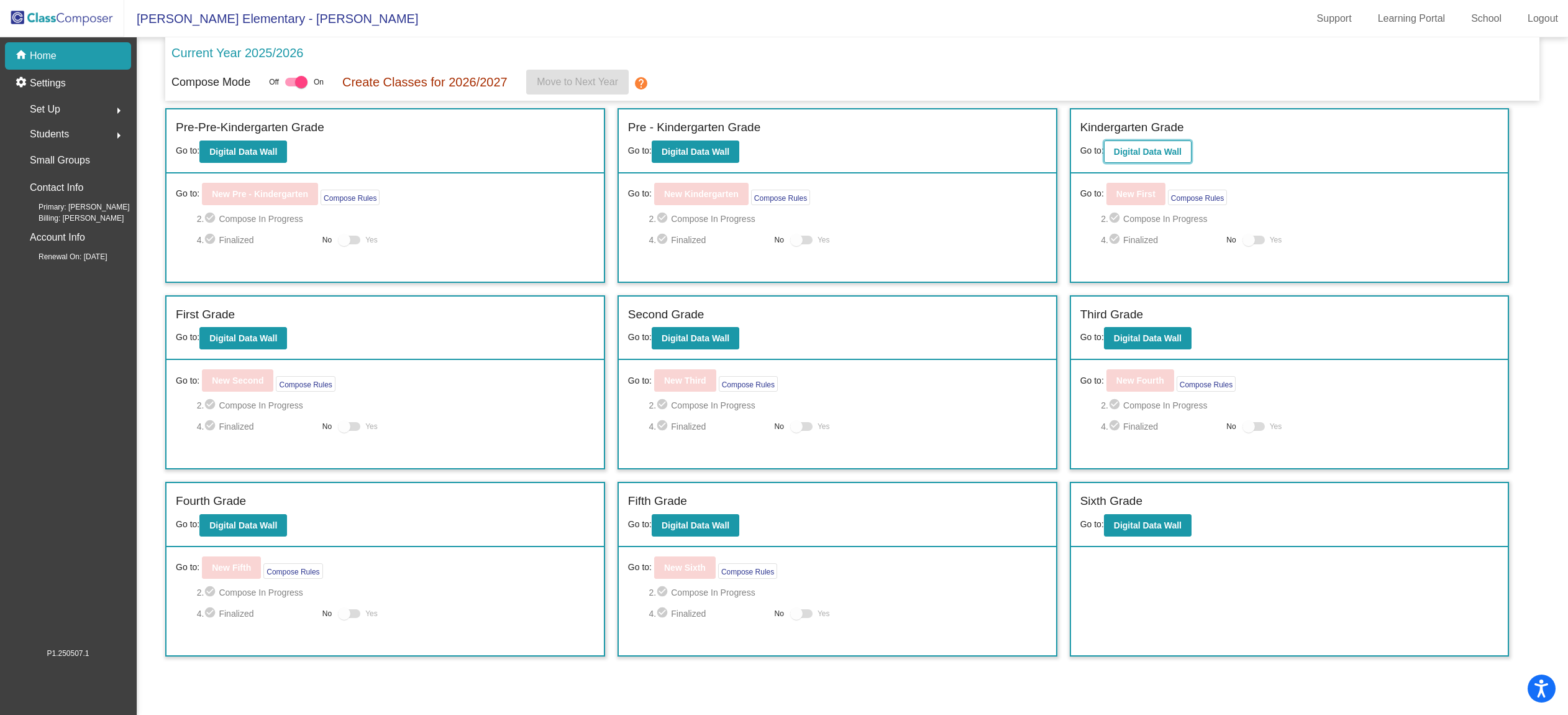
click at [1161, 155] on b "Digital Data Wall" at bounding box center [1148, 151] width 68 height 10
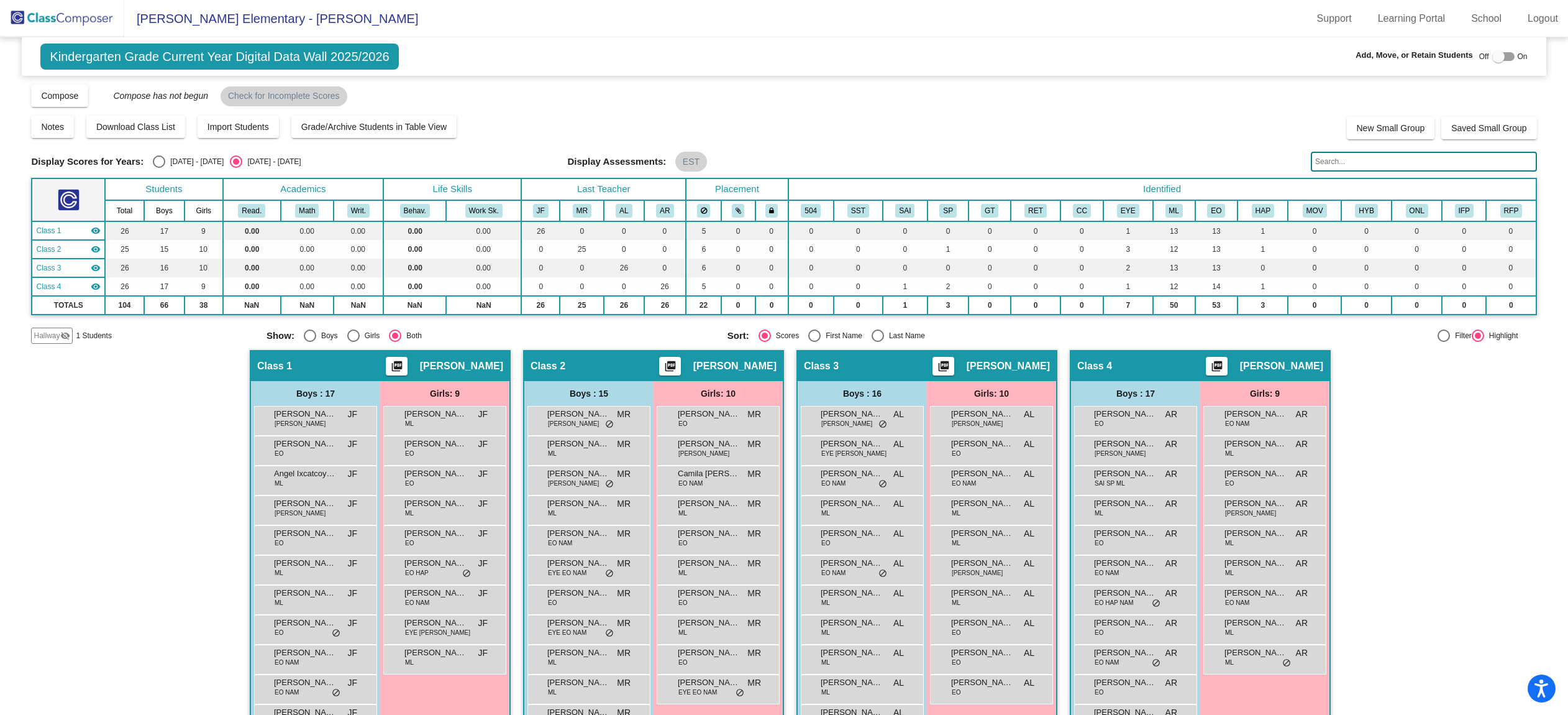
click at [71, 22] on img at bounding box center [62, 18] width 124 height 37
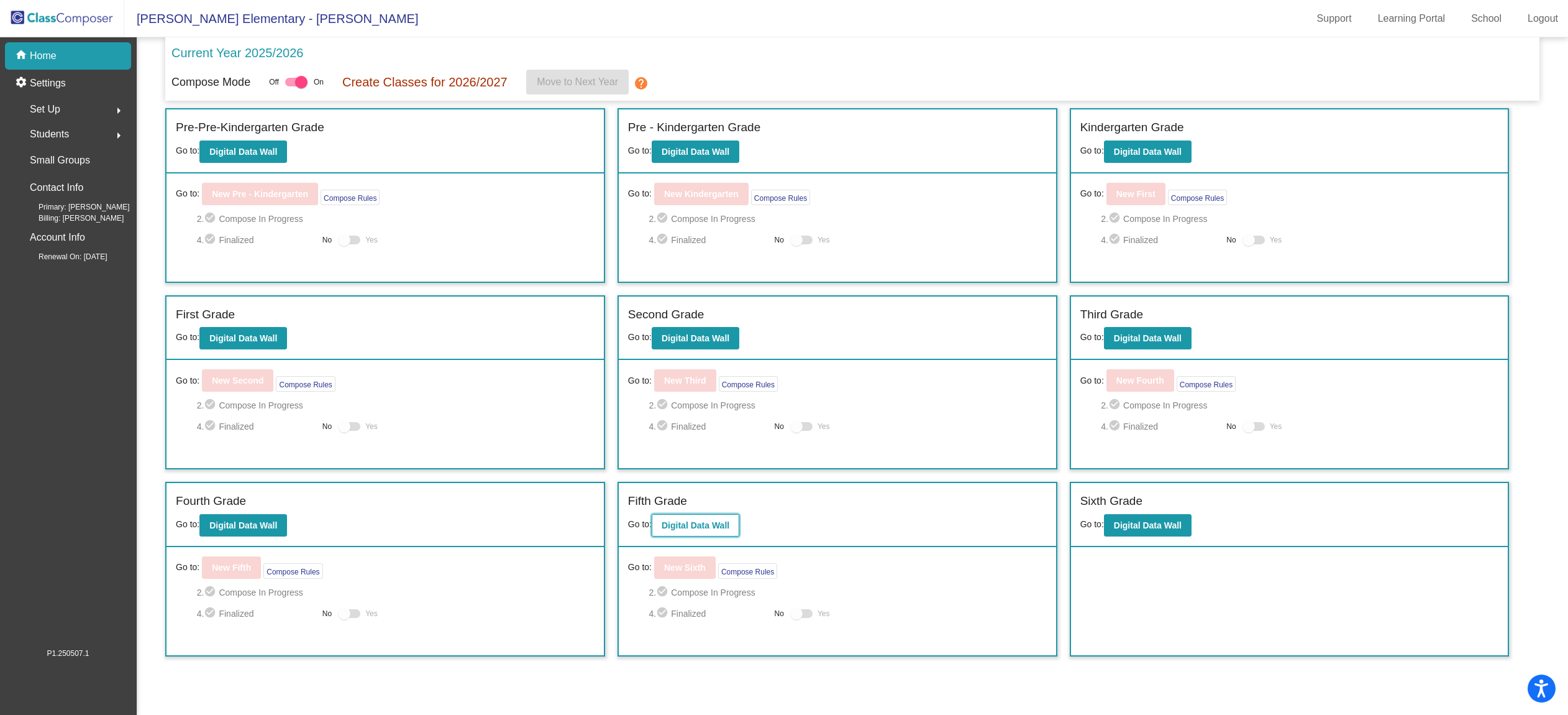
click at [696, 525] on b "Digital Data Wall" at bounding box center [696, 524] width 68 height 10
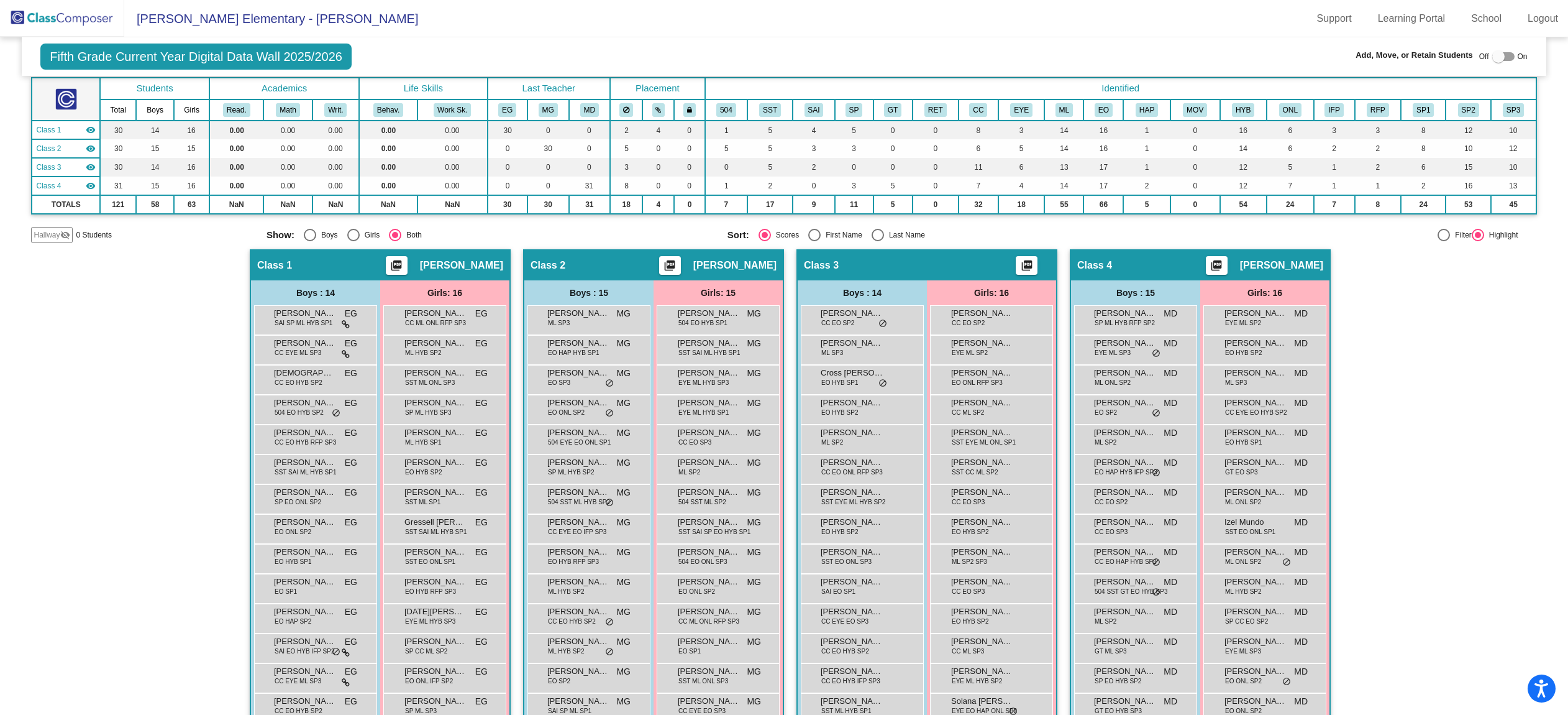
scroll to position [188, 0]
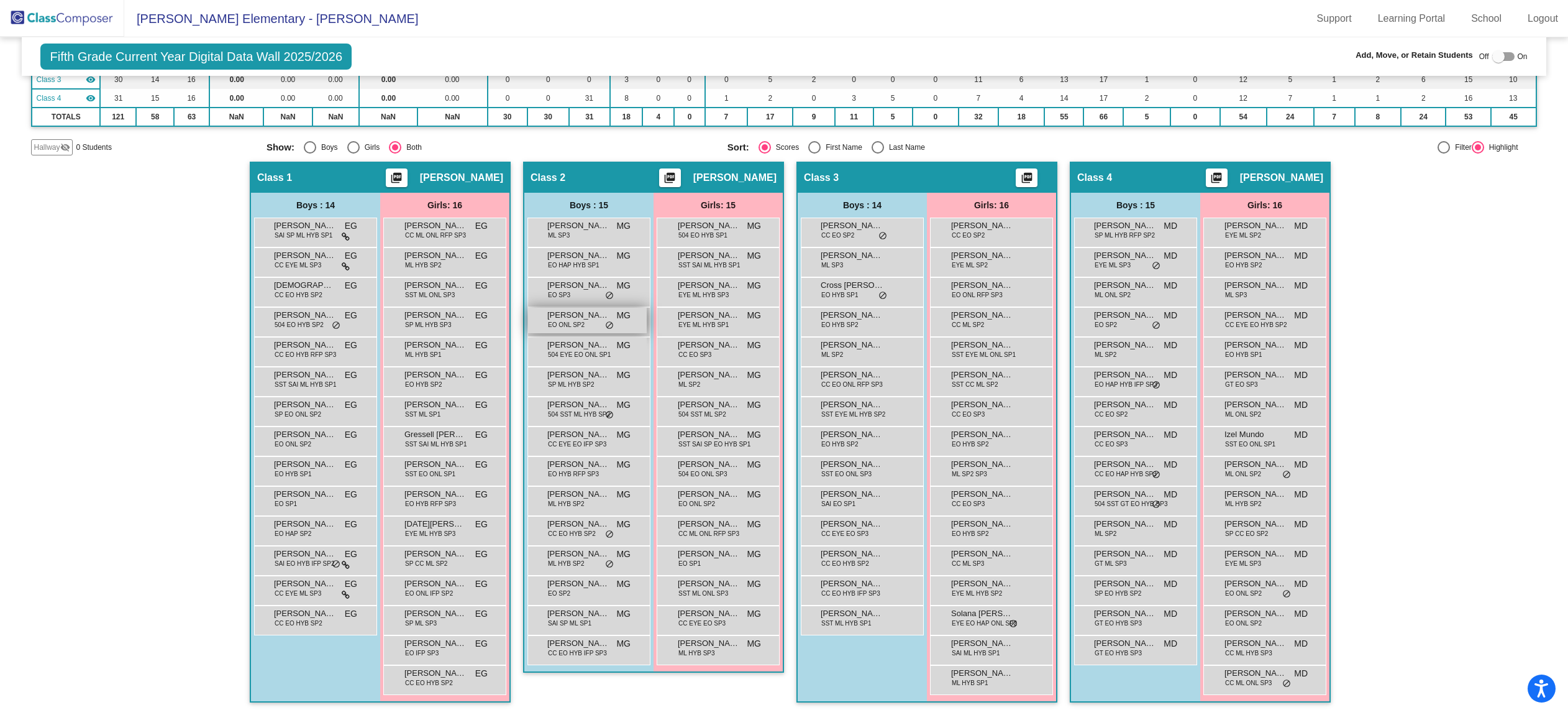
click at [572, 332] on div "[PERSON_NAME] EO ONL SP2 MG lock do_not_disturb_alt" at bounding box center [587, 320] width 119 height 25
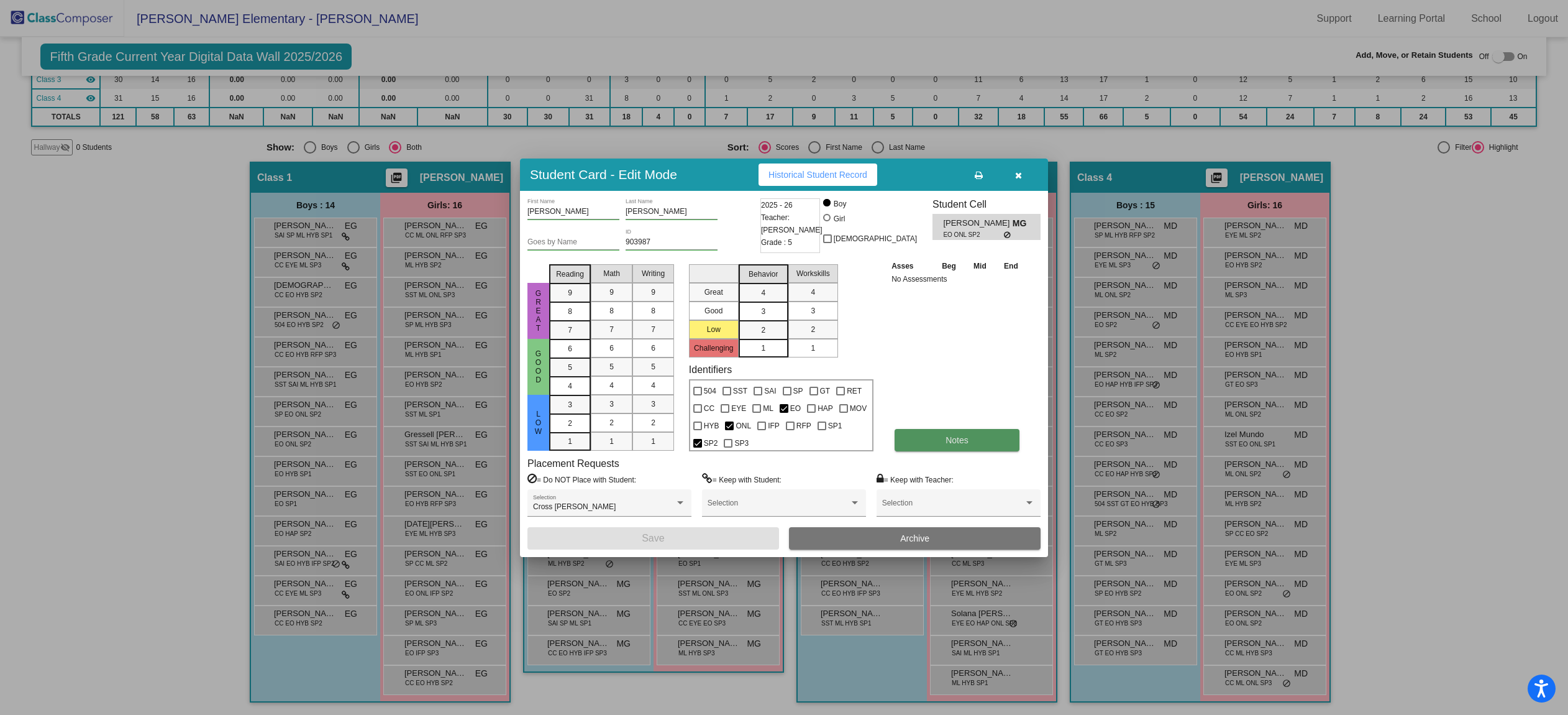
click at [999, 442] on button "Notes" at bounding box center [957, 439] width 125 height 22
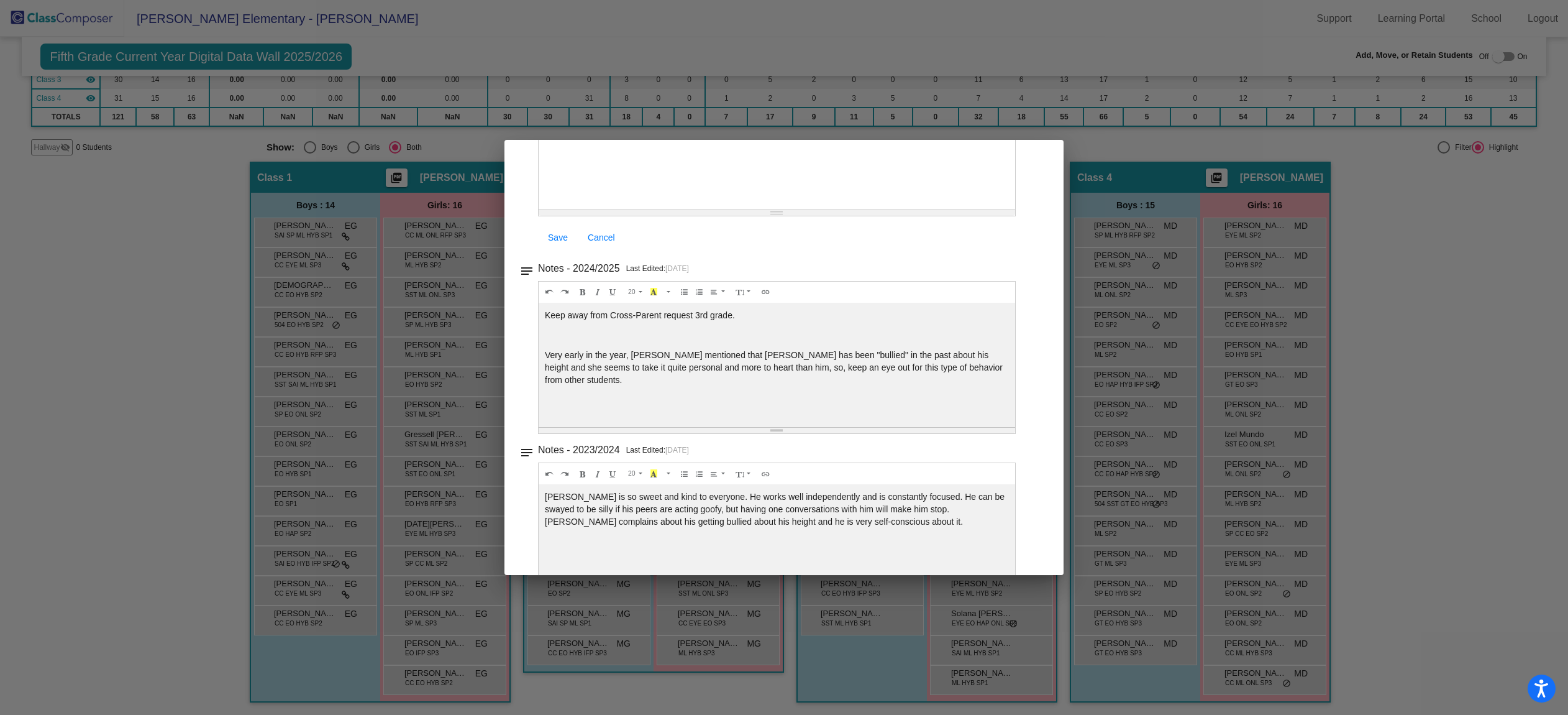
scroll to position [0, 0]
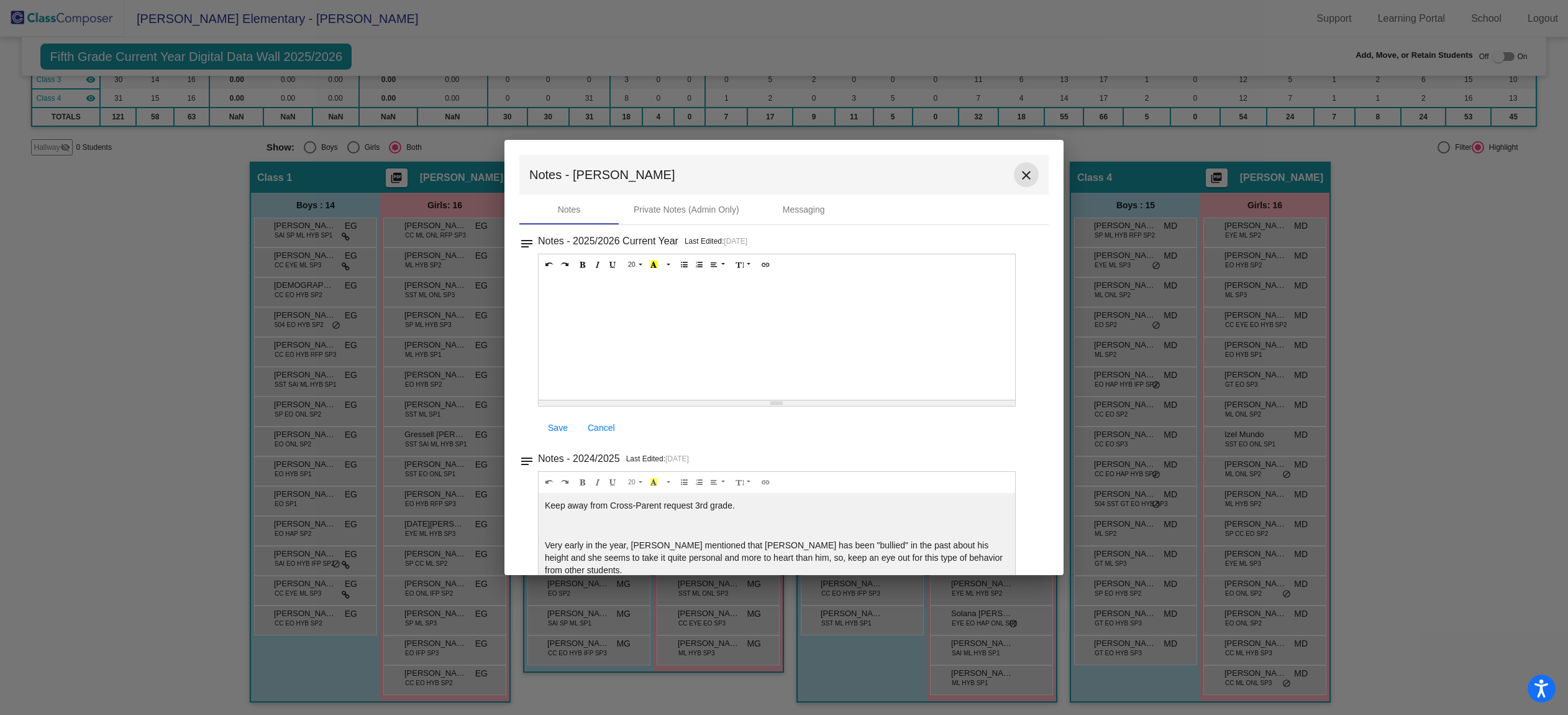
click at [1021, 178] on mat-icon "close" at bounding box center [1026, 174] width 15 height 15
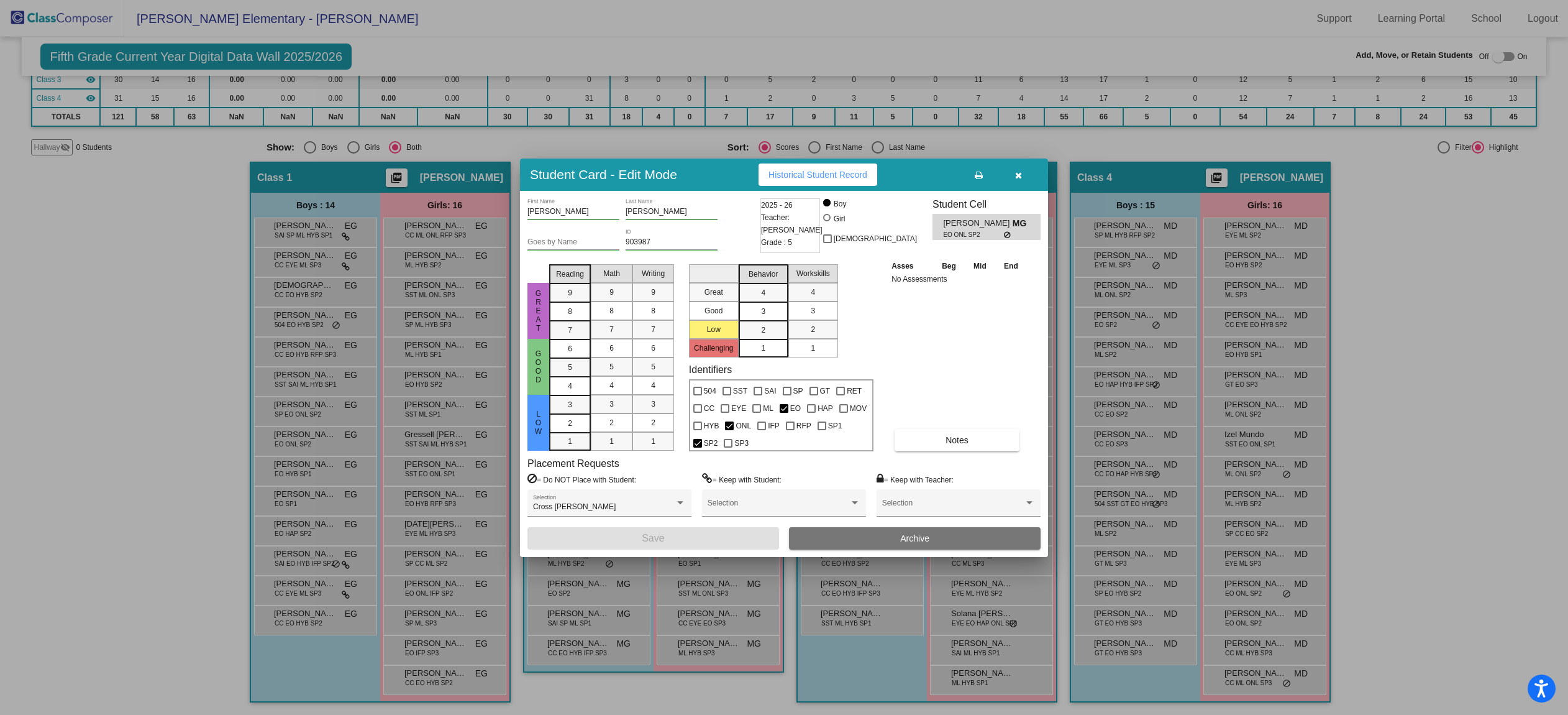
click at [1017, 171] on icon "button" at bounding box center [1019, 175] width 7 height 9
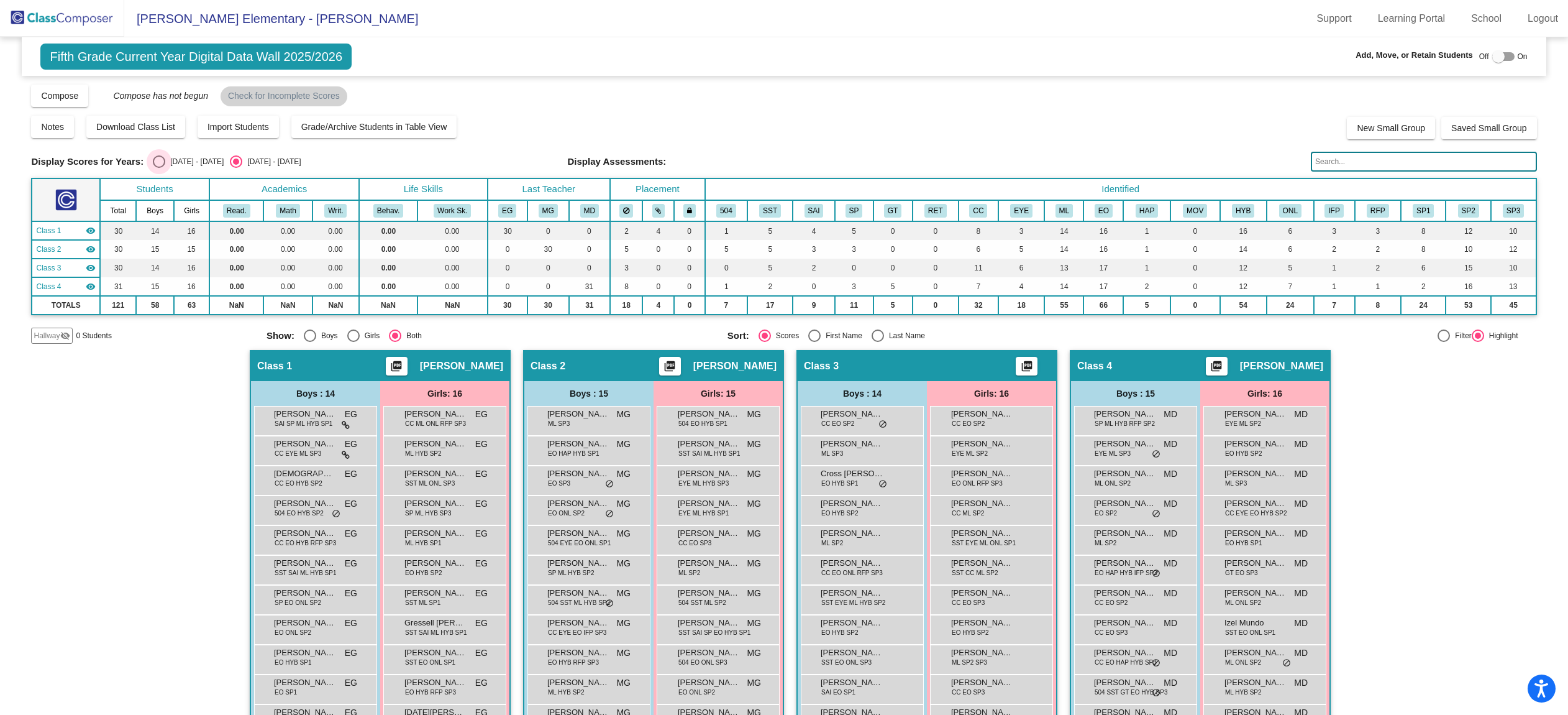
click at [170, 163] on div "[DATE] - [DATE]" at bounding box center [194, 161] width 58 height 11
click at [159, 167] on input "[DATE] - [DATE]" at bounding box center [158, 167] width 1 height 1
radio input "true"
